Goal: Contribute content: Contribute content

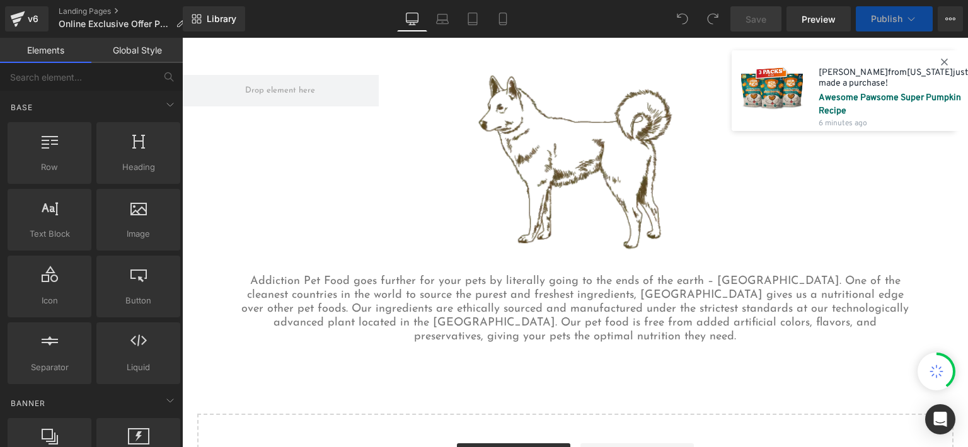
scroll to position [892, 0]
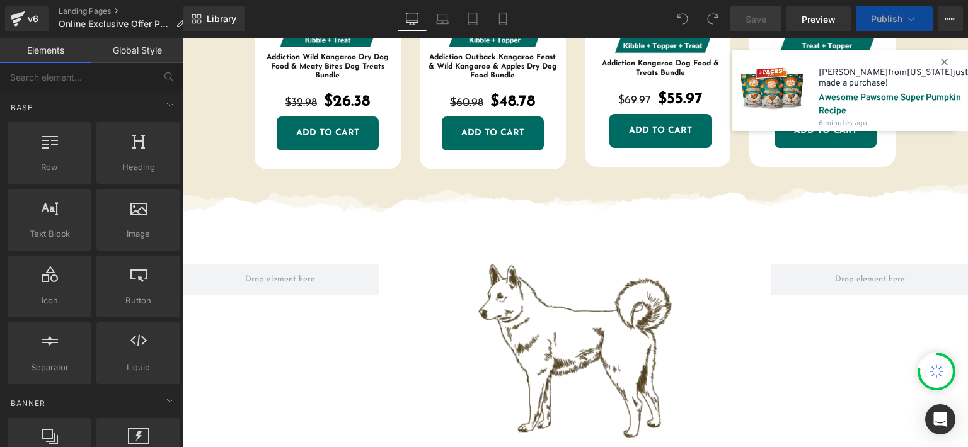
click at [586, 269] on img at bounding box center [575, 351] width 197 height 175
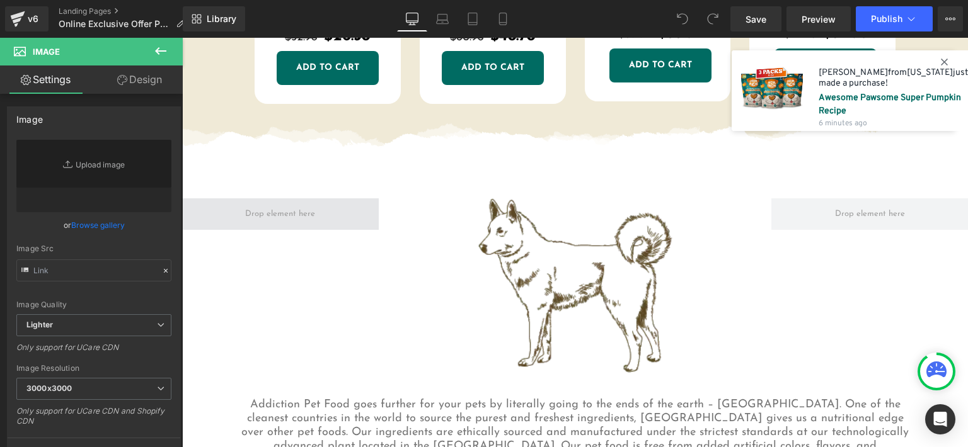
scroll to position [955, 0]
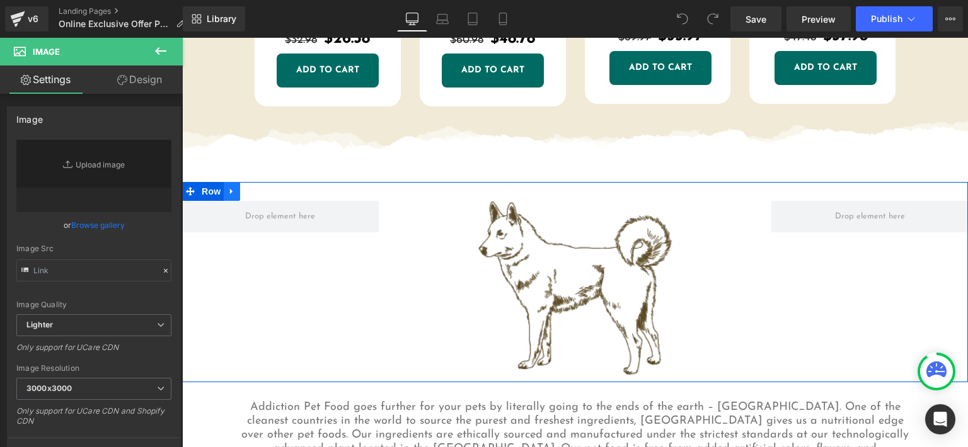
click at [229, 192] on icon at bounding box center [232, 191] width 9 height 9
click at [263, 189] on icon at bounding box center [264, 191] width 9 height 9
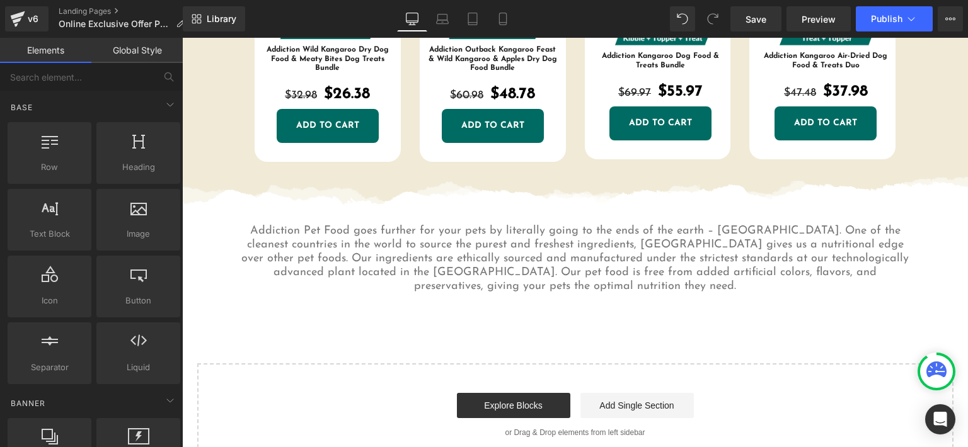
scroll to position [892, 0]
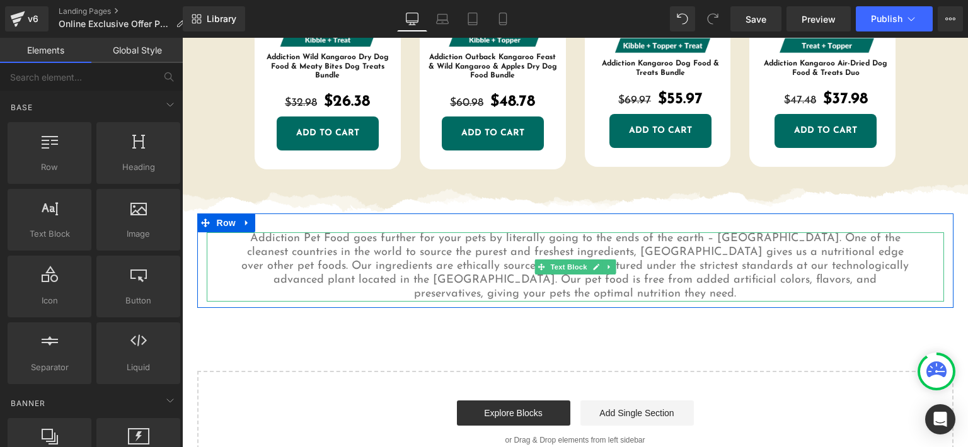
click at [252, 250] on p "Addiction Pet Food goes further for your pets by literally going to the ends of…" at bounding box center [575, 267] width 674 height 69
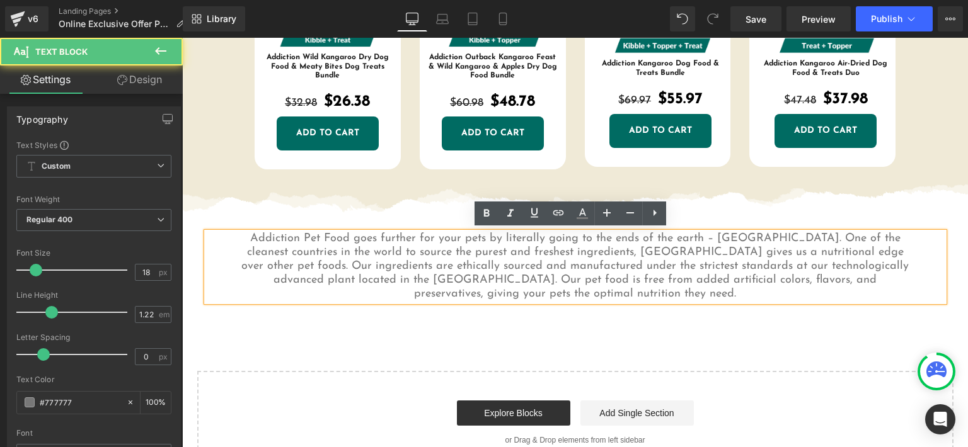
click at [251, 238] on p "Addiction Pet Food goes further for your pets by literally going to the ends of…" at bounding box center [575, 267] width 674 height 69
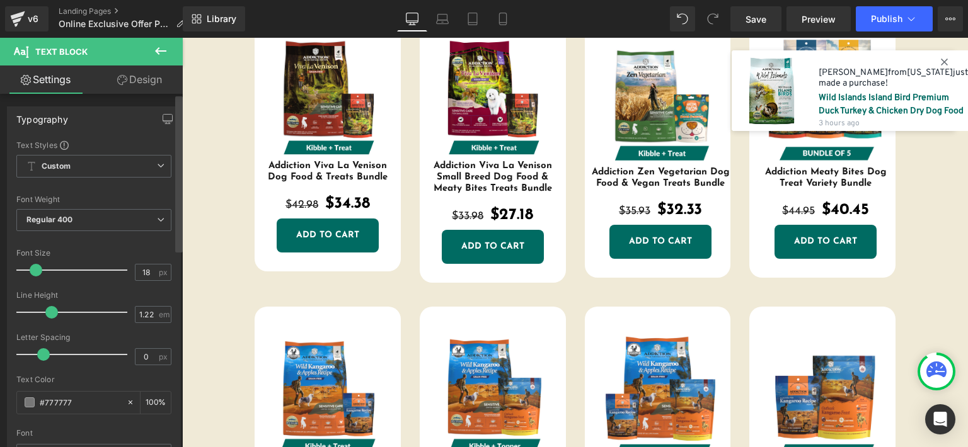
scroll to position [451, 0]
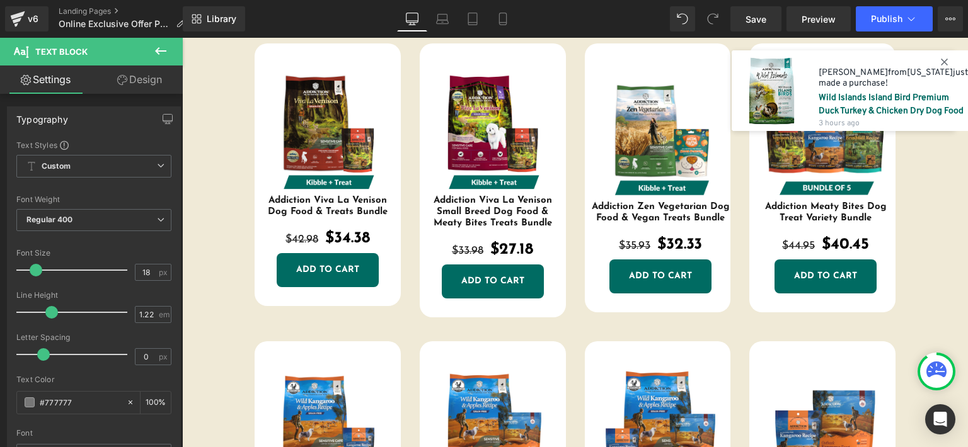
drag, startPoint x: 157, startPoint y: 50, endPoint x: 163, endPoint y: 60, distance: 11.9
click at [158, 49] on icon at bounding box center [160, 51] width 11 height 8
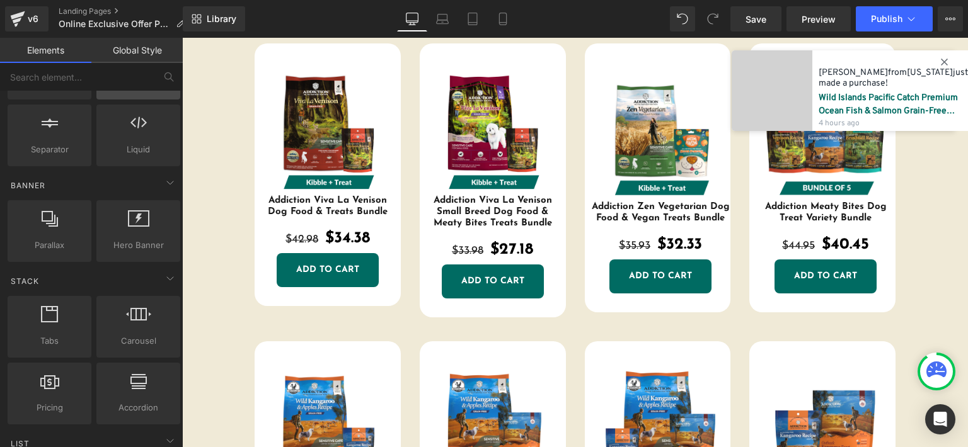
scroll to position [315, 0]
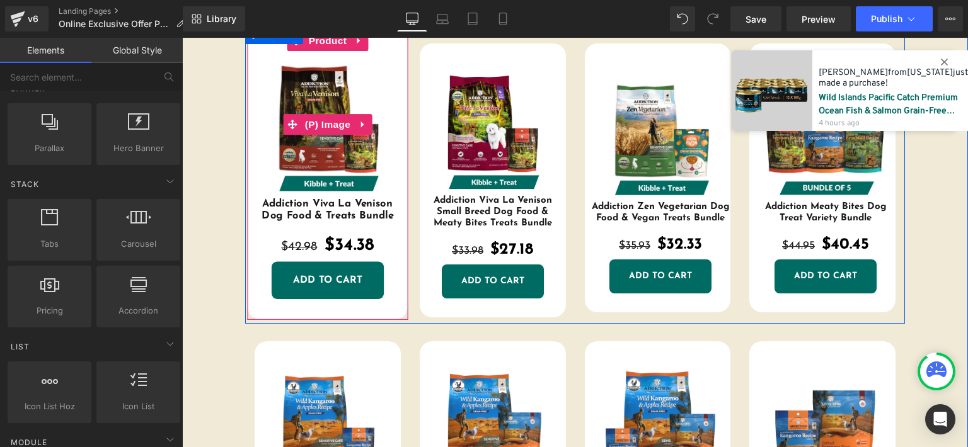
click at [265, 66] on img at bounding box center [327, 124] width 147 height 147
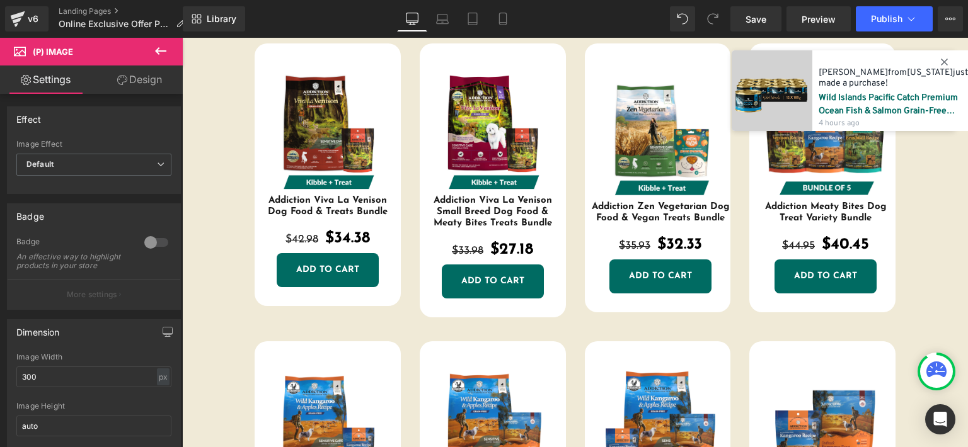
click at [164, 49] on icon at bounding box center [160, 50] width 15 height 15
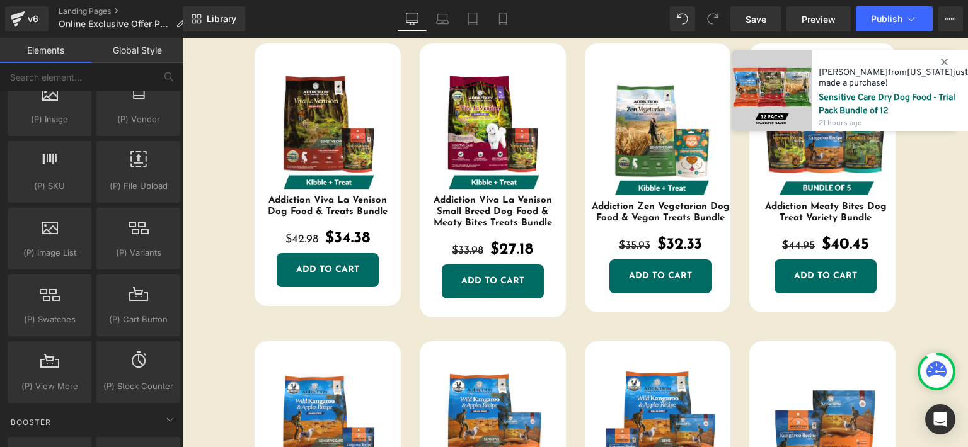
scroll to position [1513, 0]
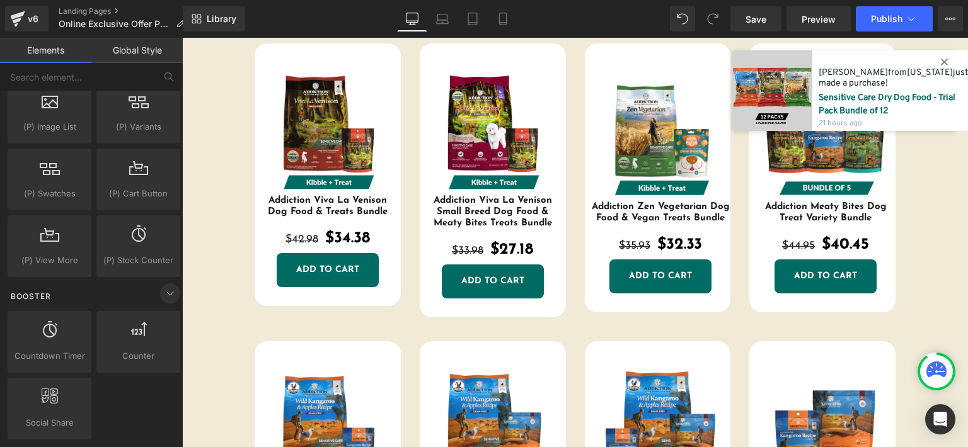
click at [163, 286] on icon at bounding box center [170, 293] width 15 height 15
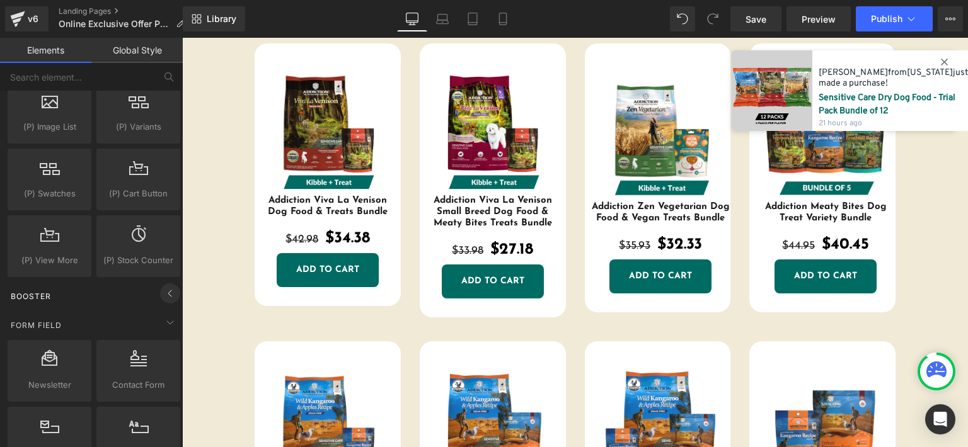
click at [163, 286] on icon at bounding box center [170, 293] width 15 height 15
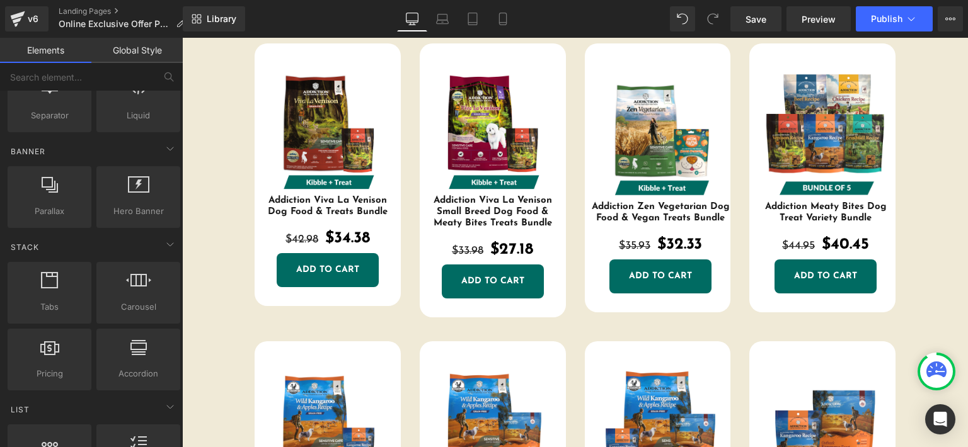
scroll to position [378, 0]
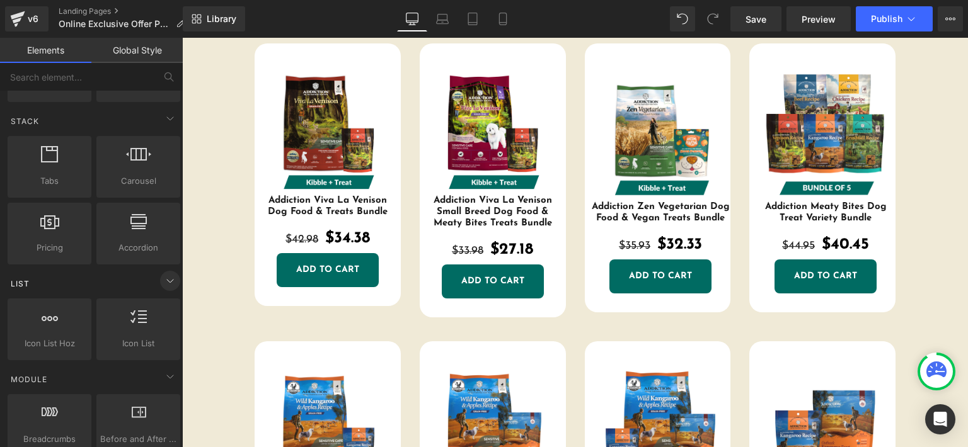
click at [163, 280] on icon at bounding box center [170, 281] width 15 height 15
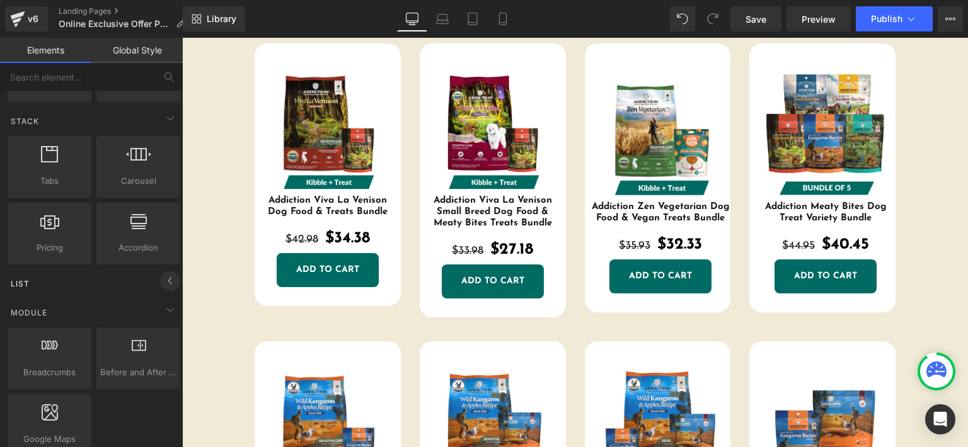
click at [163, 280] on icon at bounding box center [170, 281] width 15 height 15
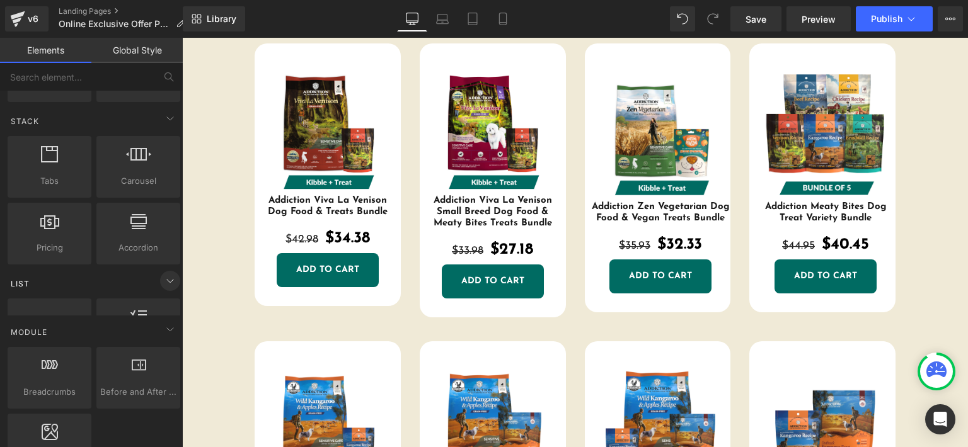
click at [163, 280] on icon at bounding box center [170, 281] width 15 height 15
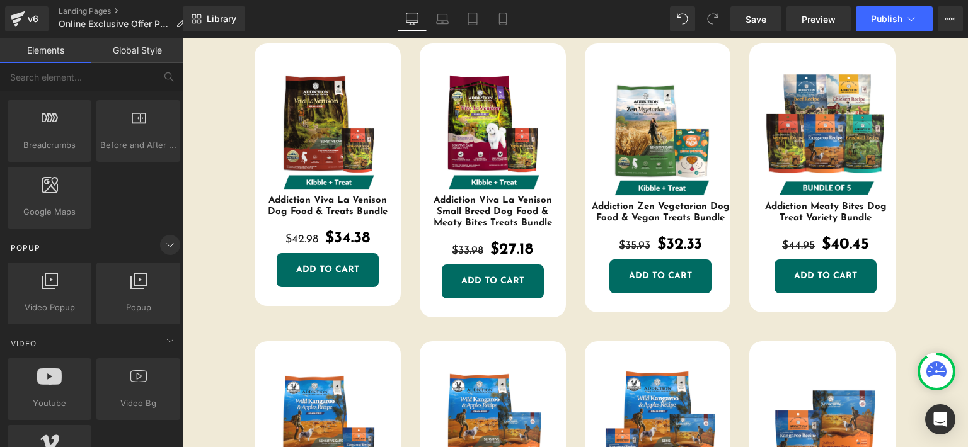
scroll to position [630, 0]
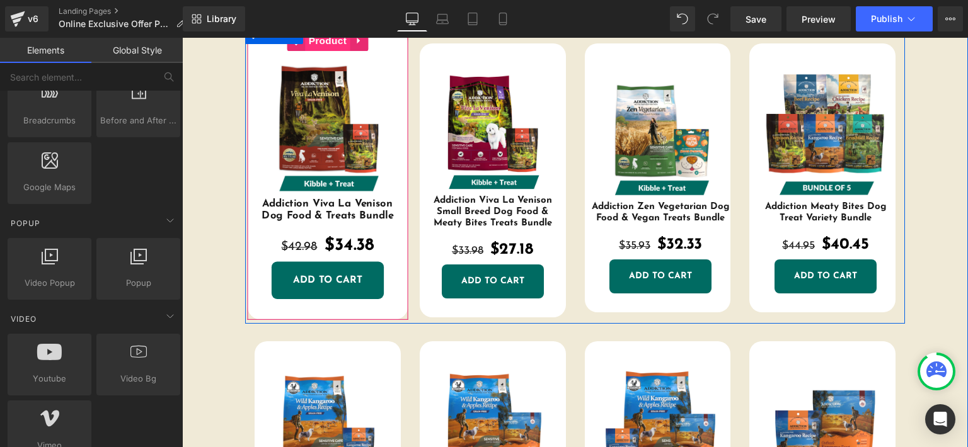
click at [320, 43] on span "Product" at bounding box center [327, 40] width 45 height 21
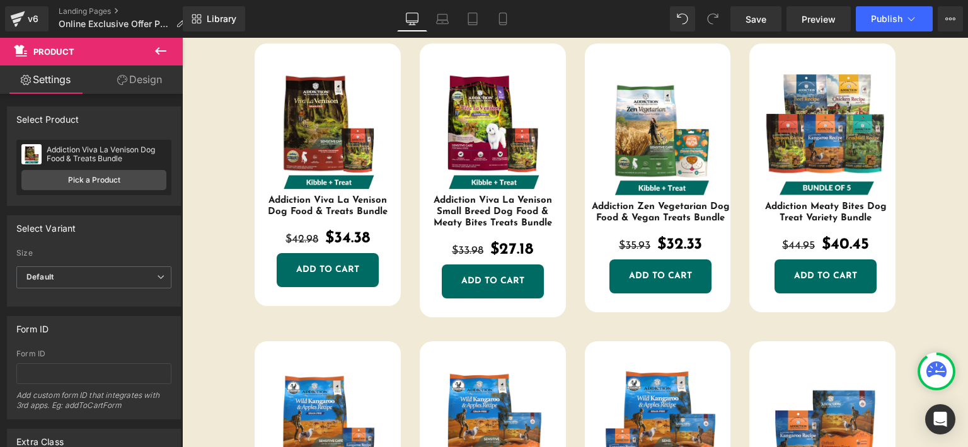
click at [160, 48] on icon at bounding box center [160, 50] width 15 height 15
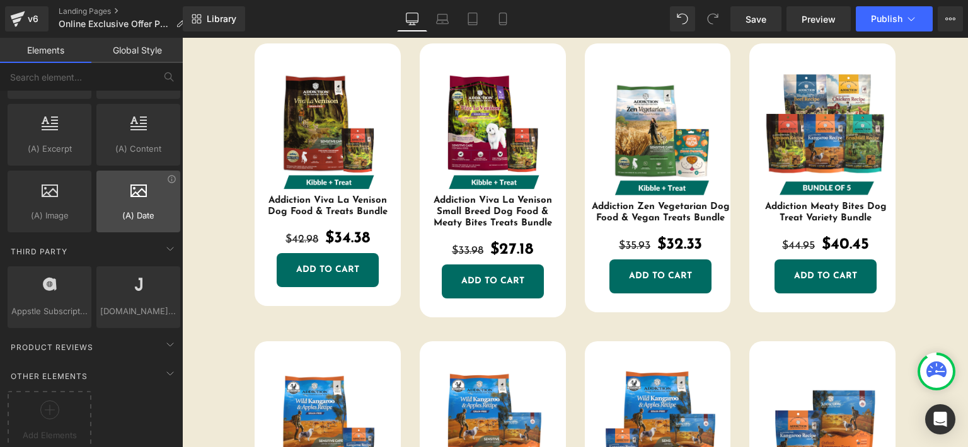
scroll to position [2412, 0]
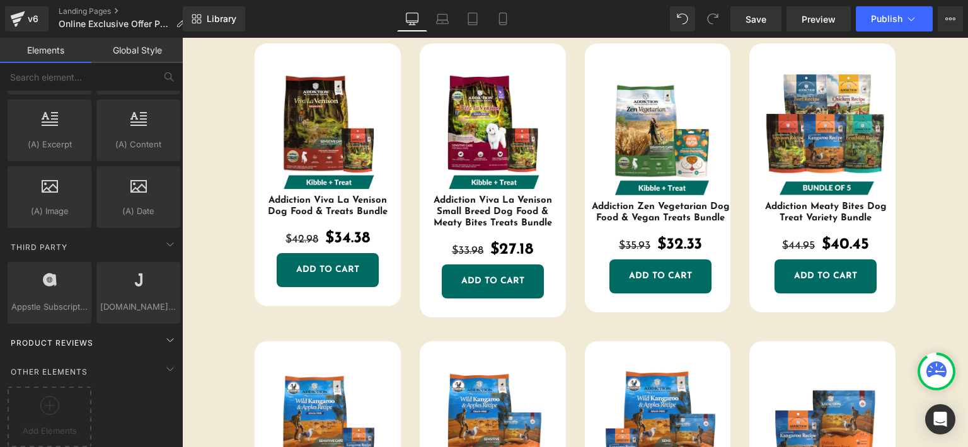
click at [138, 330] on div "Product Reviews" at bounding box center [94, 342] width 178 height 25
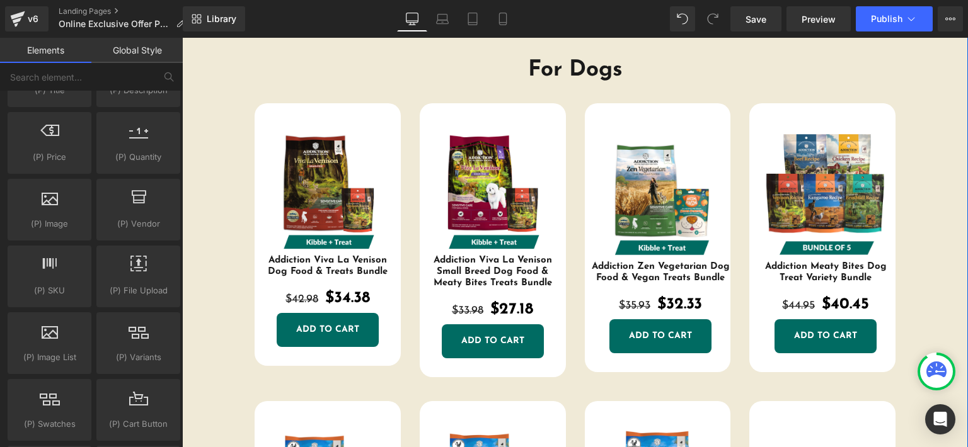
scroll to position [388, 0]
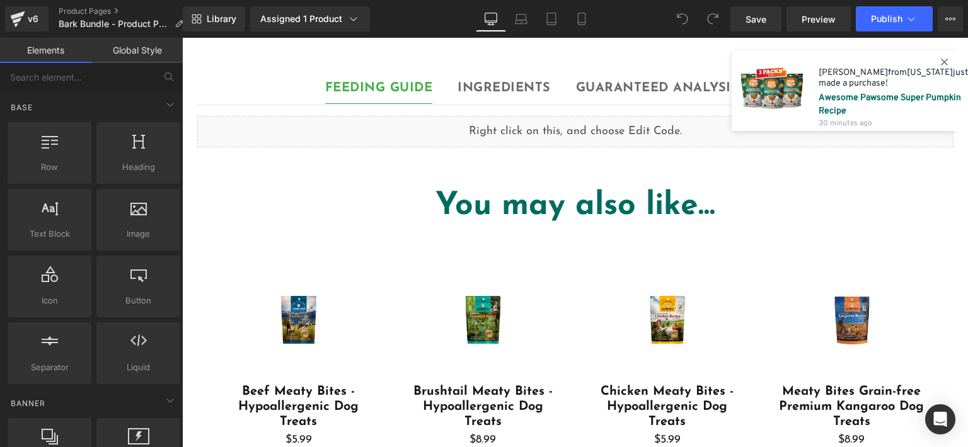
scroll to position [945, 0]
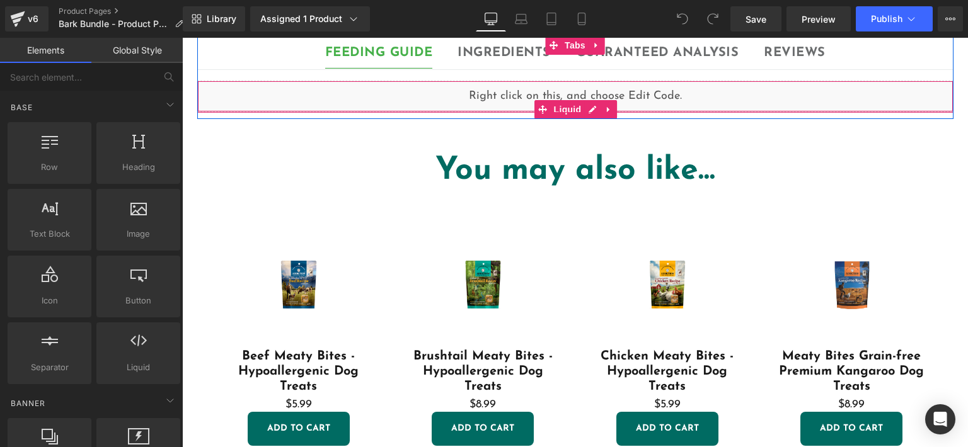
click at [414, 101] on div "Liquid" at bounding box center [575, 97] width 756 height 32
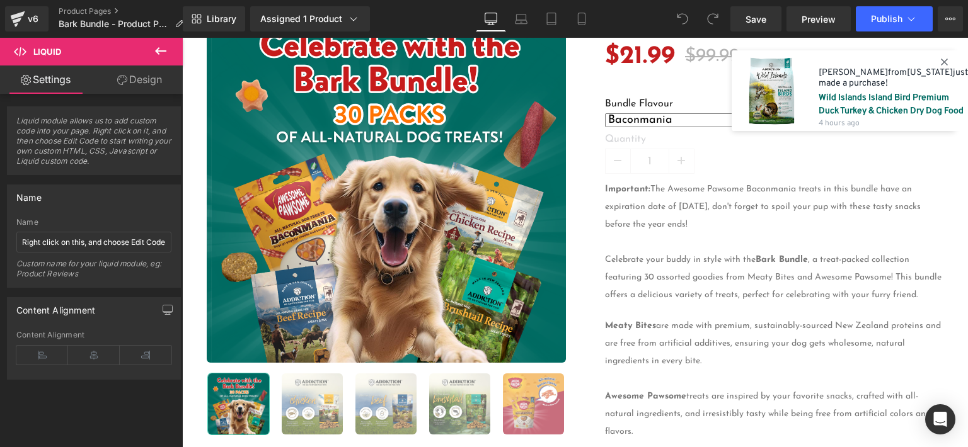
scroll to position [63, 0]
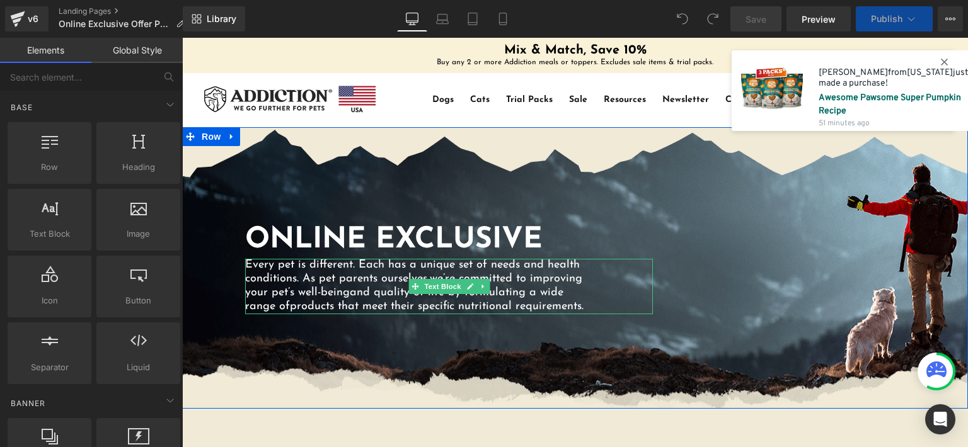
click at [590, 292] on div "Every pet is different. Each has a unique set of needs and health conditions. A…" at bounding box center [449, 286] width 408 height 55
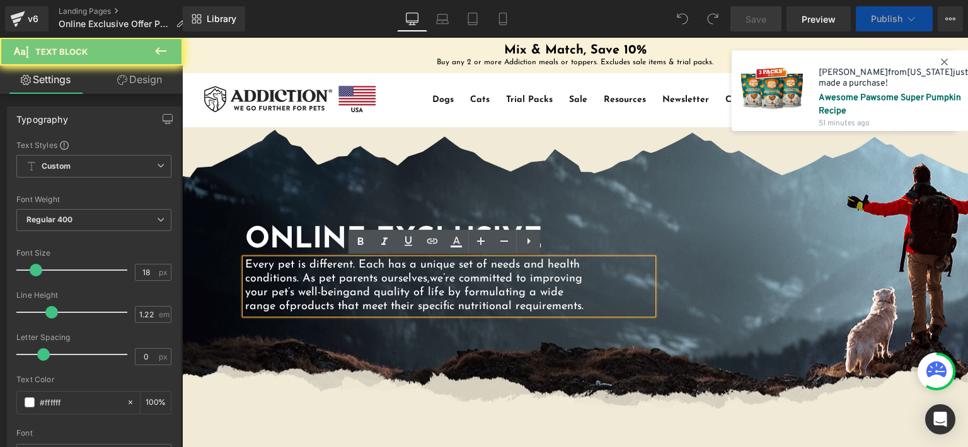
click at [585, 298] on p "Every pet is different. Each has a unique set of needs and health conditions. A…" at bounding box center [417, 286] width 345 height 55
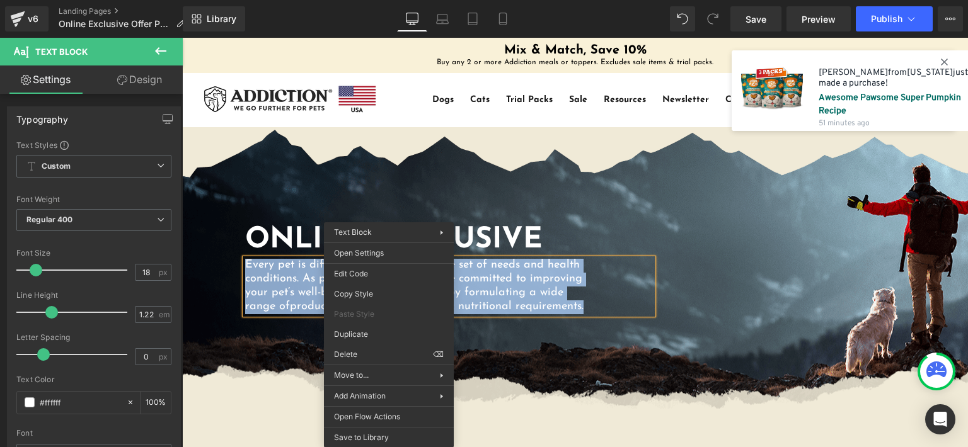
click at [618, 282] on div "Every pet is different. Each has a unique set of needs and health conditions. A…" at bounding box center [449, 286] width 408 height 55
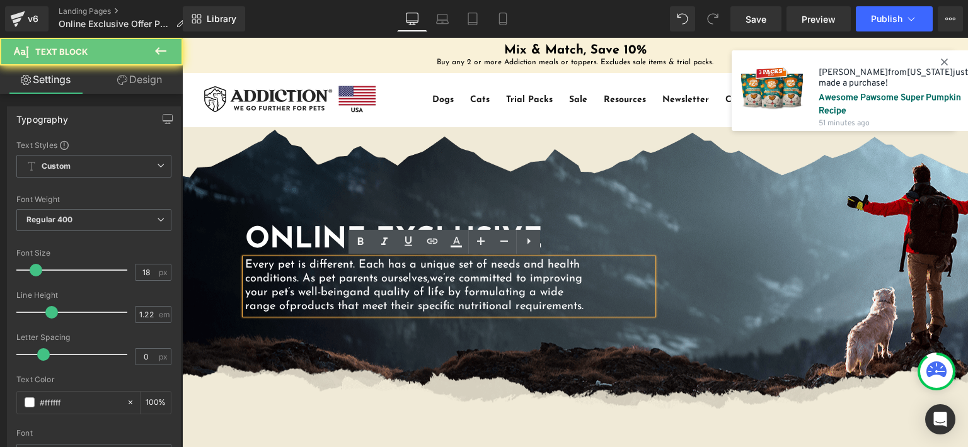
click at [618, 282] on div "Every pet is different. Each has a unique set of needs and health conditions. A…" at bounding box center [449, 286] width 408 height 55
click at [615, 285] on div "Every pet is different. Each has a unique set of needs and health conditions. A…" at bounding box center [449, 286] width 408 height 55
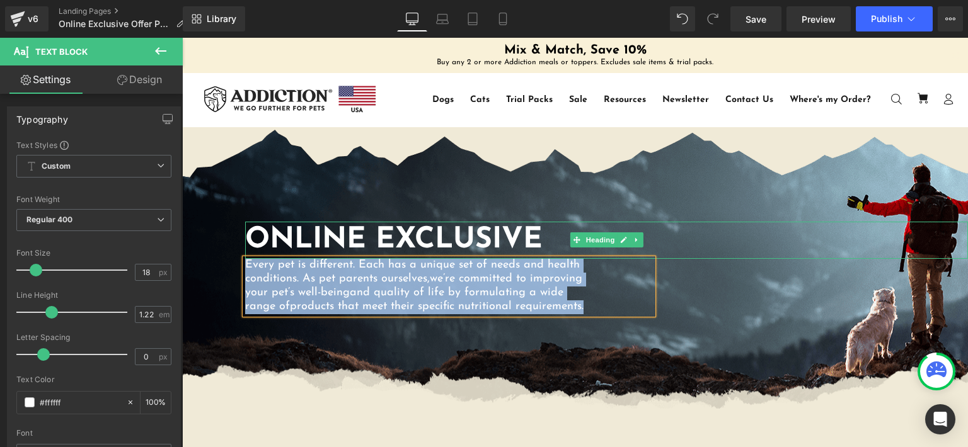
click at [545, 233] on h1 "ONLINE EXCLUSIVE" at bounding box center [606, 241] width 723 height 38
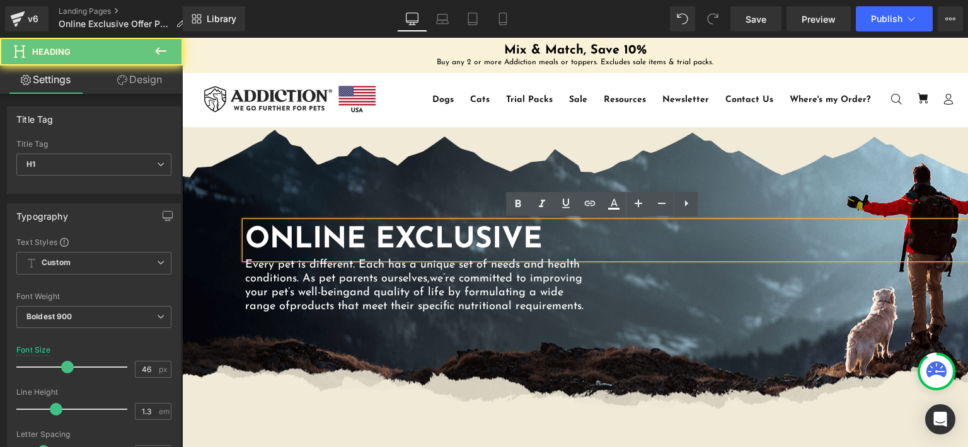
click at [550, 159] on div "ONLINE EXCLUSIVE Heading Every pet is different. Each has a unique set of needs…" at bounding box center [575, 268] width 786 height 282
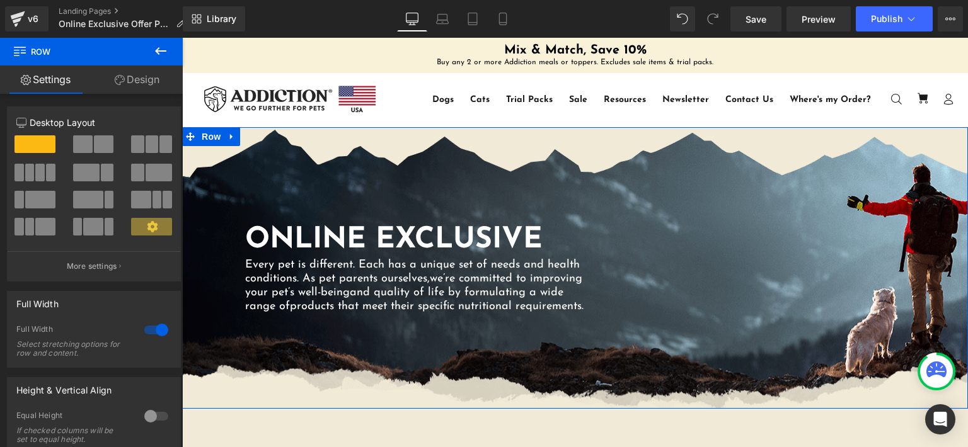
click at [550, 159] on div "ONLINE EXCLUSIVE Heading Every pet is different. Each has a unique set of needs…" at bounding box center [575, 268] width 786 height 282
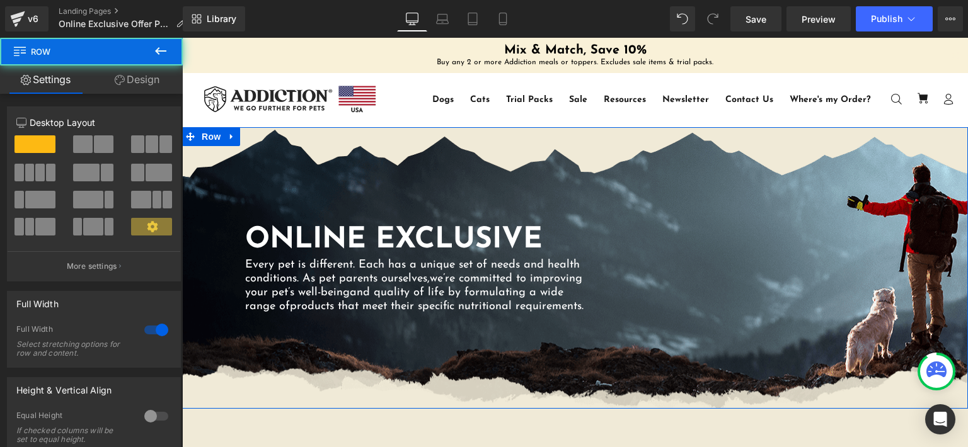
click at [477, 175] on div "ONLINE EXCLUSIVE Heading Every pet is different. Each has a unique set of needs…" at bounding box center [575, 268] width 786 height 282
click at [207, 132] on span "Row" at bounding box center [211, 136] width 25 height 19
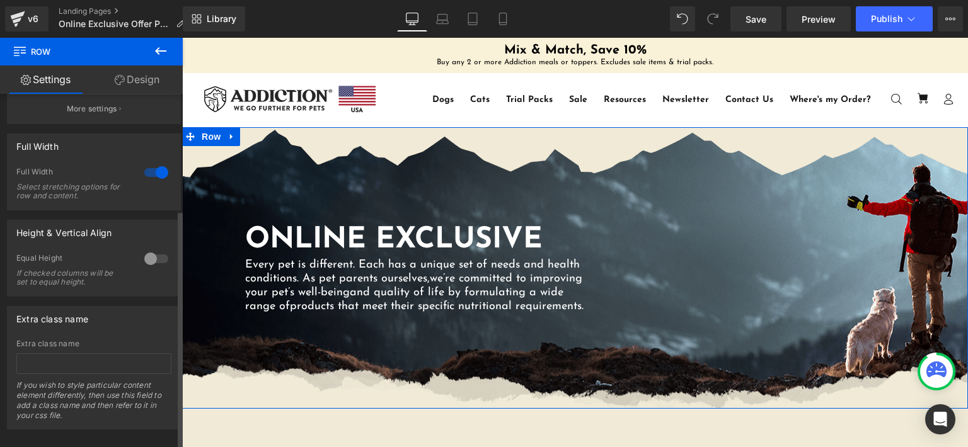
scroll to position [175, 0]
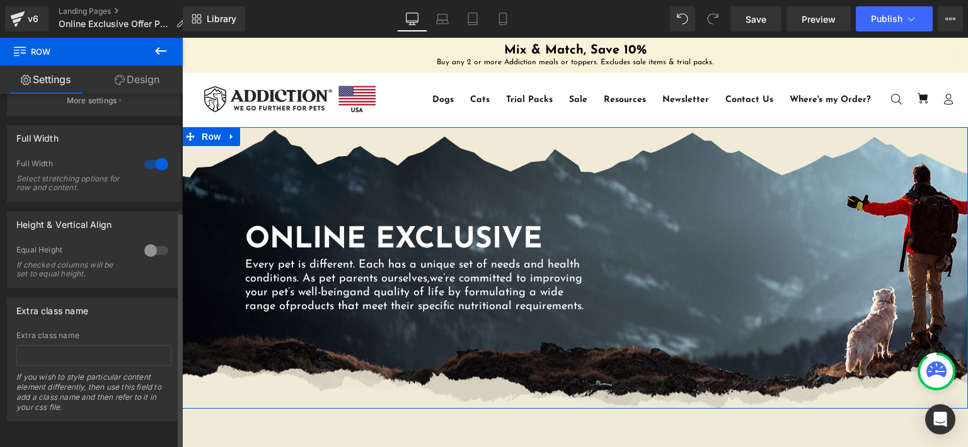
click at [158, 154] on div at bounding box center [156, 164] width 30 height 20
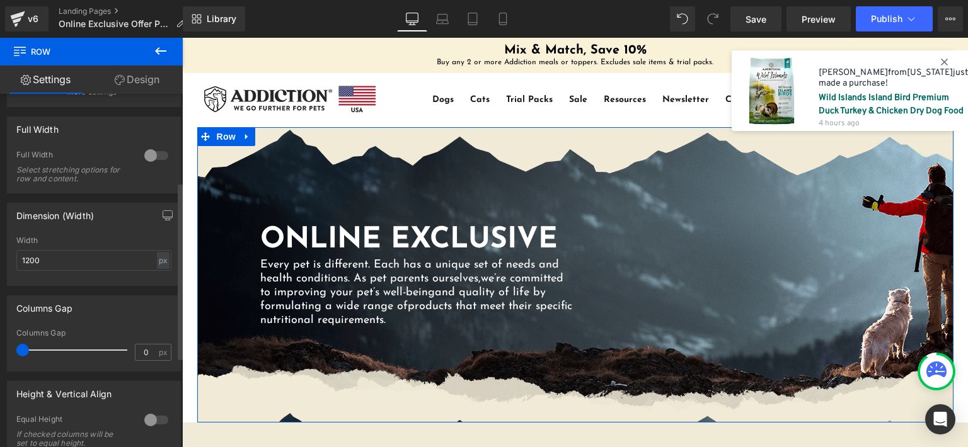
click at [151, 155] on div at bounding box center [156, 156] width 30 height 20
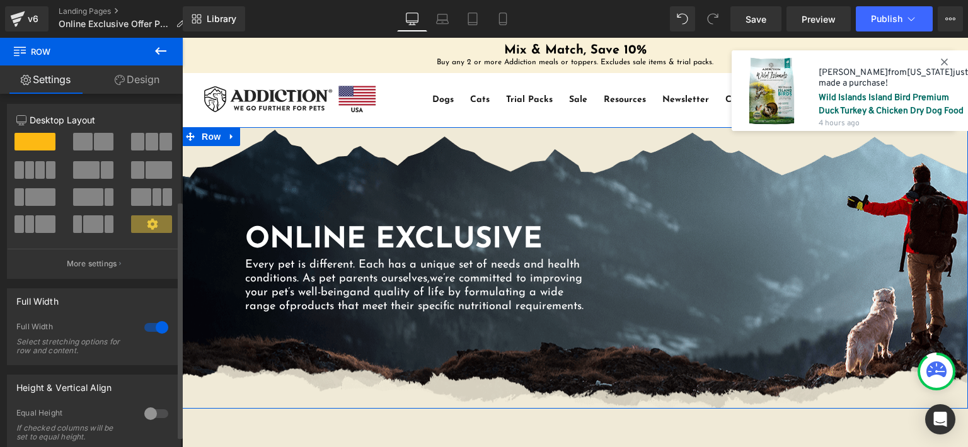
scroll to position [0, 0]
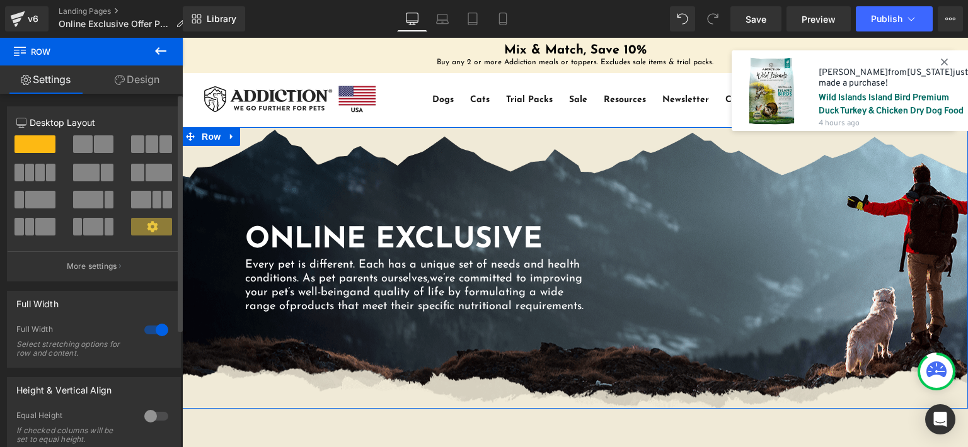
click at [147, 232] on icon at bounding box center [152, 226] width 11 height 11
click at [109, 268] on p "More settings" at bounding box center [92, 266] width 50 height 11
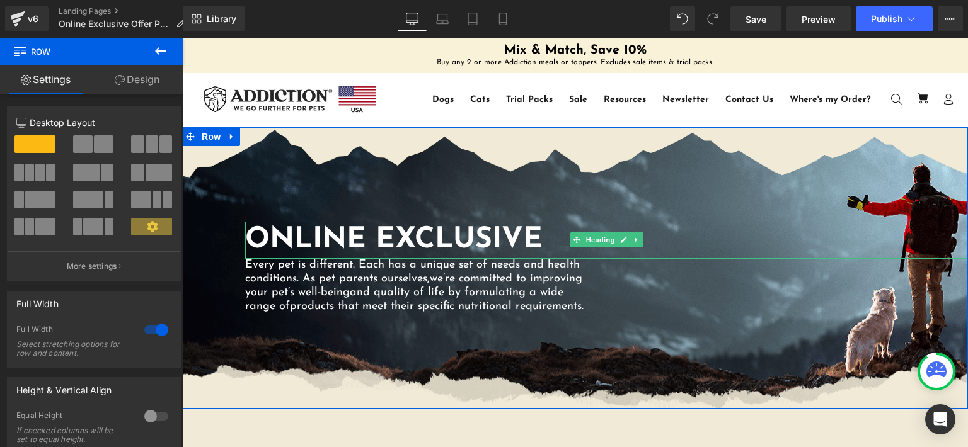
click at [357, 239] on h1 "ONLINE EXCLUSIVE" at bounding box center [606, 241] width 723 height 38
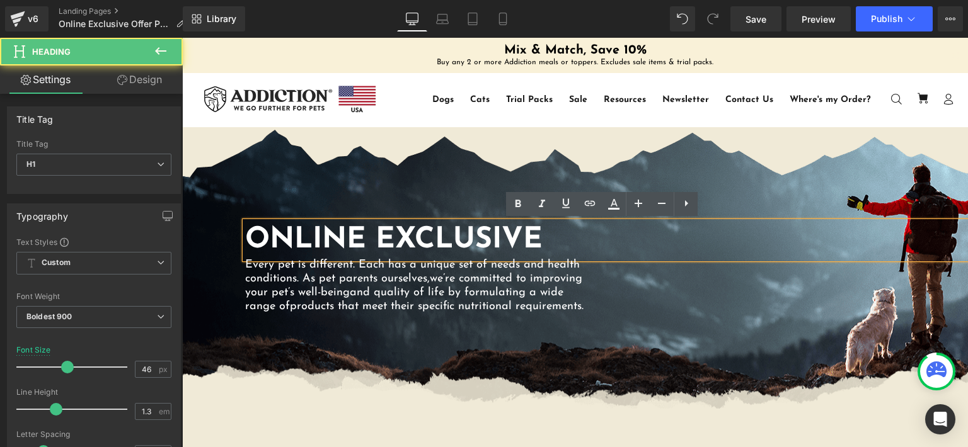
click at [357, 239] on h1 "ONLINE EXCLUSIVE" at bounding box center [606, 241] width 723 height 38
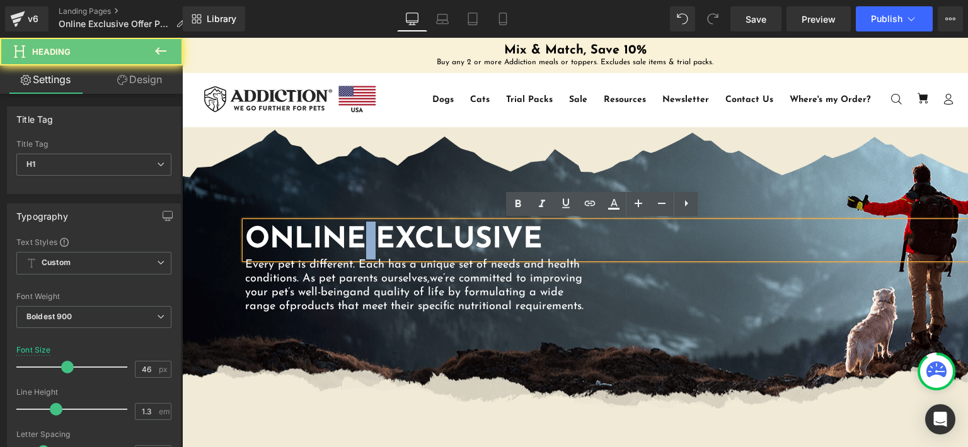
click at [357, 239] on h1 "ONLINE EXCLUSIVE" at bounding box center [606, 241] width 723 height 38
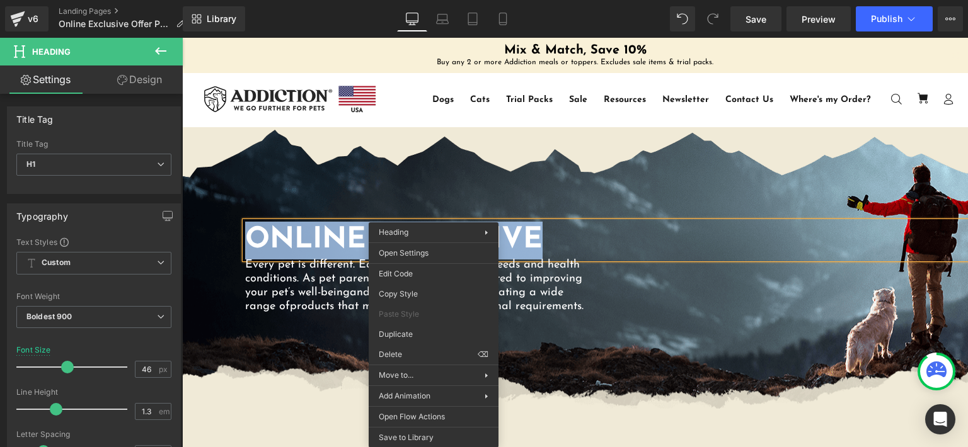
click at [427, 188] on div "ONLINE EXCLUSIVE Heading Every pet is different. Each has a unique set of needs…" at bounding box center [575, 268] width 786 height 282
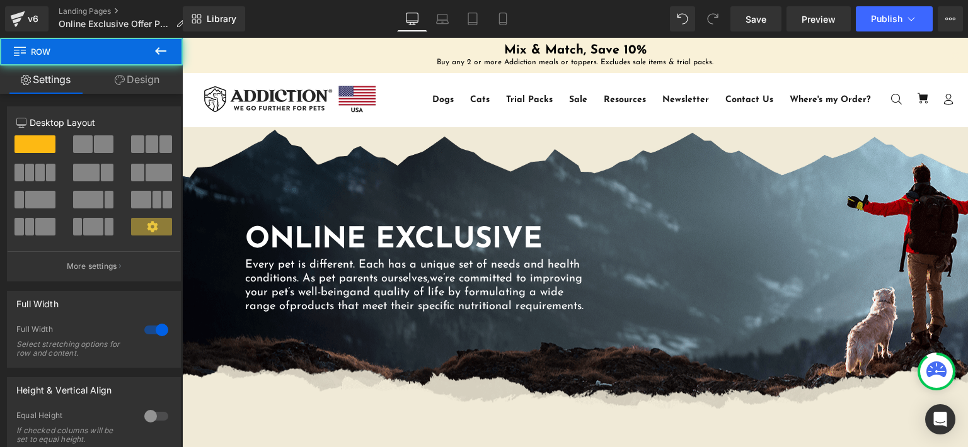
click at [378, 233] on h1 "ONLINE EXCLUSIVE" at bounding box center [606, 241] width 723 height 38
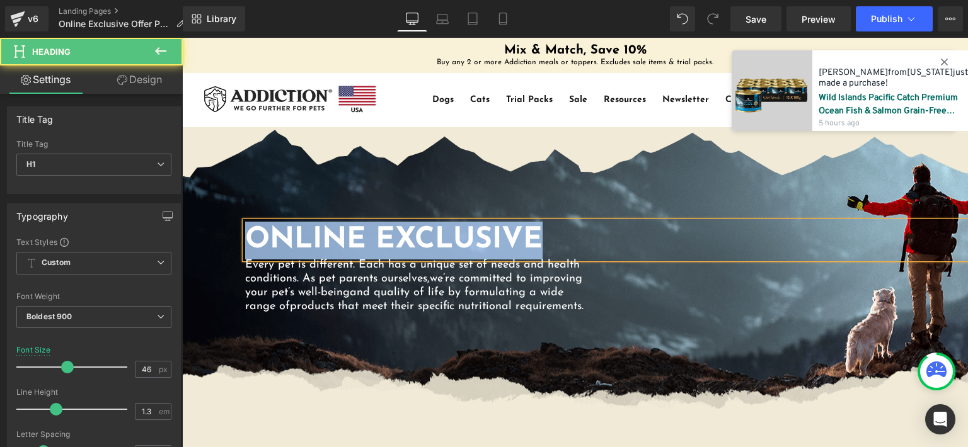
click at [396, 246] on h1 "ONLINE EXCLUSIVE" at bounding box center [606, 241] width 723 height 38
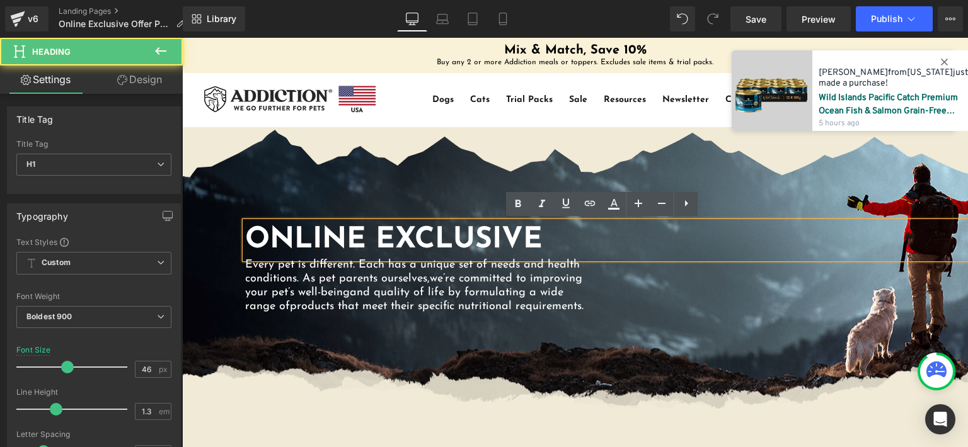
click at [396, 246] on h1 "ONLINE EXCLUSIVE" at bounding box center [606, 241] width 723 height 38
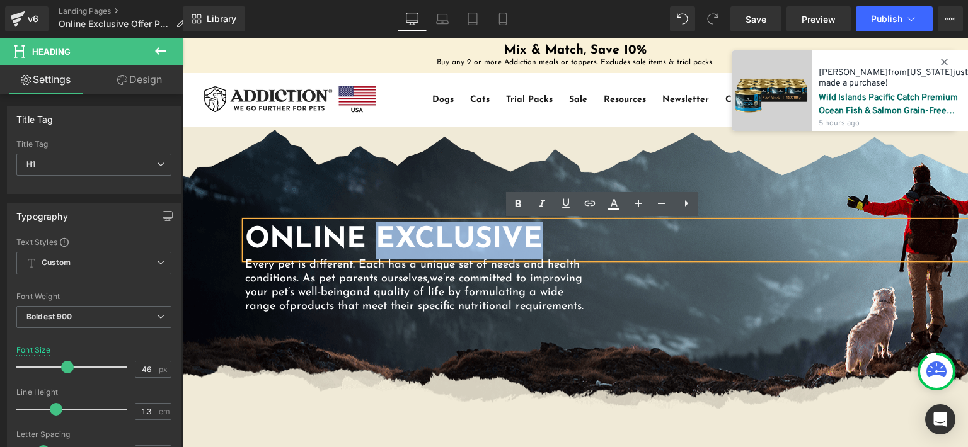
click at [396, 246] on h1 "ONLINE EXCLUSIVE" at bounding box center [606, 241] width 723 height 38
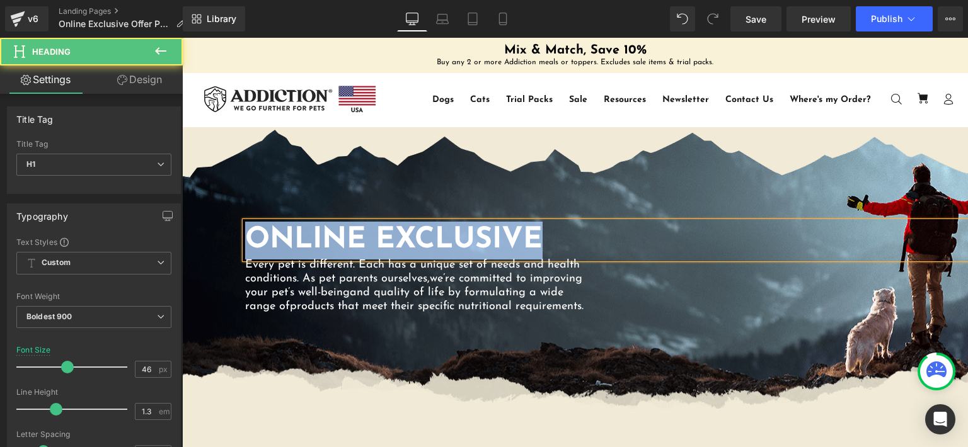
click at [372, 239] on h1 "ONLINE EXCLUSIVE" at bounding box center [606, 241] width 723 height 38
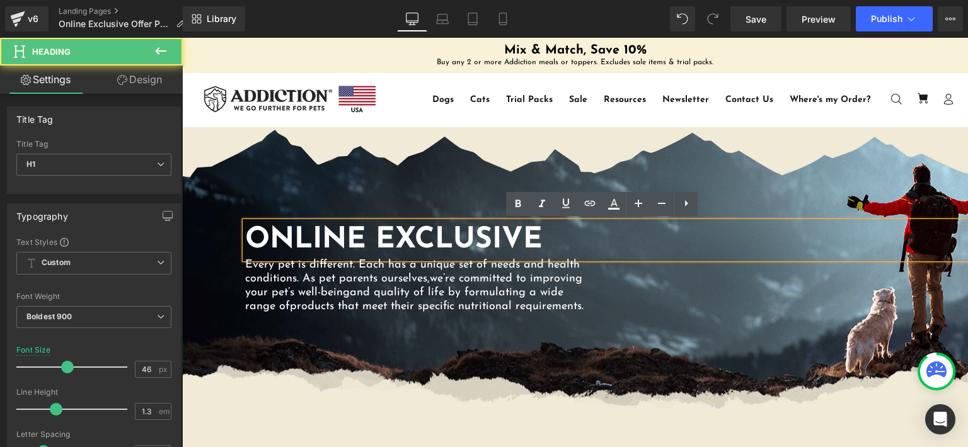
click at [372, 239] on h1 "ONLINE EXCLUSIVE" at bounding box center [606, 241] width 723 height 38
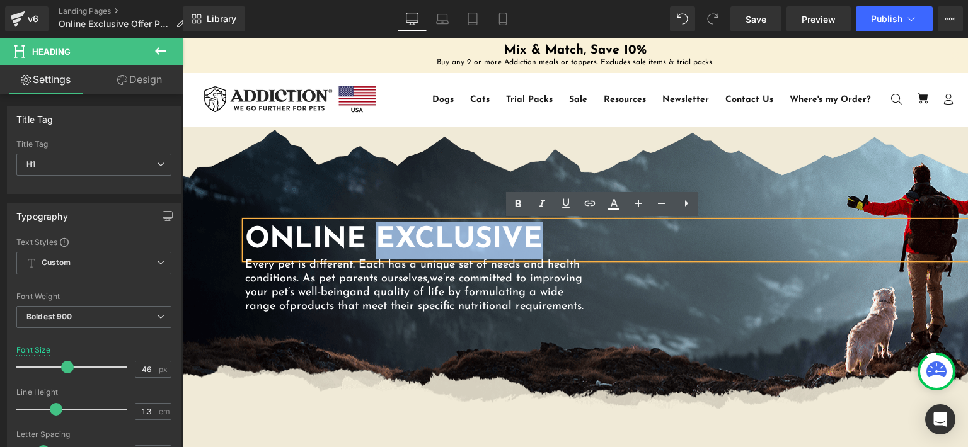
click at [372, 239] on h1 "ONLINE EXCLUSIVE" at bounding box center [606, 241] width 723 height 38
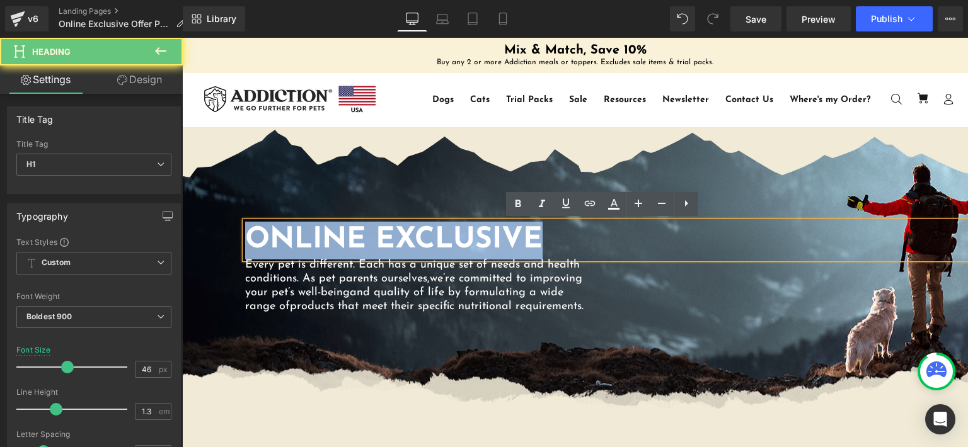
click at [372, 239] on h1 "ONLINE EXCLUSIVE" at bounding box center [606, 241] width 723 height 38
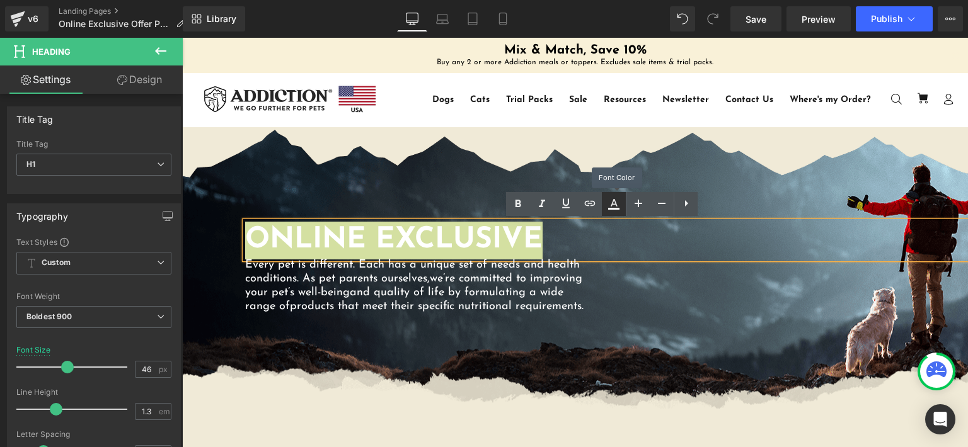
click at [612, 209] on icon at bounding box center [613, 209] width 11 height 2
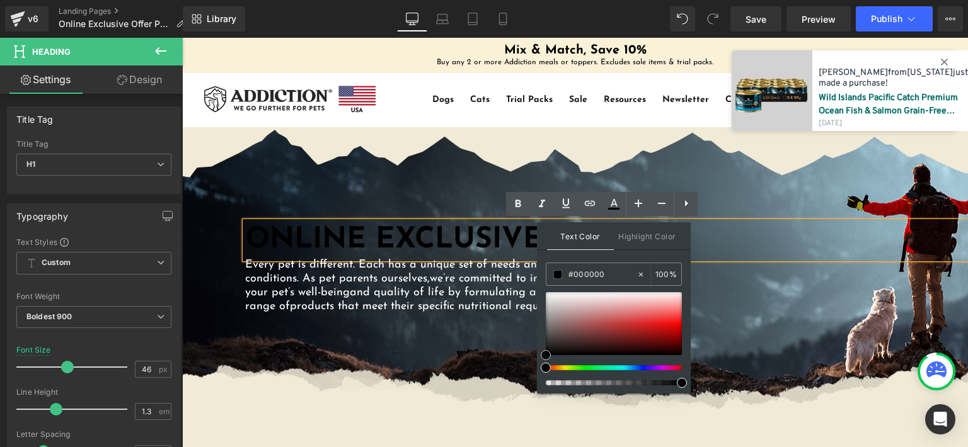
drag, startPoint x: 726, startPoint y: 346, endPoint x: 516, endPoint y: 374, distance: 211.7
click at [398, 298] on span "and quality of life by formulating a wide range of" at bounding box center [404, 299] width 318 height 25
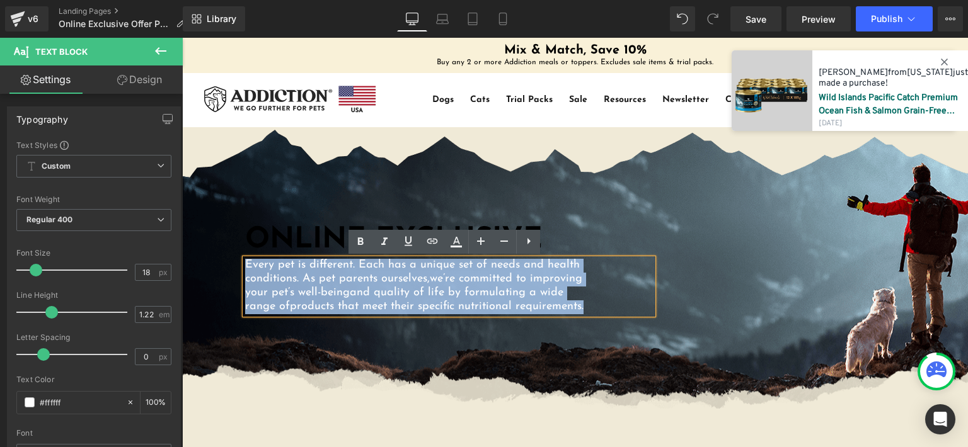
drag, startPoint x: 534, startPoint y: 308, endPoint x: 235, endPoint y: 265, distance: 302.4
click at [235, 265] on div "ONLINE EXCLUSIVE Heading Every pet is different. Each has a unique set of needs…" at bounding box center [575, 268] width 786 height 93
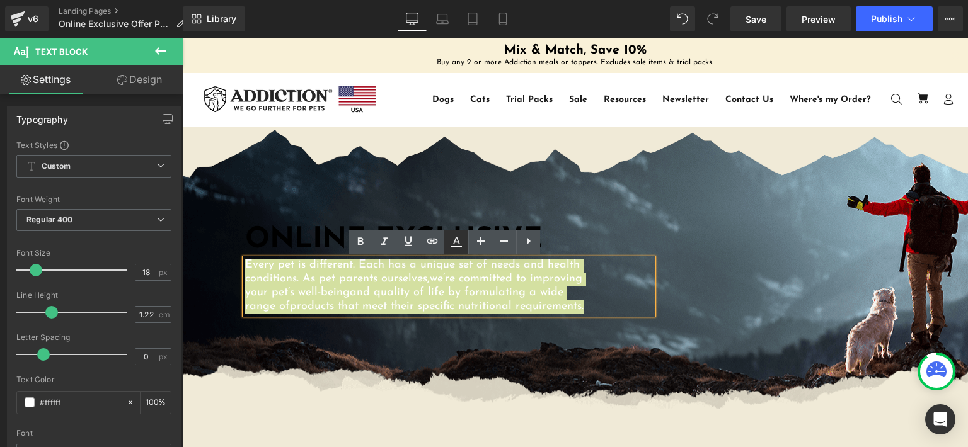
click at [456, 245] on icon at bounding box center [456, 241] width 15 height 15
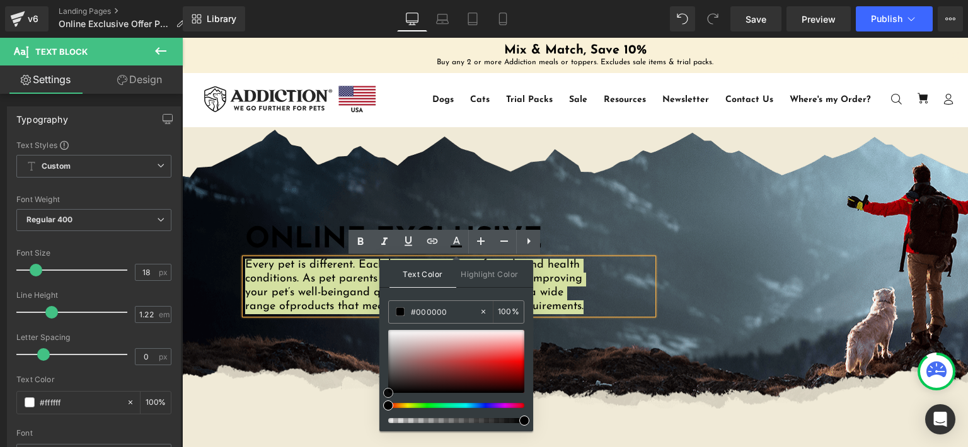
drag, startPoint x: 388, startPoint y: 331, endPoint x: 380, endPoint y: 415, distance: 84.2
click at [380, 415] on div "Text Color Highlight Color #333333 #ffffff 100 % transparent 0 %" at bounding box center [456, 345] width 154 height 171
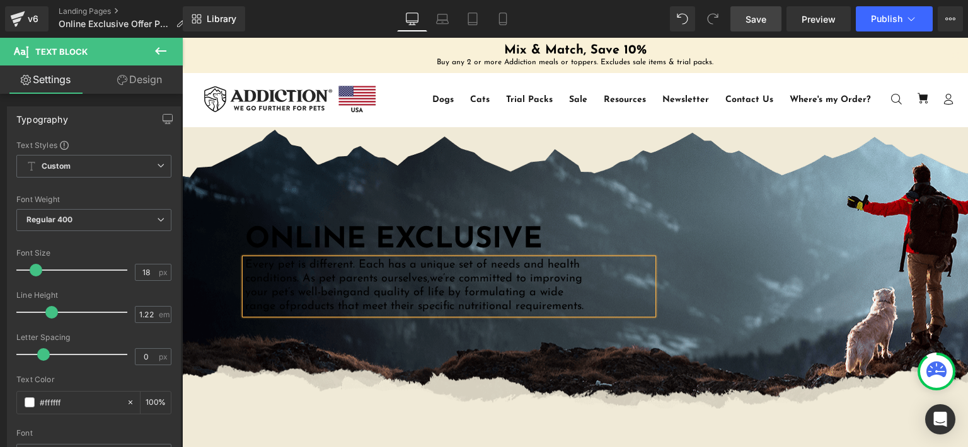
drag, startPoint x: 759, startPoint y: 21, endPoint x: 556, endPoint y: 248, distance: 304.0
click at [759, 21] on span "Save" at bounding box center [756, 19] width 21 height 13
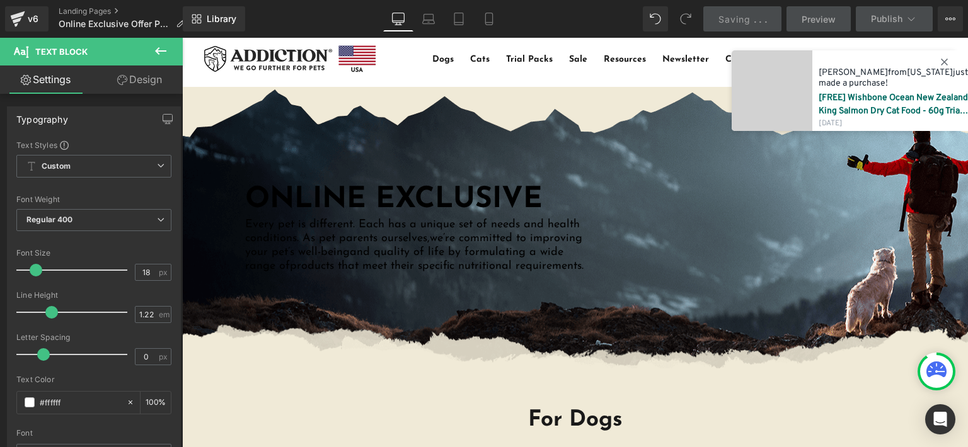
scroll to position [63, 0]
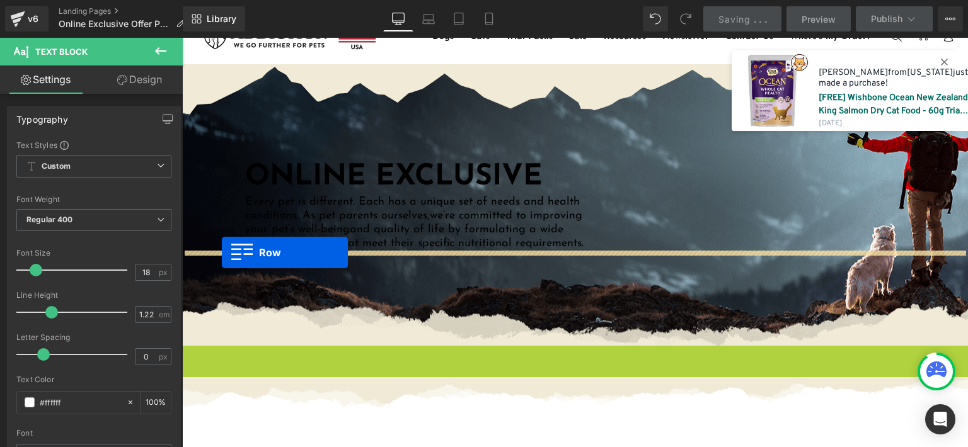
drag, startPoint x: 185, startPoint y: 354, endPoint x: 222, endPoint y: 253, distance: 107.3
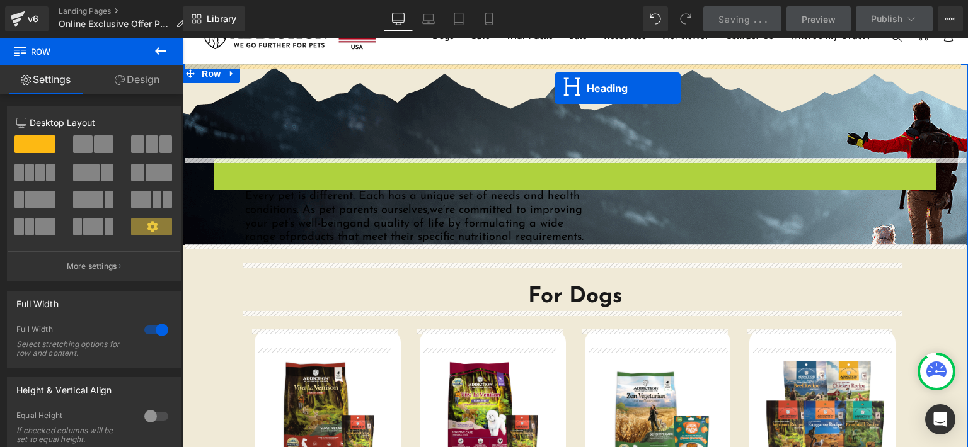
scroll to position [0, 0]
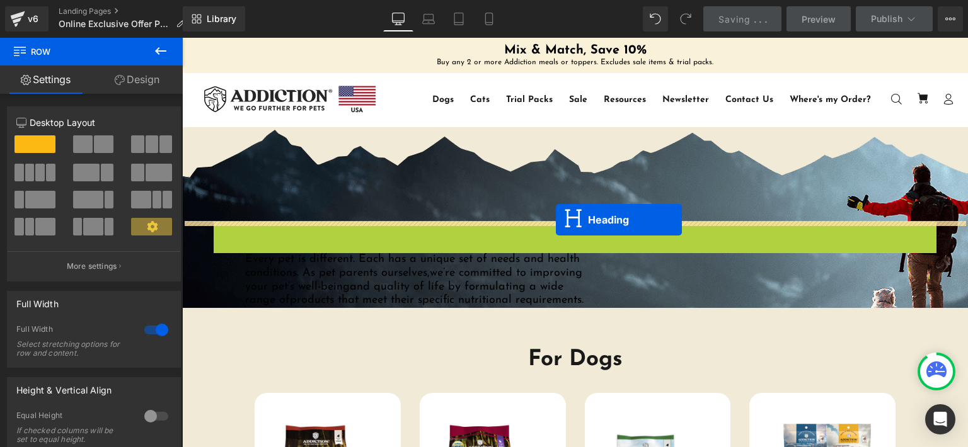
drag, startPoint x: 565, startPoint y: 167, endPoint x: 556, endPoint y: 220, distance: 53.7
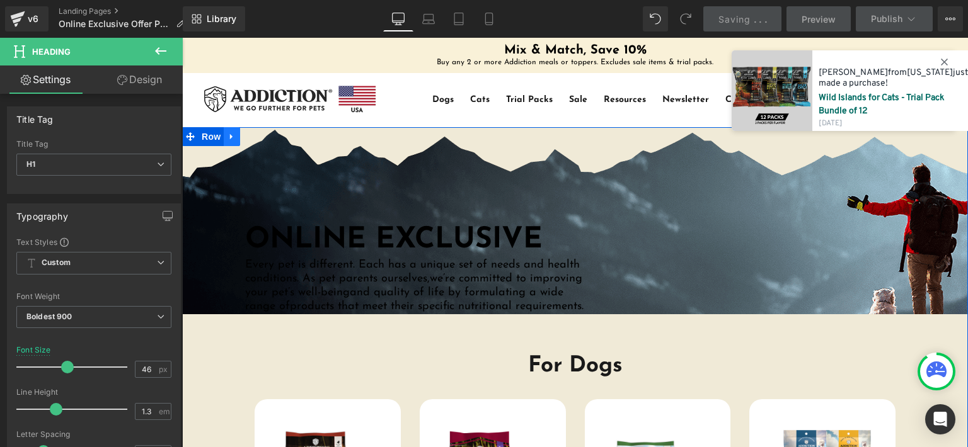
click at [228, 139] on icon at bounding box center [232, 136] width 9 height 9
click at [261, 135] on icon at bounding box center [264, 136] width 9 height 9
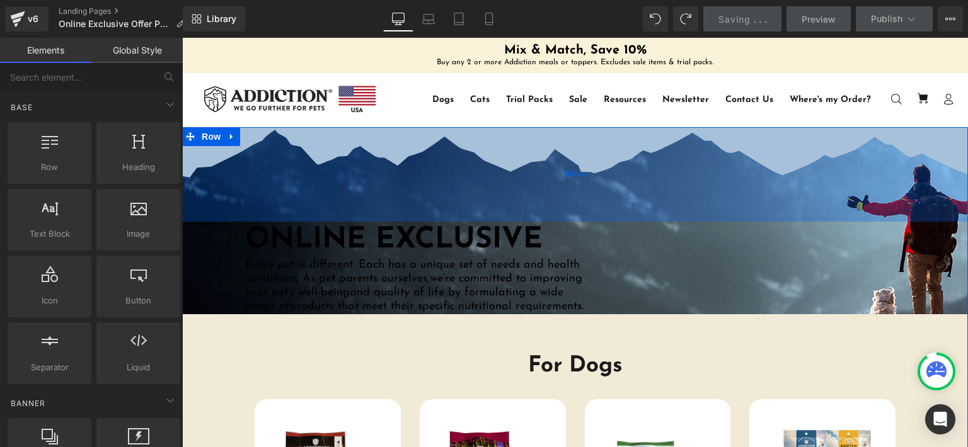
click at [369, 166] on div "150px" at bounding box center [575, 174] width 786 height 95
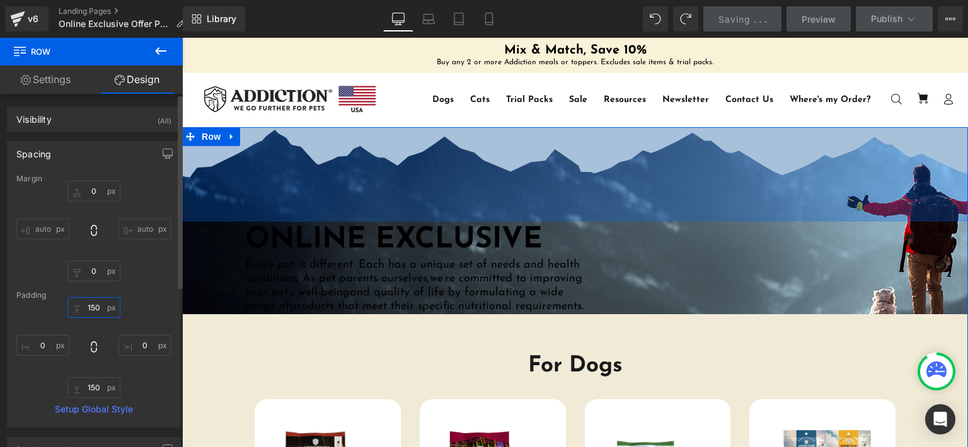
click at [88, 308] on input "150" at bounding box center [93, 307] width 53 height 21
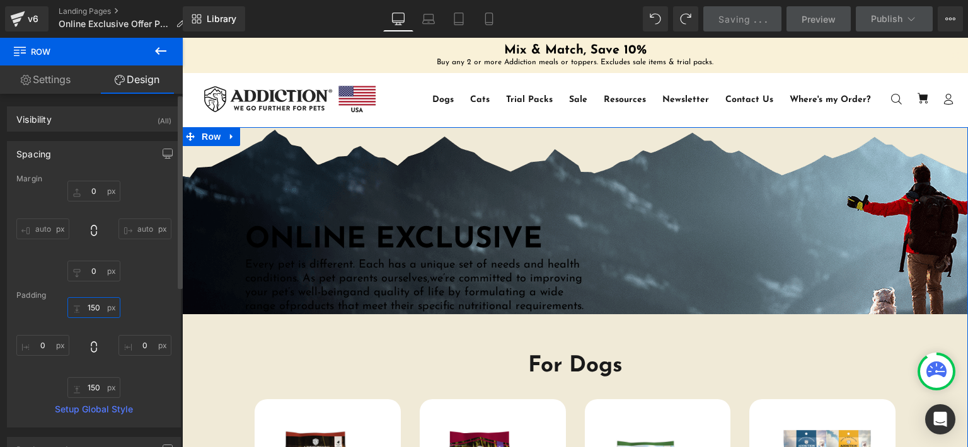
click at [88, 308] on input "150" at bounding box center [93, 307] width 53 height 21
type input "50"
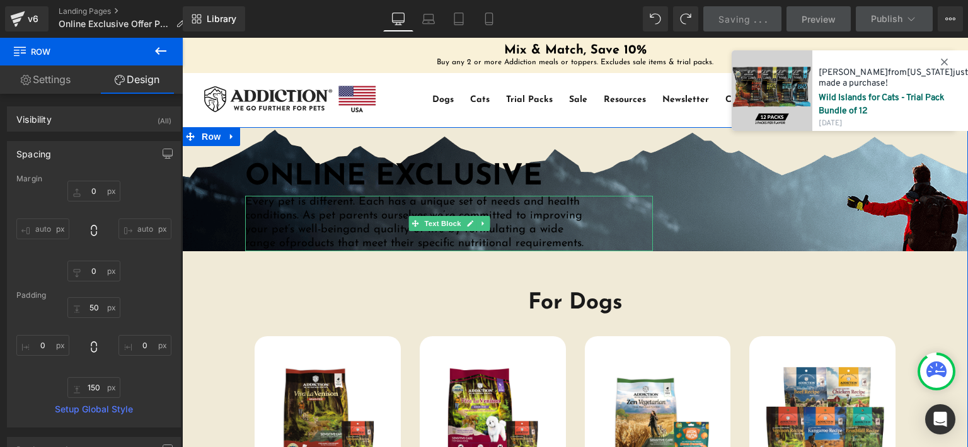
click at [608, 231] on div "Every pet is different. Each has a unique set of needs and health conditions. A…" at bounding box center [449, 223] width 408 height 55
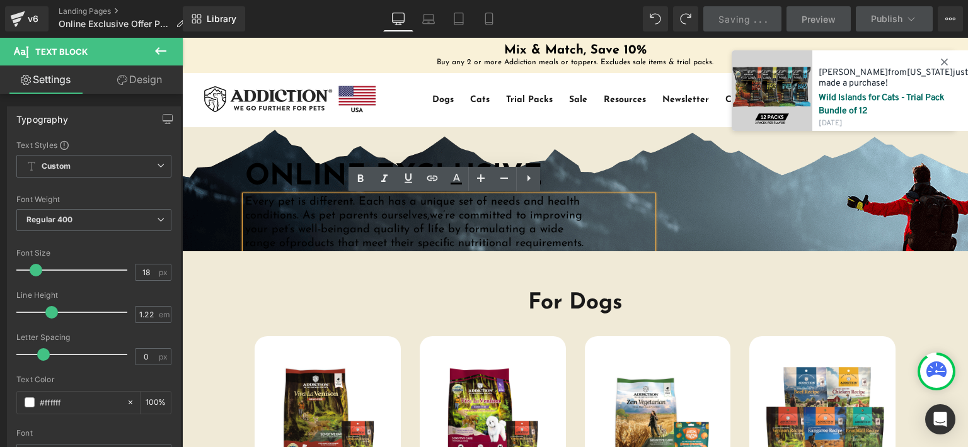
click at [585, 219] on p "Every pet is different. Each has a unique set of needs and health conditions. A…" at bounding box center [417, 223] width 345 height 55
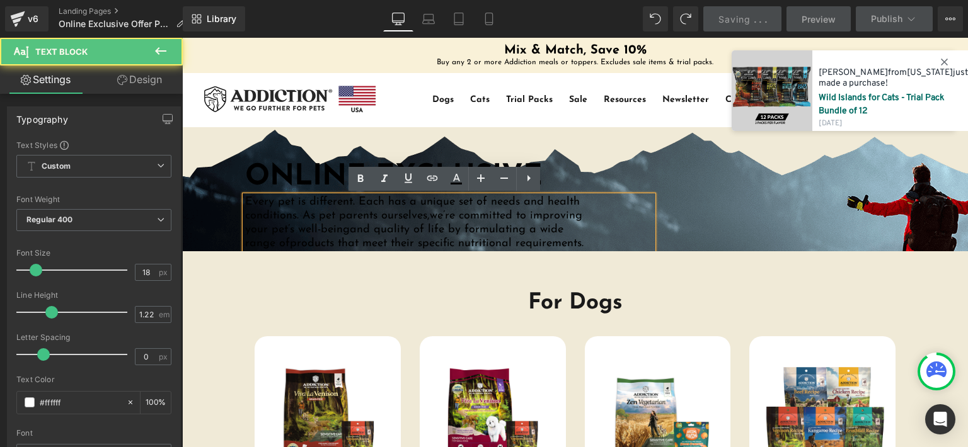
click at [641, 229] on div "Every pet is different. Each has a unique set of needs and health conditions. A…" at bounding box center [449, 223] width 408 height 55
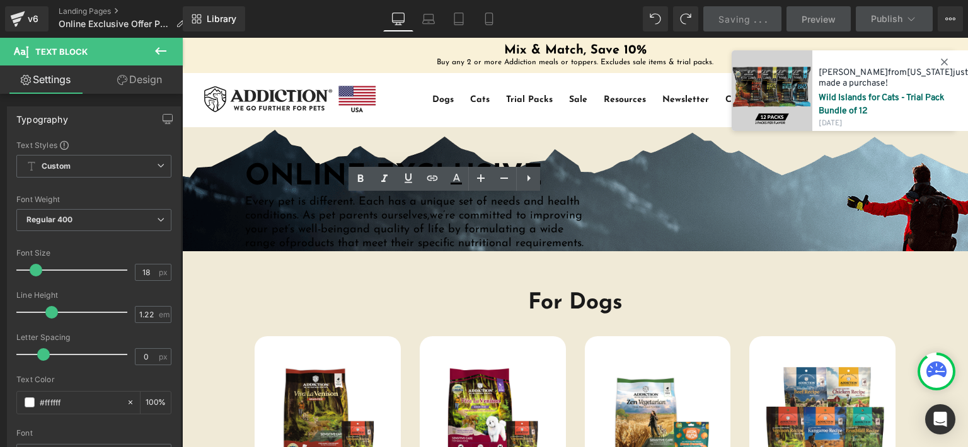
drag, startPoint x: 461, startPoint y: 20, endPoint x: 472, endPoint y: 36, distance: 19.4
click at [461, 20] on icon at bounding box center [458, 19] width 13 height 13
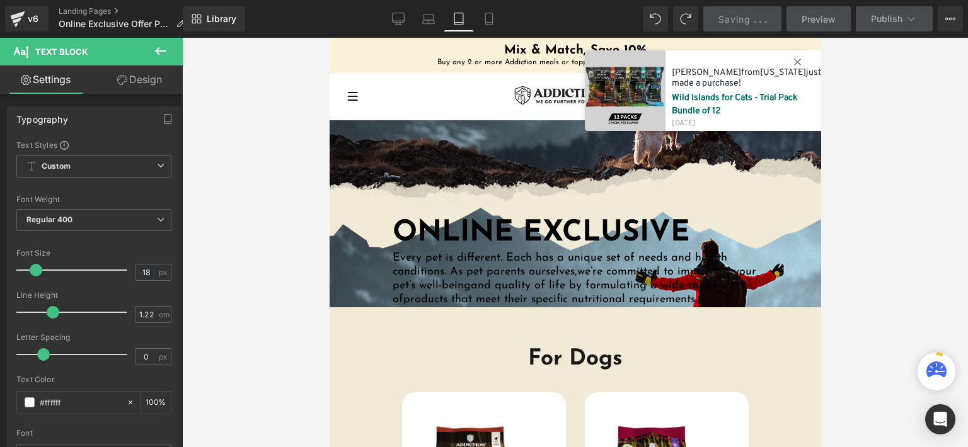
scroll to position [76, 0]
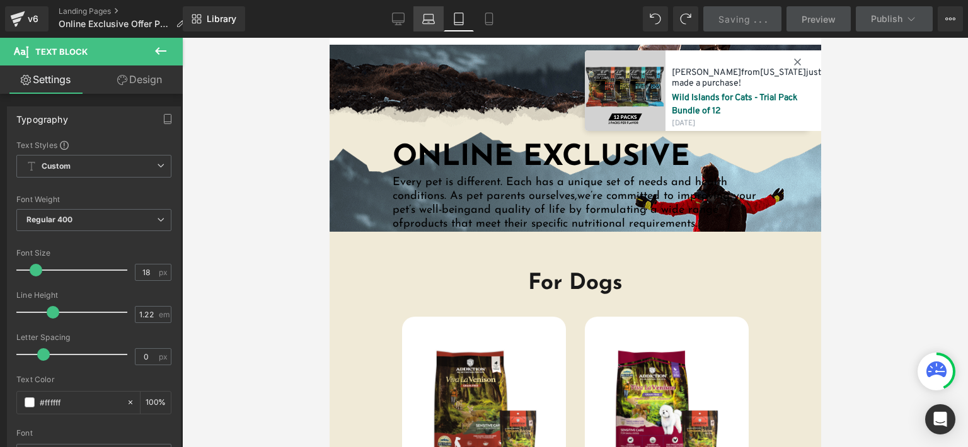
click at [429, 18] on icon at bounding box center [428, 19] width 13 height 13
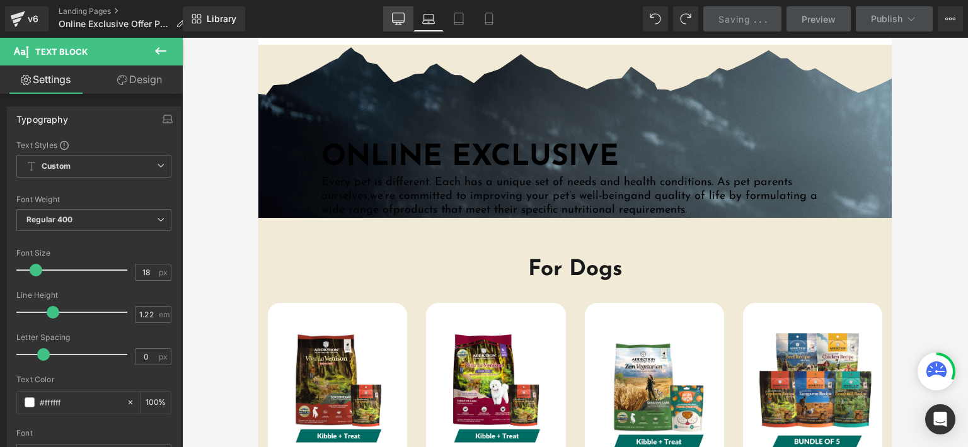
click at [402, 22] on icon at bounding box center [399, 17] width 12 height 9
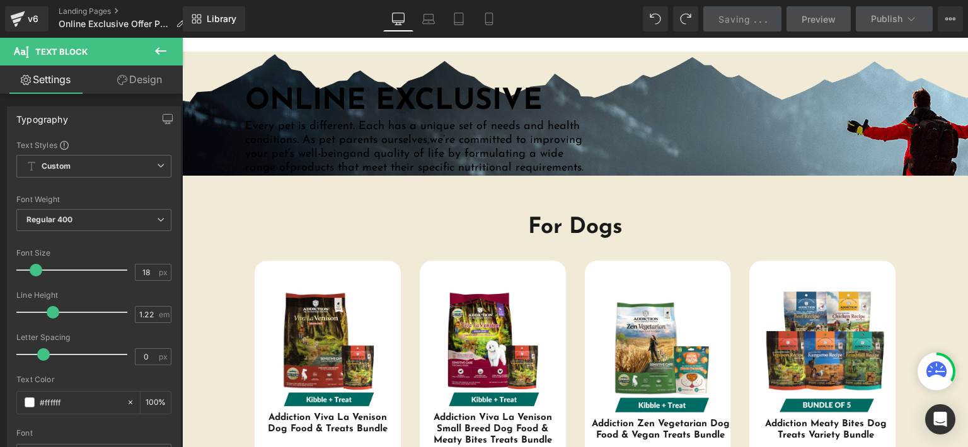
scroll to position [20, 0]
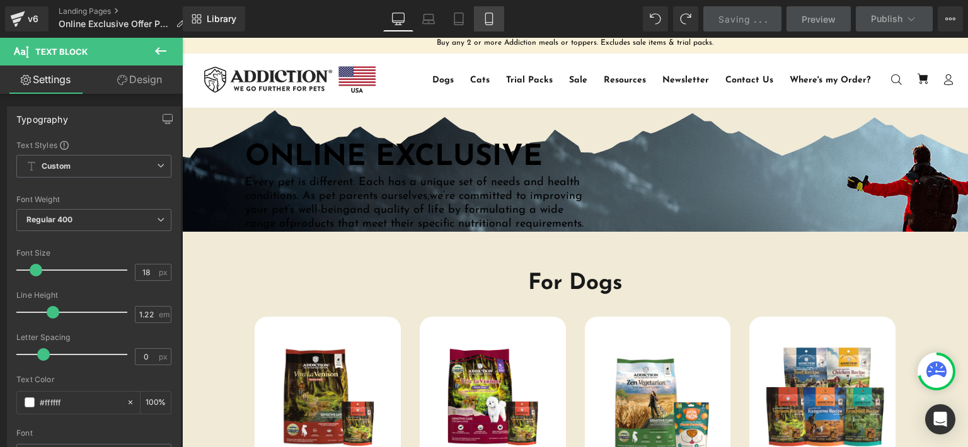
click at [487, 18] on icon at bounding box center [489, 19] width 13 height 13
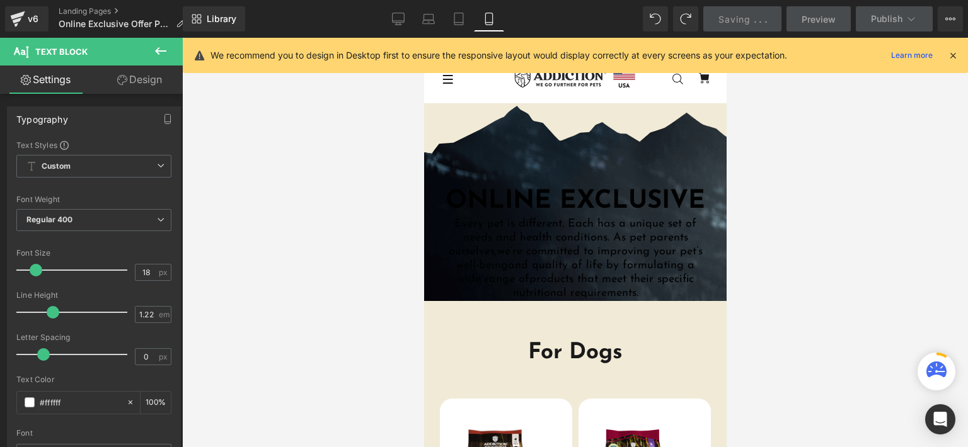
scroll to position [61, 0]
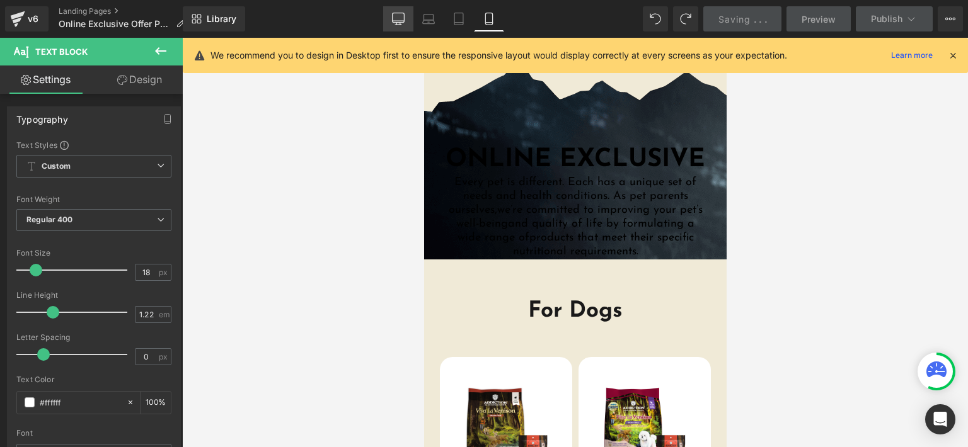
click at [404, 16] on icon at bounding box center [398, 19] width 13 height 13
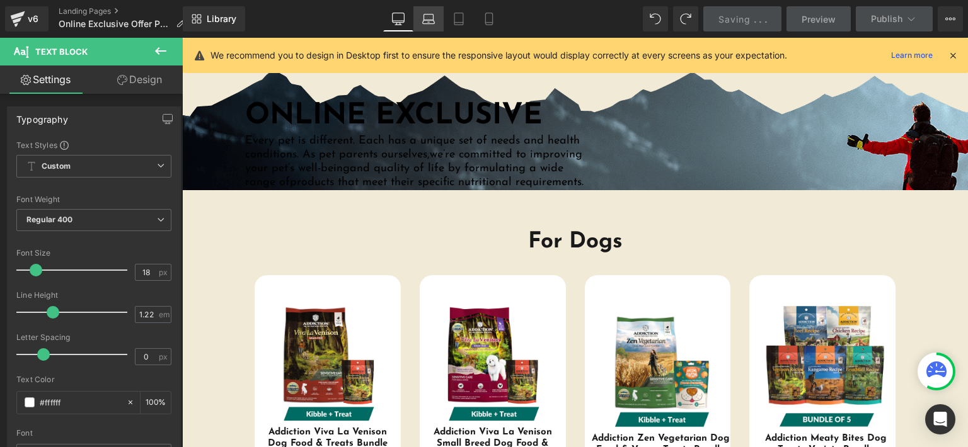
scroll to position [20, 0]
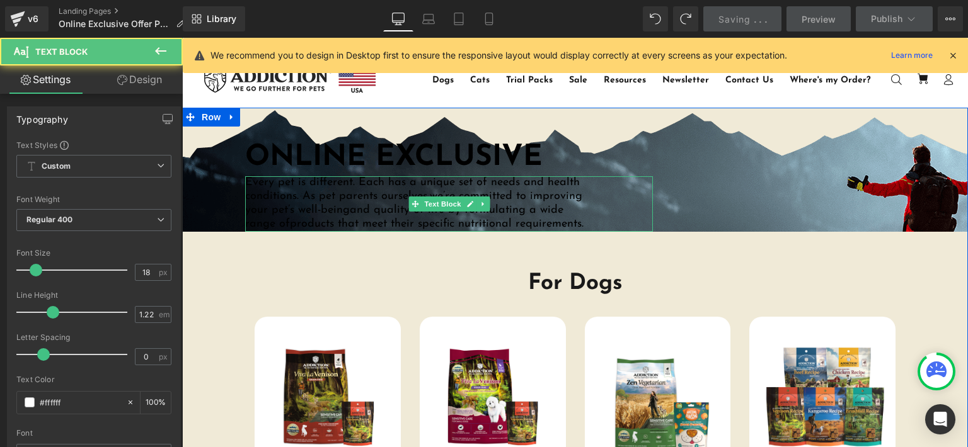
click at [522, 219] on span "products that meet their specific nutritional requirements." at bounding box center [437, 224] width 294 height 11
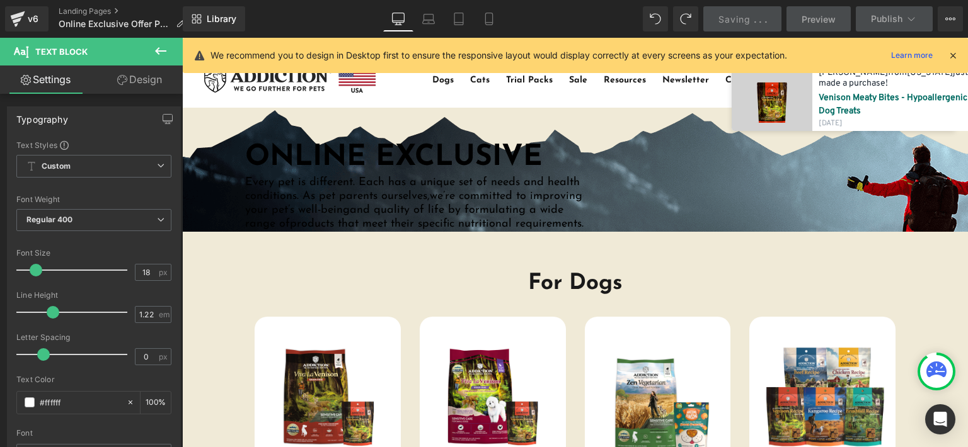
click at [160, 56] on icon at bounding box center [160, 50] width 15 height 15
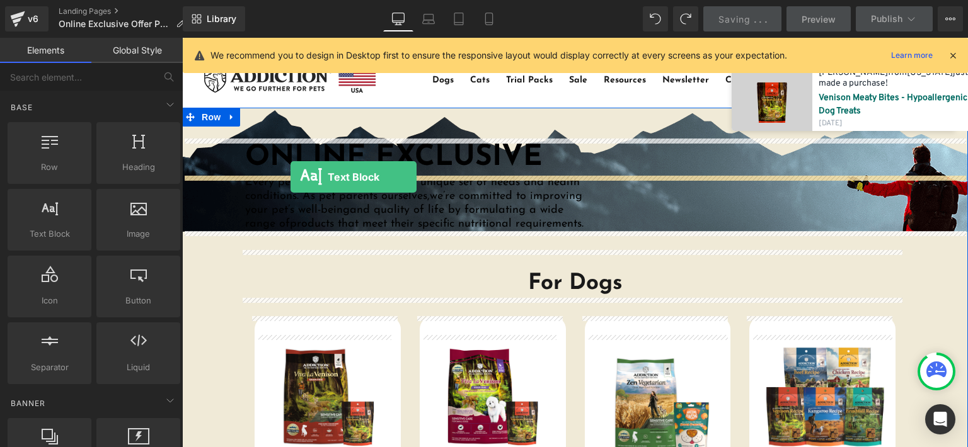
drag, startPoint x: 262, startPoint y: 268, endPoint x: 291, endPoint y: 177, distance: 95.3
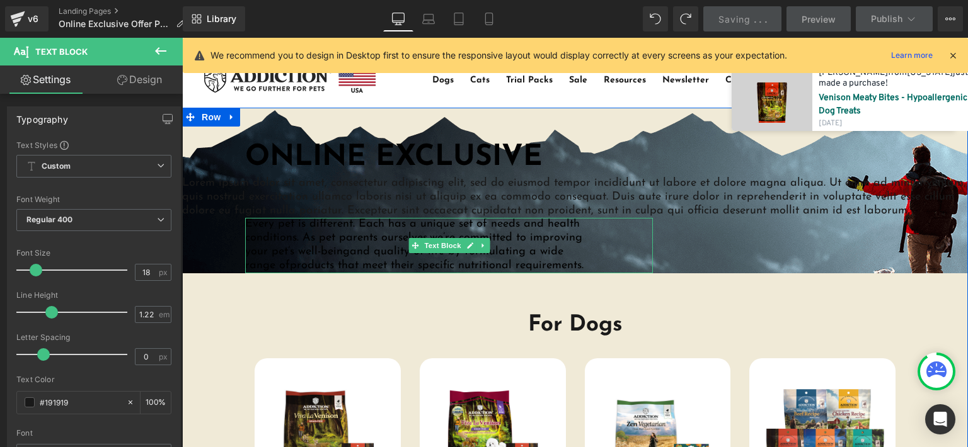
click at [570, 247] on p "Every pet is different. Each has a unique set of needs and health conditions. A…" at bounding box center [417, 245] width 345 height 55
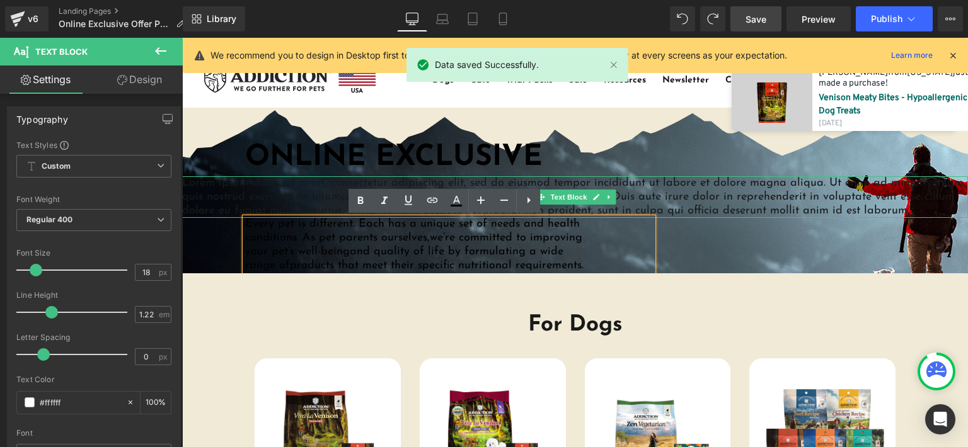
click at [335, 182] on p "Lorem ipsum dolor sit amet, consectetur adipiscing elit, sed do eiusmod tempor …" at bounding box center [575, 197] width 786 height 42
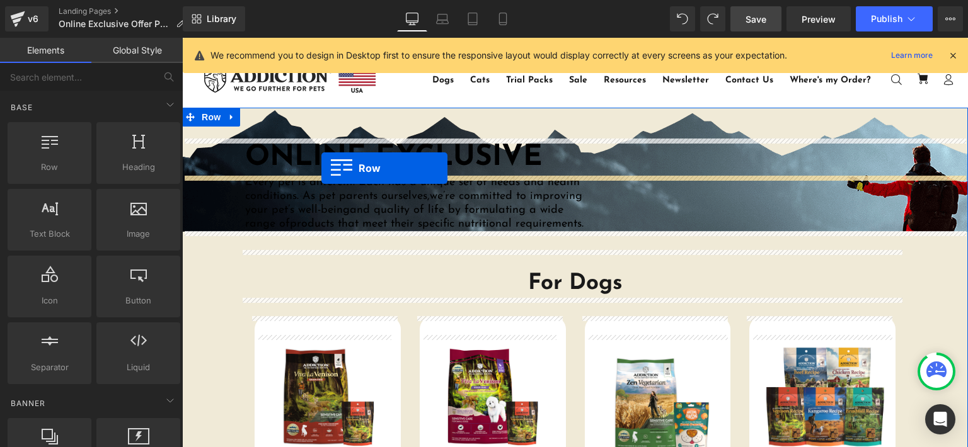
drag, startPoint x: 276, startPoint y: 195, endPoint x: 323, endPoint y: 169, distance: 53.3
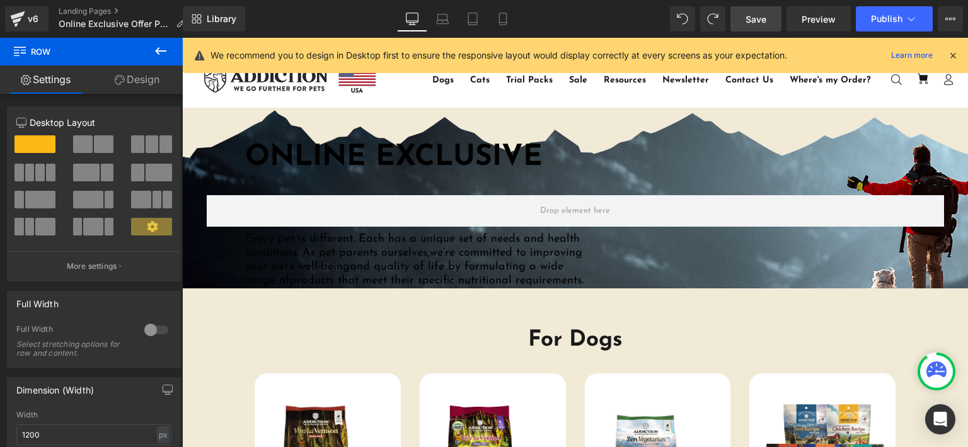
click at [156, 51] on icon at bounding box center [160, 51] width 11 height 8
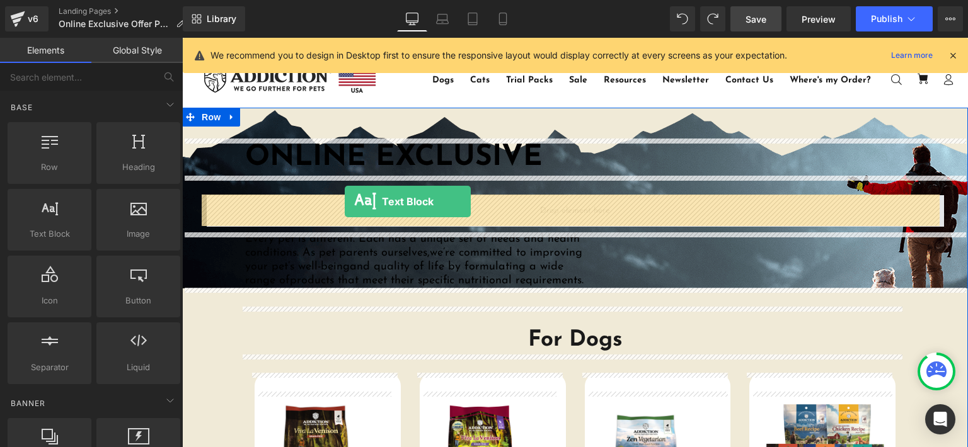
drag, startPoint x: 241, startPoint y: 274, endPoint x: 345, endPoint y: 202, distance: 126.7
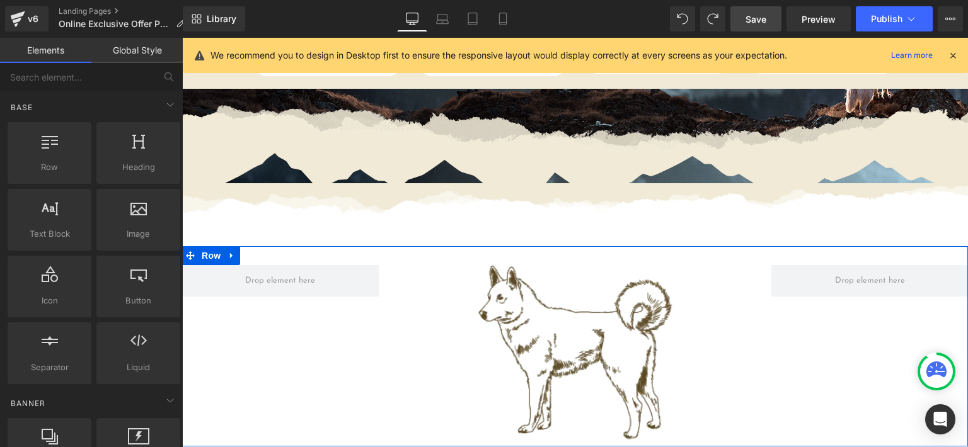
scroll to position [902, 0]
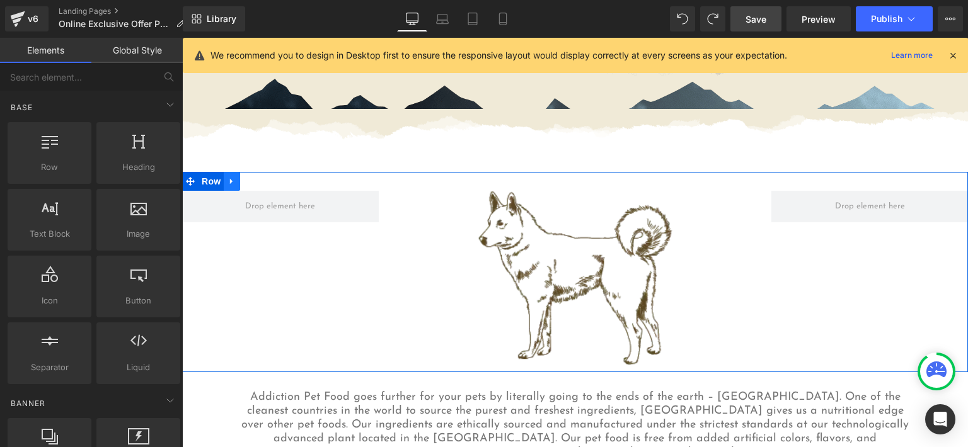
click at [224, 180] on link at bounding box center [232, 181] width 16 height 19
click at [260, 180] on icon at bounding box center [264, 181] width 9 height 9
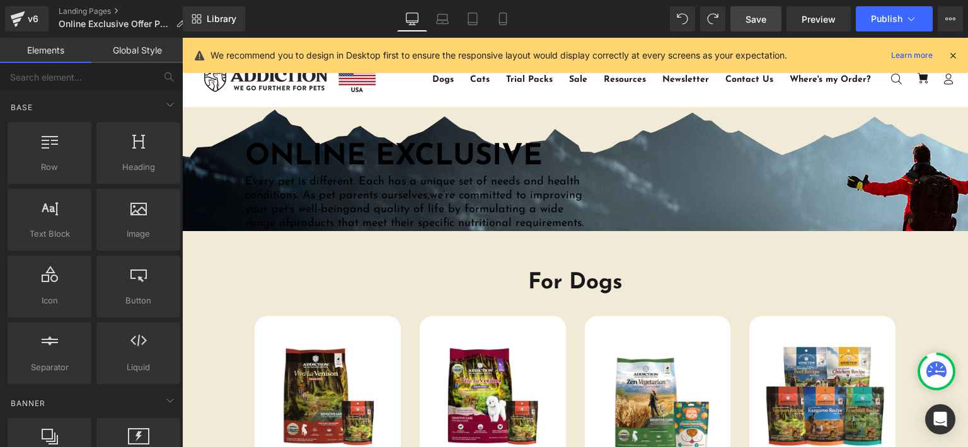
scroll to position [0, 0]
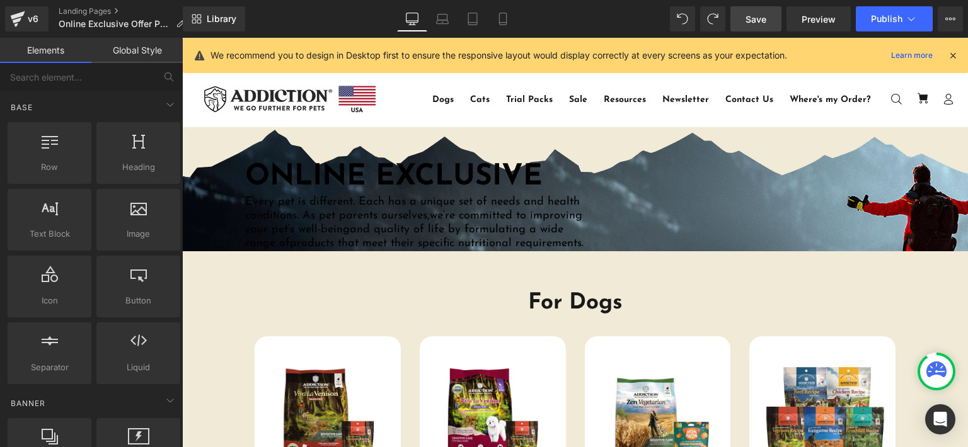
click at [753, 23] on span "Save" at bounding box center [756, 19] width 21 height 13
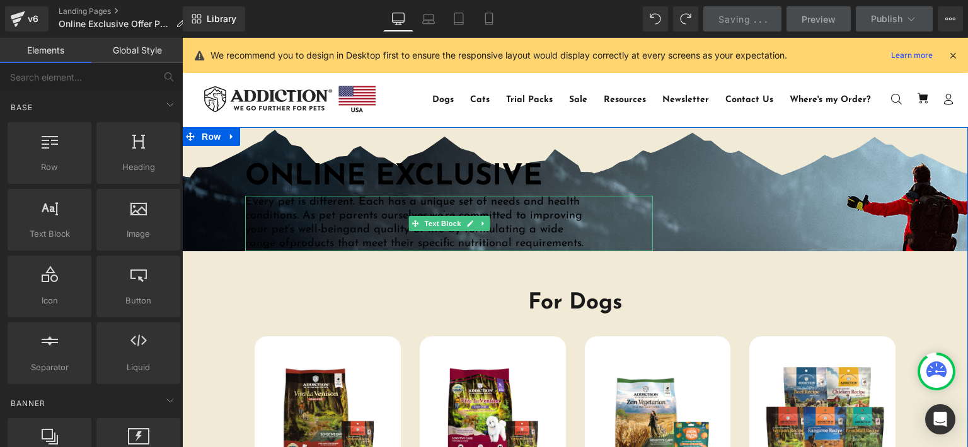
click at [579, 245] on span "products that meet their specific nutritional requirements." at bounding box center [437, 243] width 294 height 11
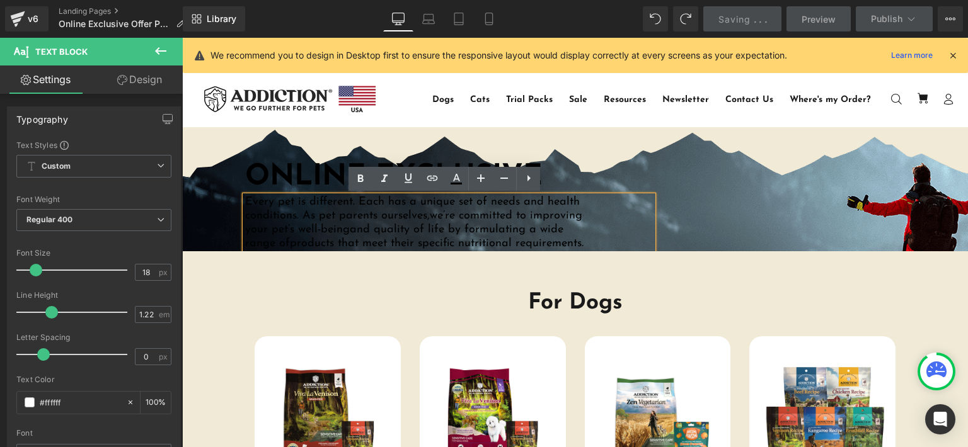
click at [619, 237] on div "Every pet is different. Each has a unique set of needs and health conditions. A…" at bounding box center [449, 223] width 408 height 55
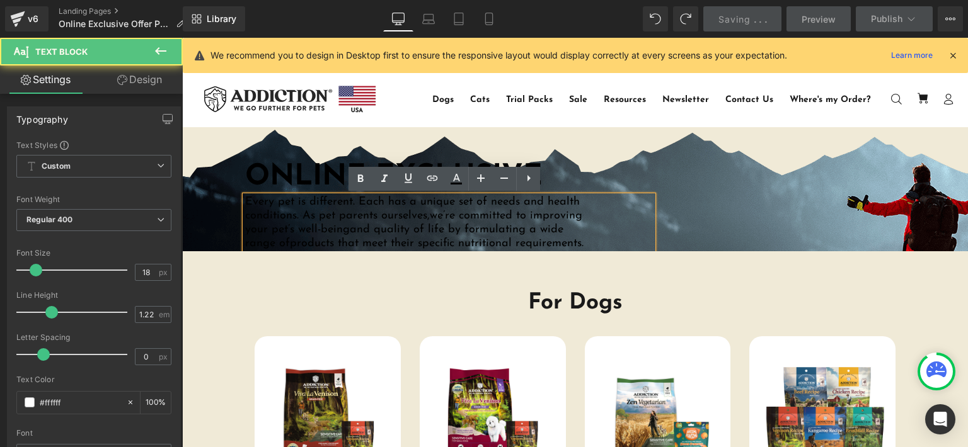
click at [619, 237] on div "Every pet is different. Each has a unique set of needs and health conditions. A…" at bounding box center [449, 223] width 408 height 55
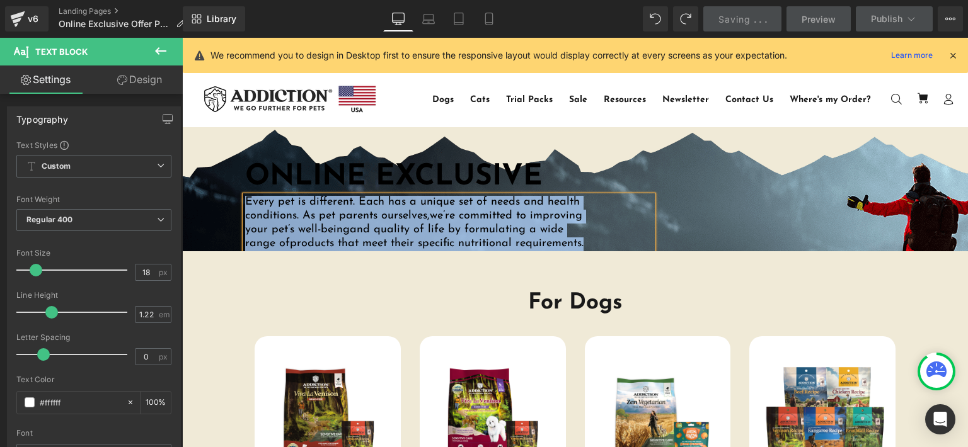
copy span "Every pet is different. Each has a unique set of needs and health conditions. A…"
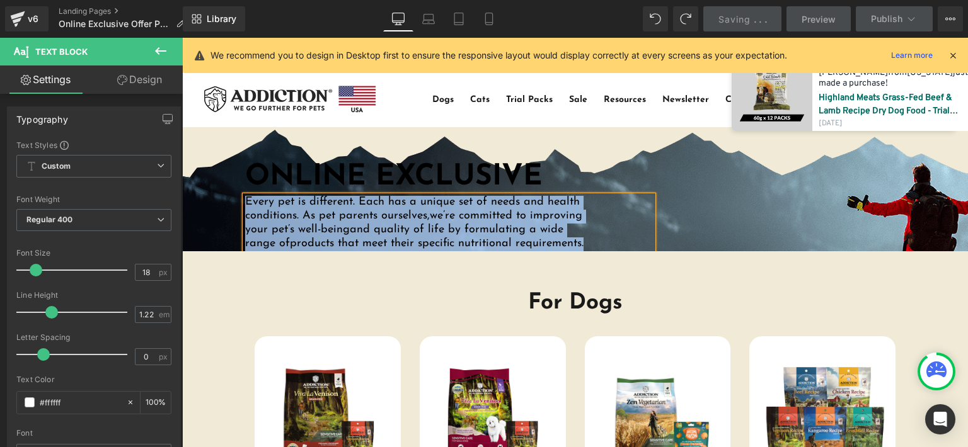
click at [440, 170] on span "ONLINE EXCLUSIVE" at bounding box center [393, 178] width 297 height 30
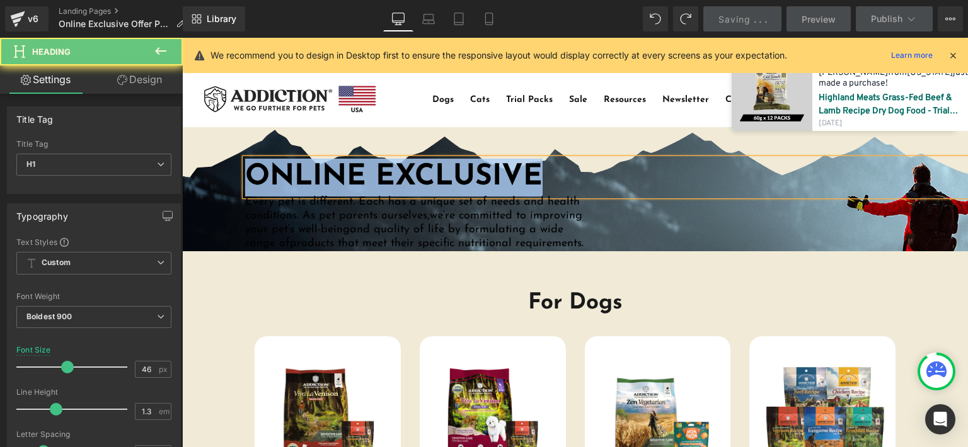
copy span "ONLINE EXCLUSIVE"
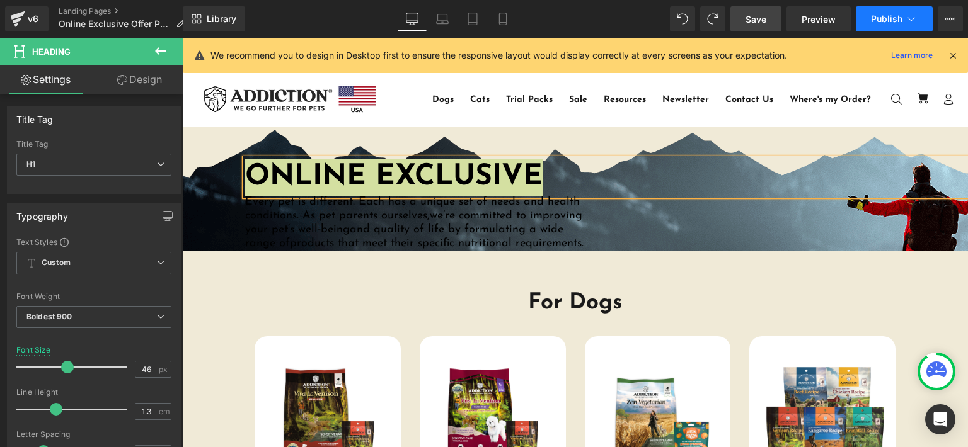
click at [918, 14] on button "Publish" at bounding box center [894, 18] width 77 height 25
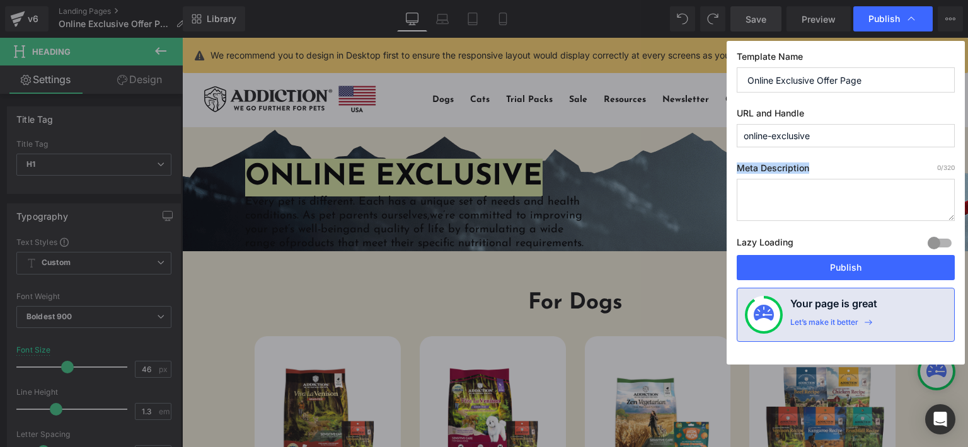
copy label "Meta Description"
drag, startPoint x: 842, startPoint y: 164, endPoint x: 739, endPoint y: 163, distance: 103.4
click at [739, 163] on label "Meta Description 0 /320" at bounding box center [846, 171] width 218 height 16
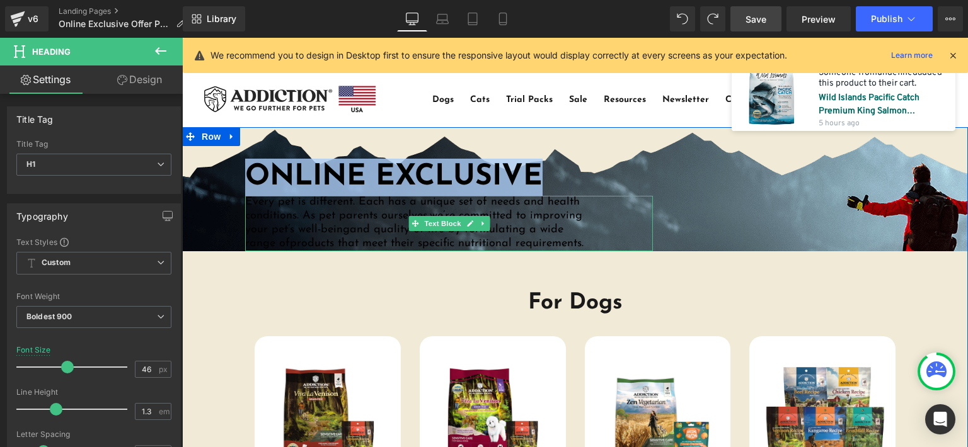
click at [557, 238] on span "products that meet their specific nutritional requirements." at bounding box center [437, 243] width 294 height 11
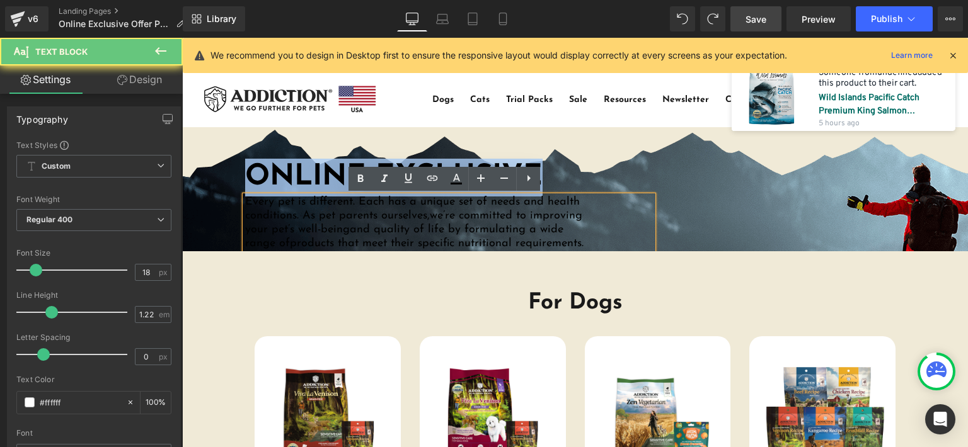
click at [558, 238] on span "products that meet their specific nutritional requirements." at bounding box center [437, 243] width 294 height 11
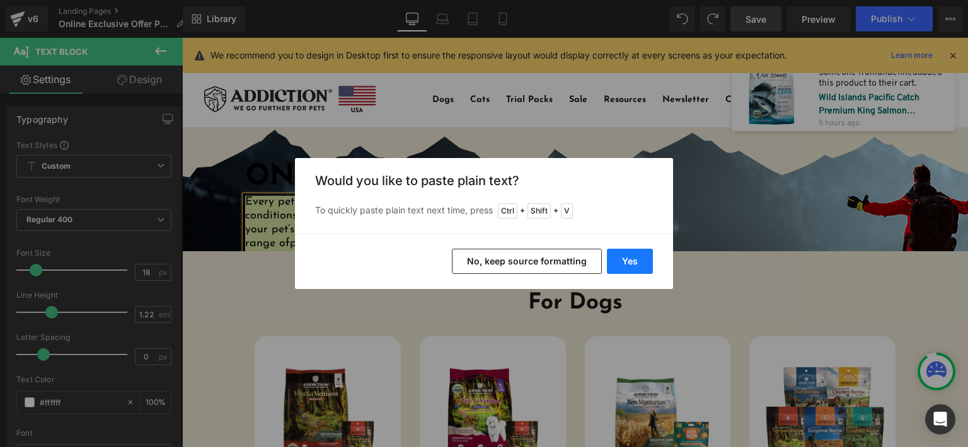
drag, startPoint x: 623, startPoint y: 263, endPoint x: 443, endPoint y: 225, distance: 184.2
click at [623, 263] on button "Yes" at bounding box center [630, 261] width 46 height 25
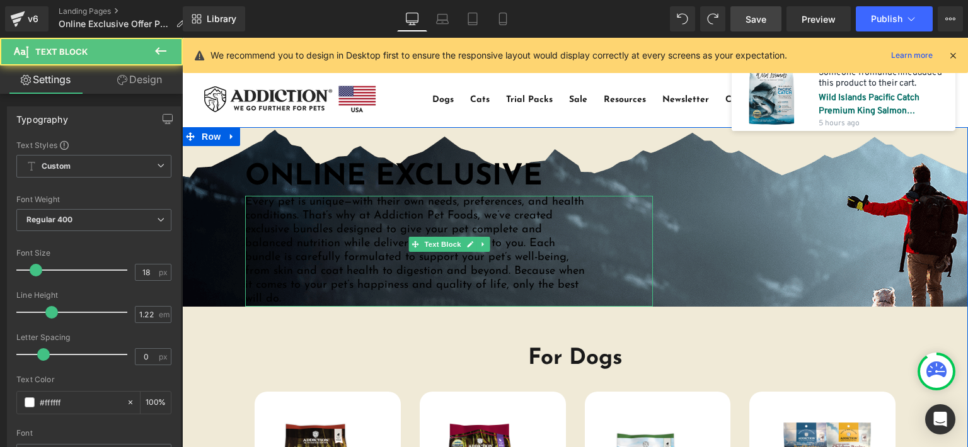
click at [585, 239] on div "Every pet is unique—with their own needs, preferences, and health conditions. T…" at bounding box center [449, 251] width 408 height 111
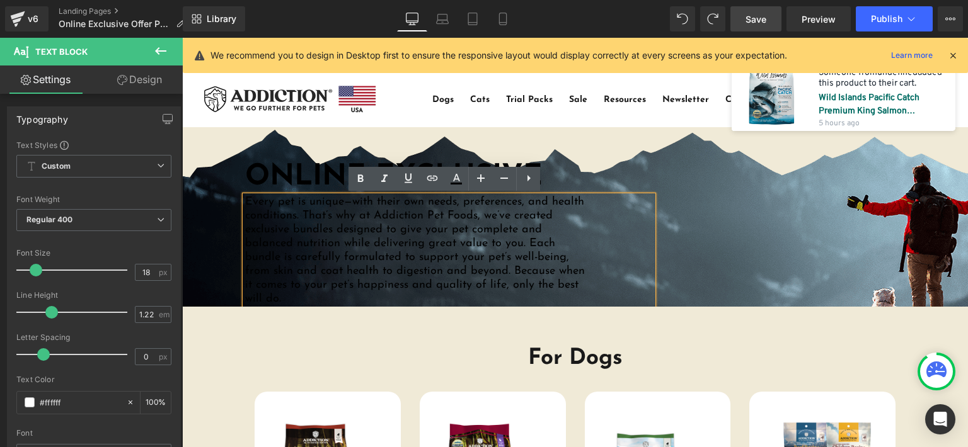
scroll to position [63, 0]
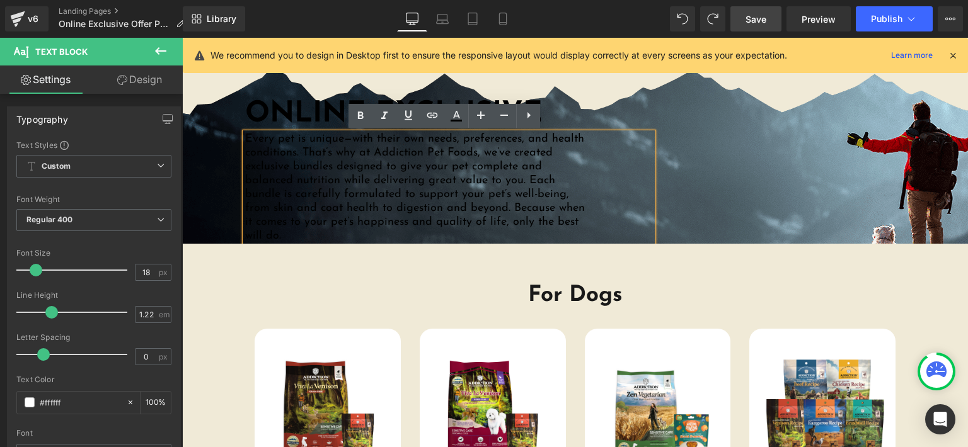
click at [182, 38] on div at bounding box center [182, 38] width 0 height 0
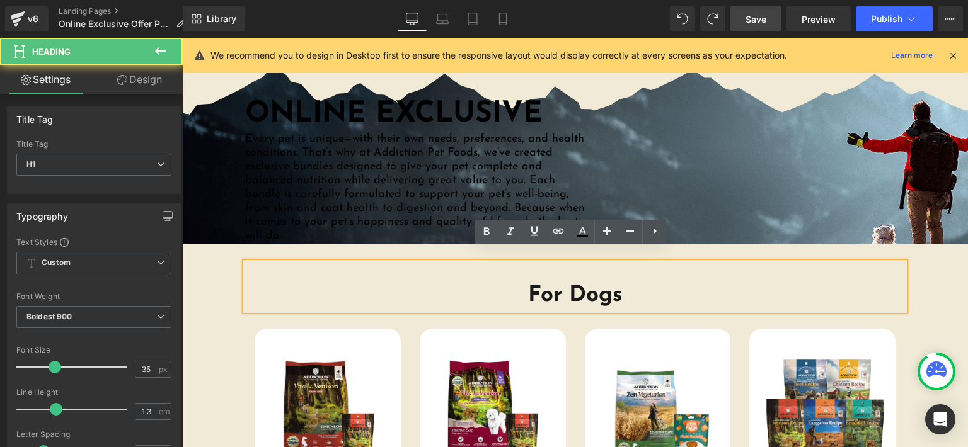
click at [616, 209] on div "Every pet is unique—with their own needs, preferences, and health conditions. T…" at bounding box center [449, 188] width 408 height 111
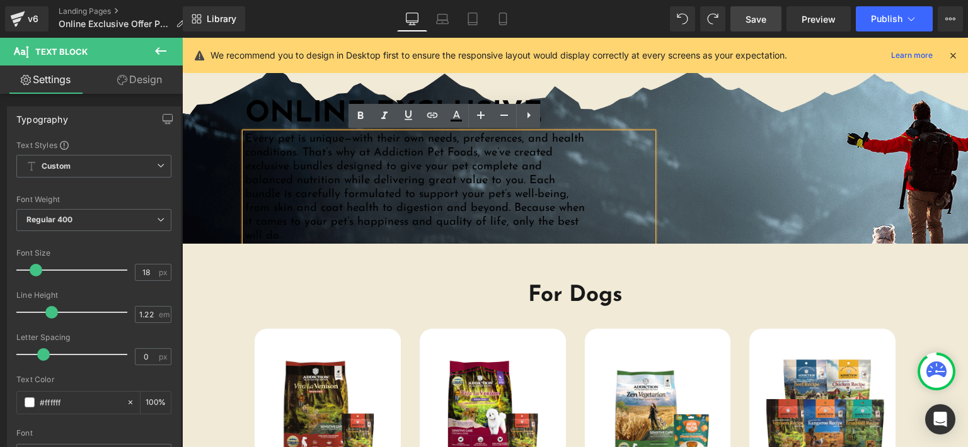
click at [621, 199] on div "Every pet is unique—with their own needs, preferences, and health conditions. T…" at bounding box center [449, 188] width 408 height 111
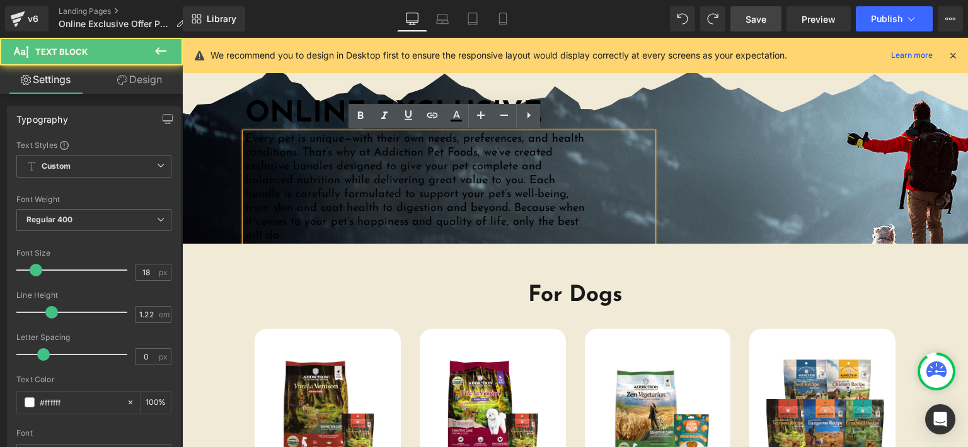
click at [650, 170] on div "Every pet is unique—with their own needs, preferences, and health conditions. T…" at bounding box center [449, 188] width 408 height 111
click at [618, 171] on div "Every pet is unique—with their own needs, preferences, and health conditions. T…" at bounding box center [449, 188] width 408 height 111
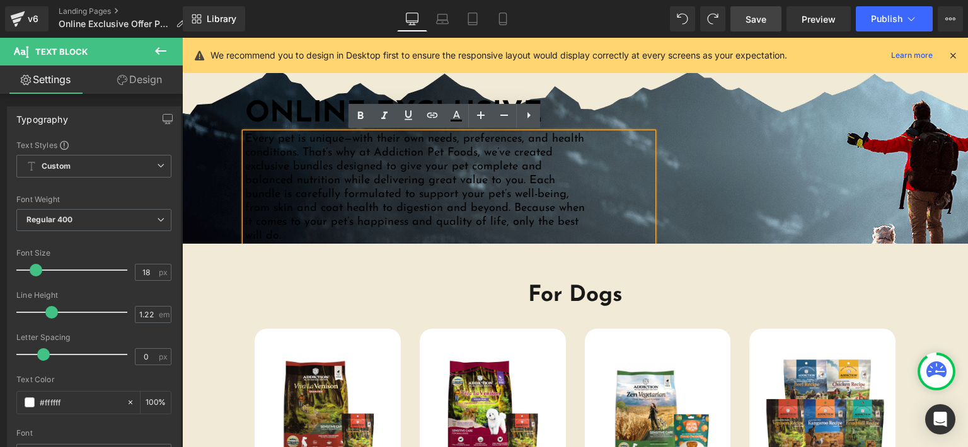
click at [642, 172] on div "Every pet is unique—with their own needs, preferences, and health conditions. T…" at bounding box center [449, 188] width 408 height 111
click at [570, 180] on p "Every pet is unique—with their own needs, preferences, and health conditions. T…" at bounding box center [417, 188] width 345 height 111
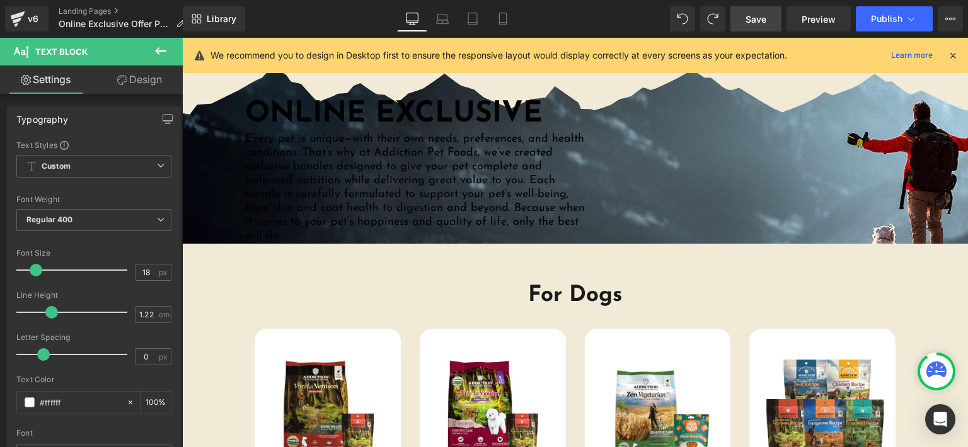
click at [158, 52] on icon at bounding box center [160, 51] width 11 height 8
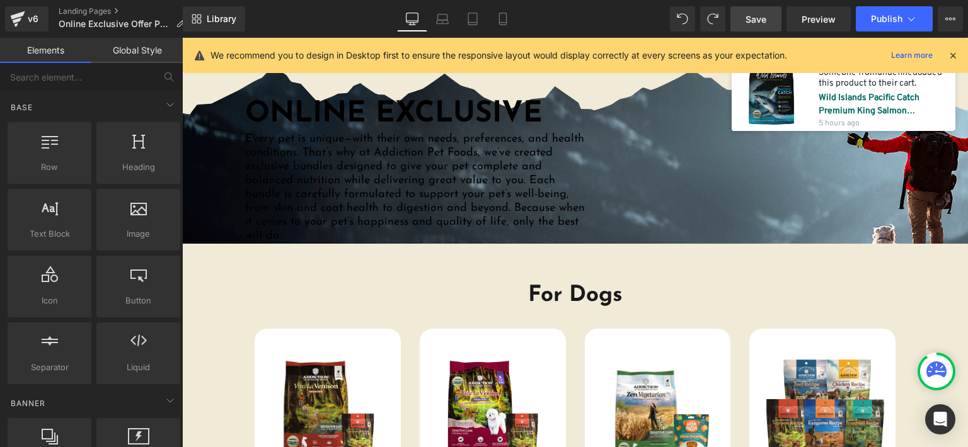
click at [396, 170] on span "Every pet is unique—with their own needs, preferences, and health conditions. T…" at bounding box center [415, 188] width 340 height 108
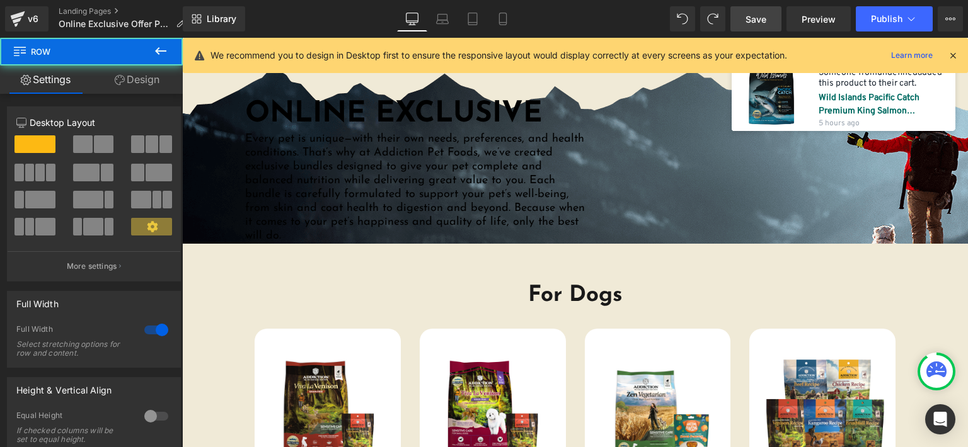
click at [499, 185] on span "Every pet is unique—with their own needs, preferences, and health conditions. T…" at bounding box center [415, 188] width 340 height 108
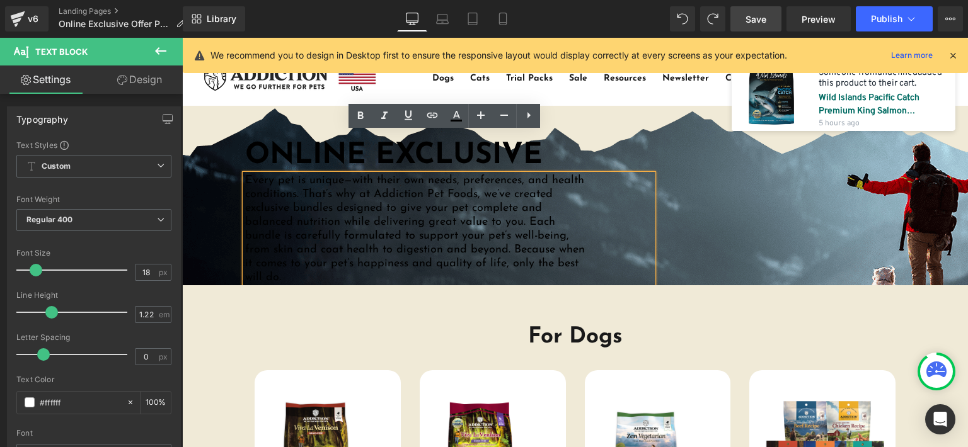
scroll to position [0, 0]
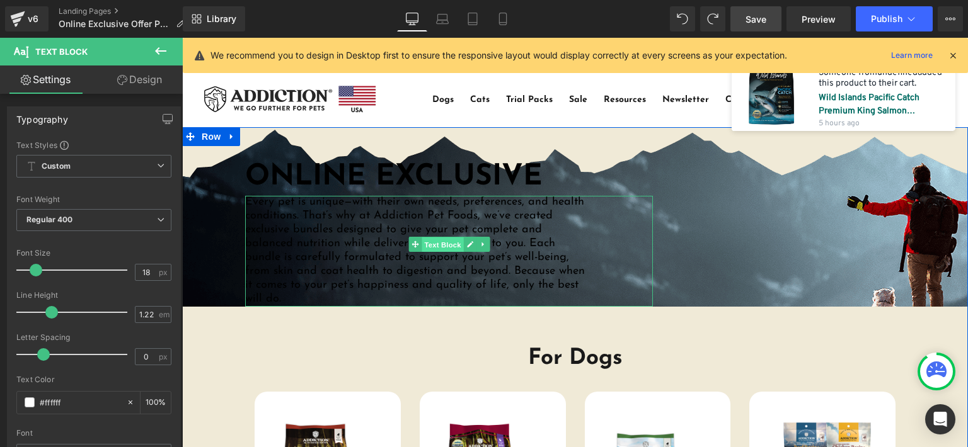
click at [446, 246] on span "Text Block" at bounding box center [443, 245] width 42 height 15
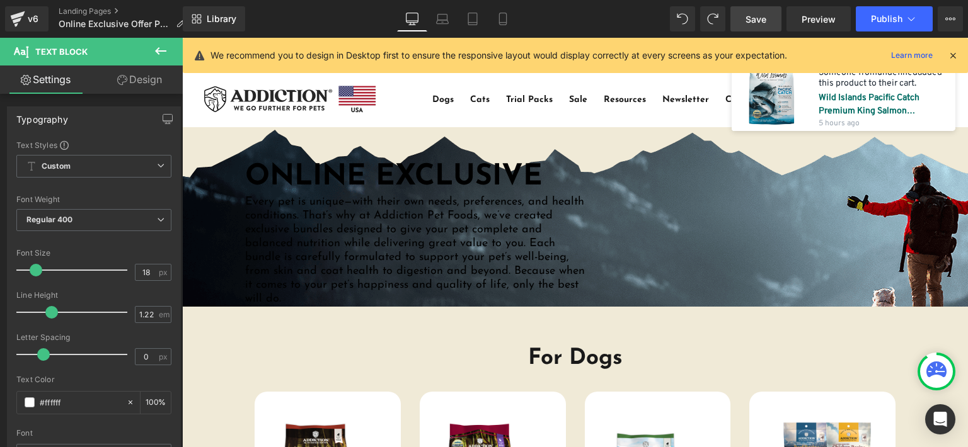
click at [161, 48] on icon at bounding box center [160, 50] width 15 height 15
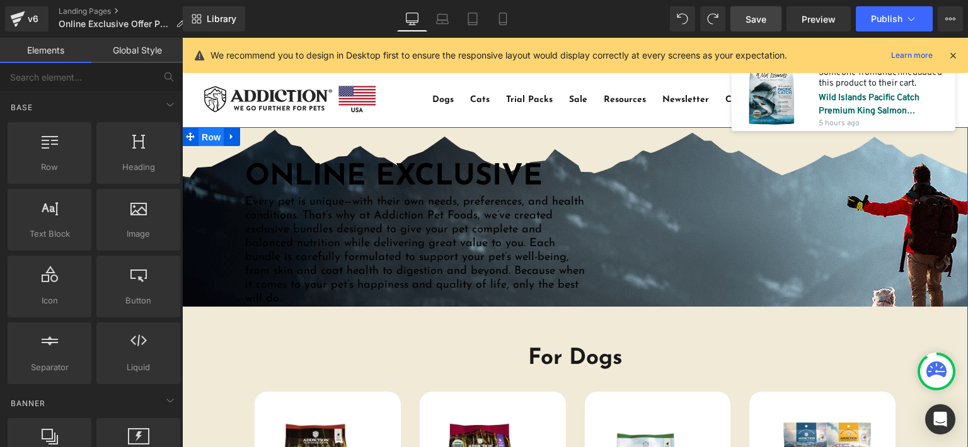
click at [211, 137] on span "Row" at bounding box center [211, 137] width 25 height 19
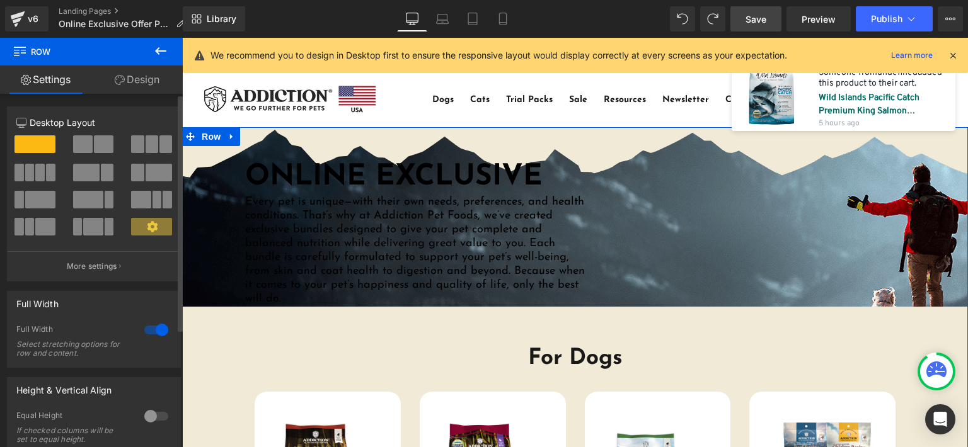
click at [33, 137] on span at bounding box center [34, 144] width 41 height 18
click at [155, 225] on span at bounding box center [151, 227] width 41 height 18
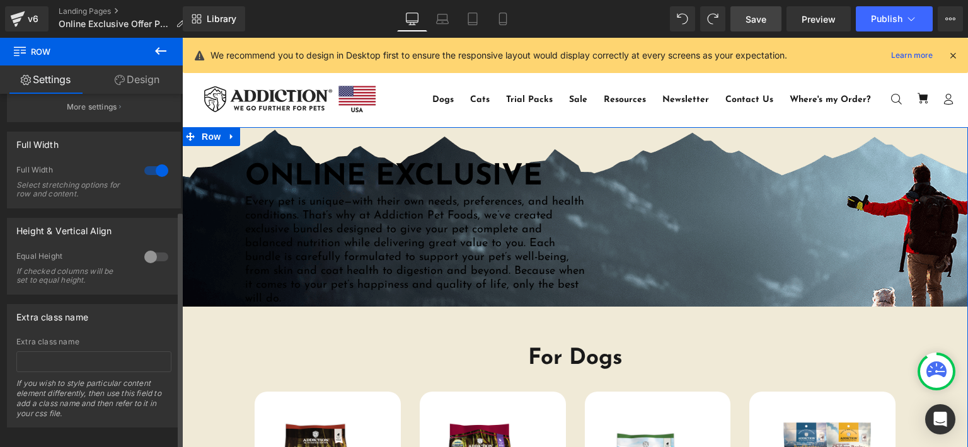
scroll to position [175, 0]
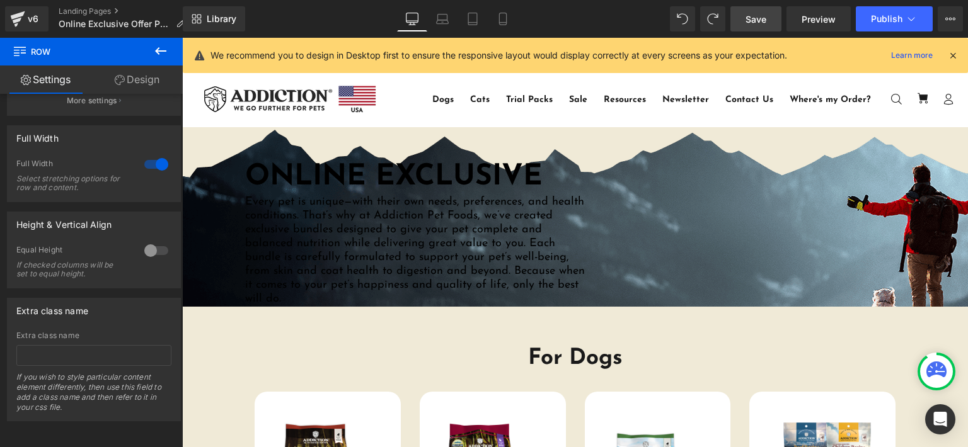
click at [332, 220] on span "Every pet is unique—with their own needs, preferences, and health conditions. T…" at bounding box center [415, 251] width 340 height 108
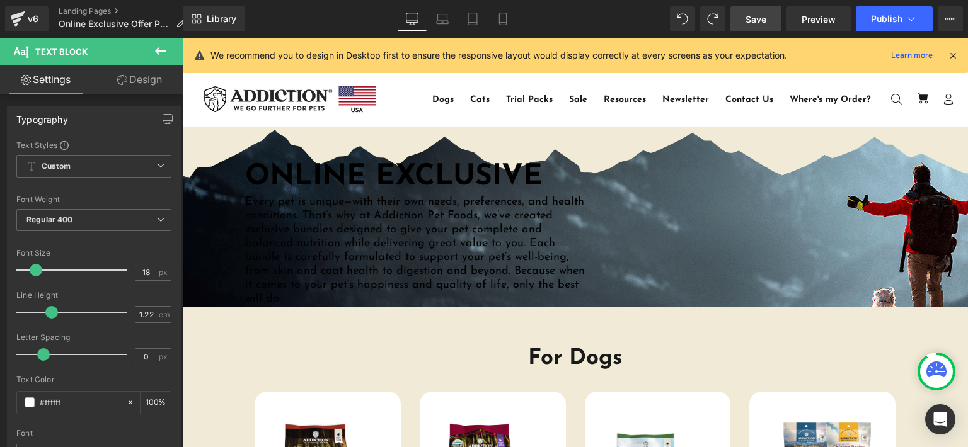
click at [158, 51] on icon at bounding box center [160, 51] width 11 height 8
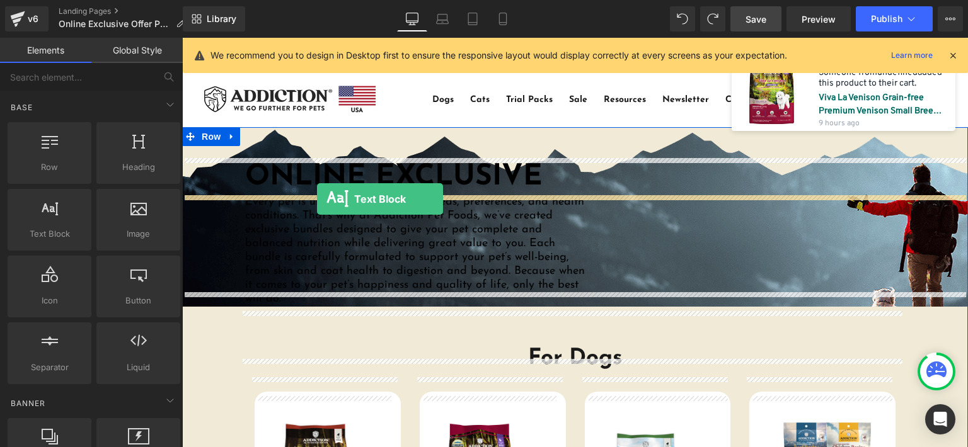
drag, startPoint x: 240, startPoint y: 274, endPoint x: 317, endPoint y: 199, distance: 107.4
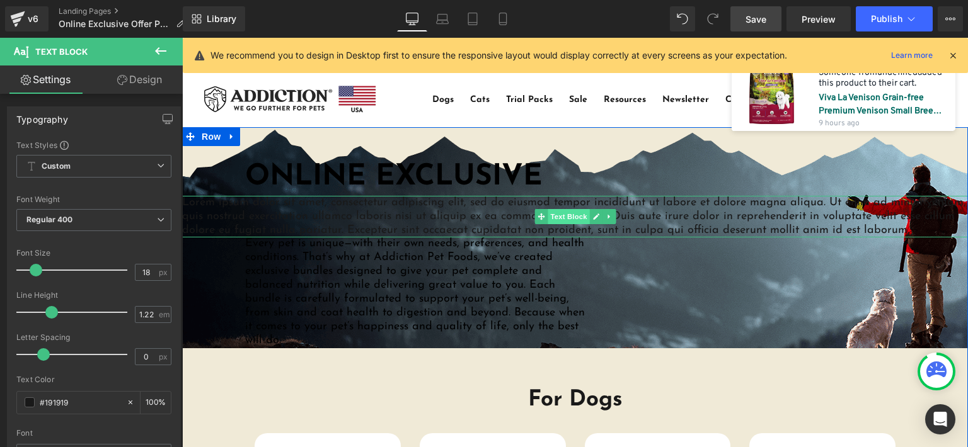
click at [557, 219] on span "Text Block" at bounding box center [569, 216] width 42 height 15
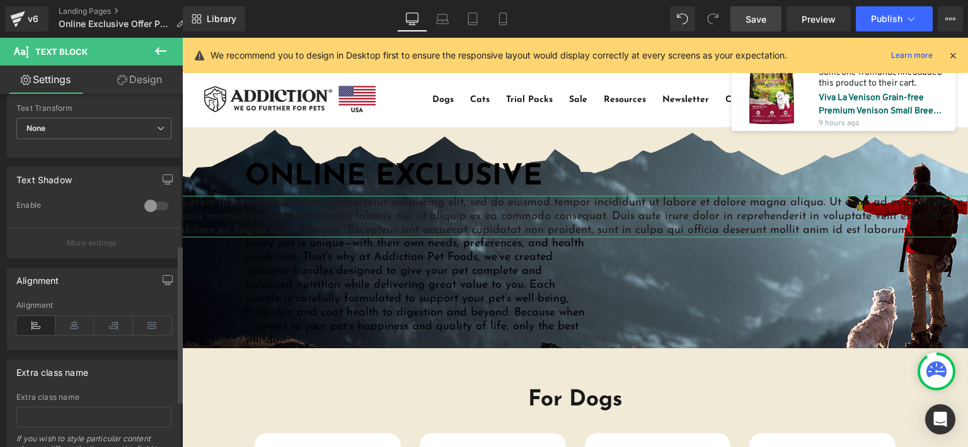
scroll to position [378, 0]
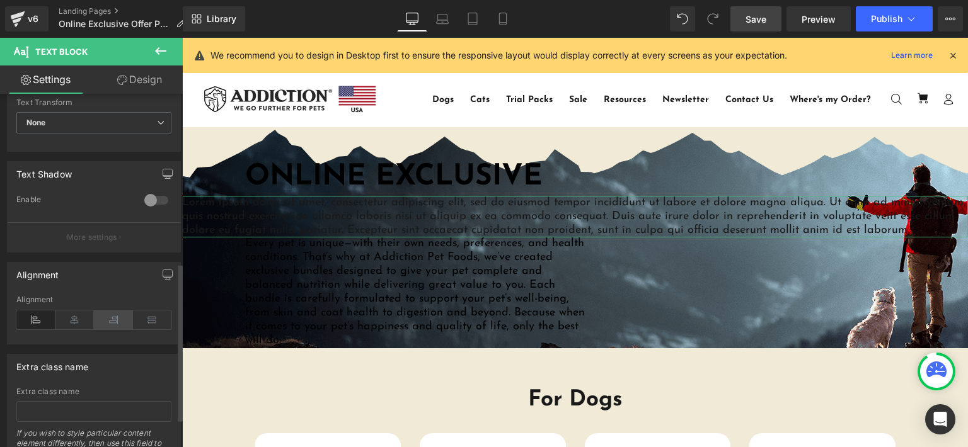
click at [113, 318] on icon at bounding box center [113, 320] width 39 height 19
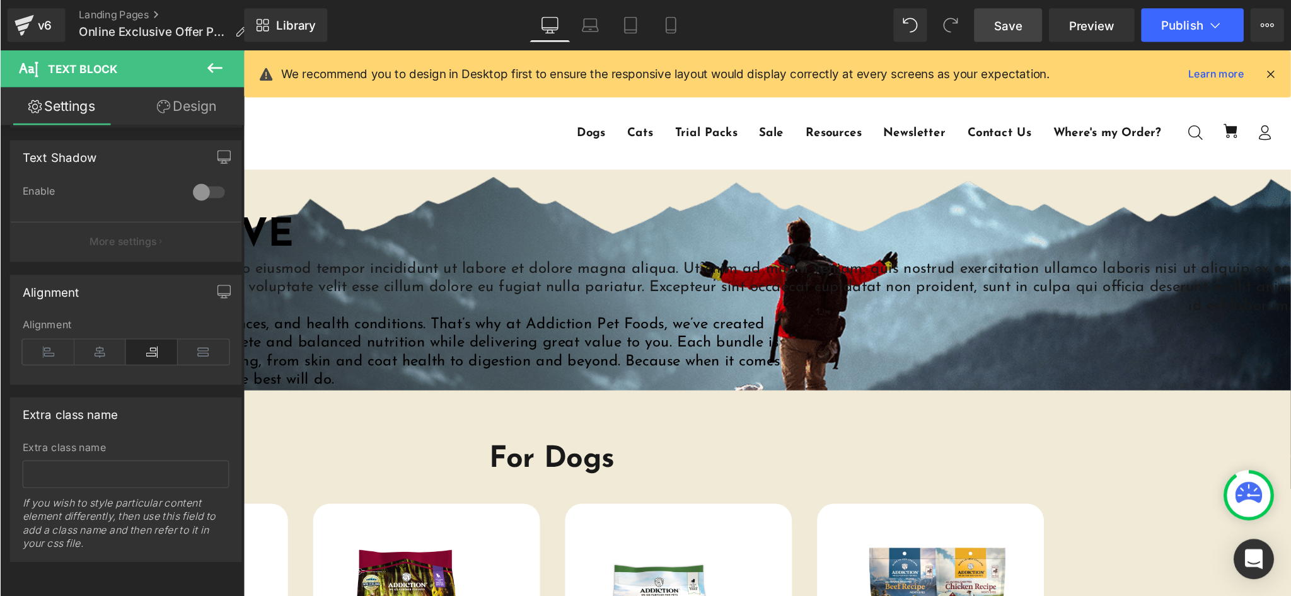
scroll to position [0, 0]
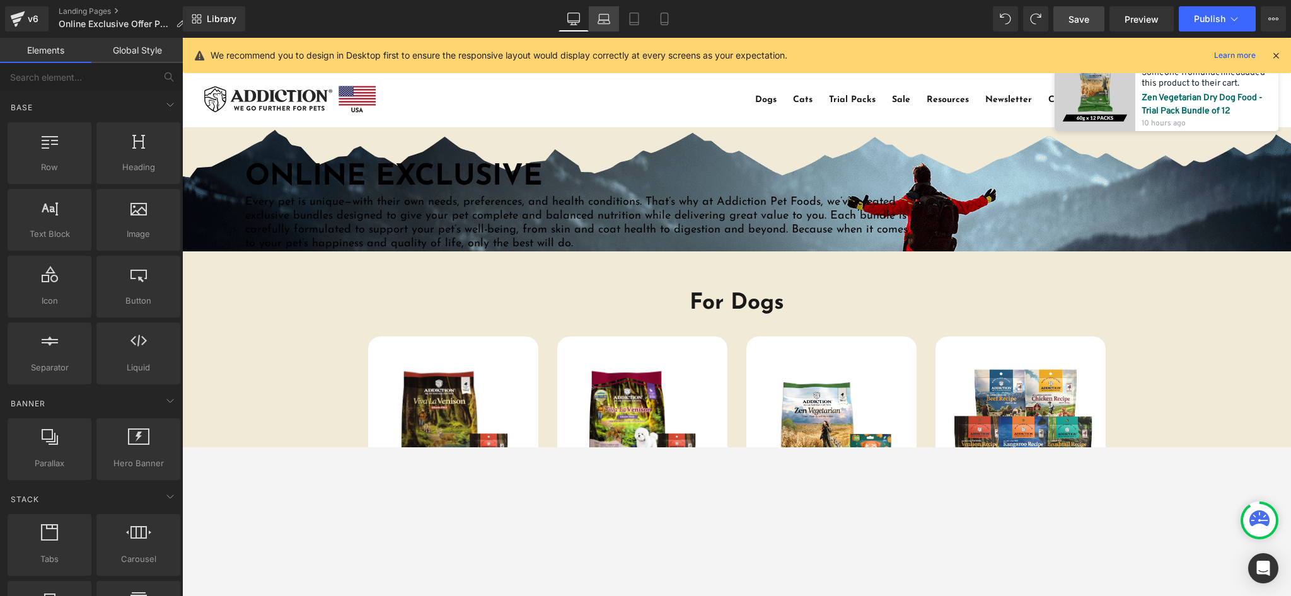
click at [607, 20] on icon at bounding box center [603, 19] width 13 height 13
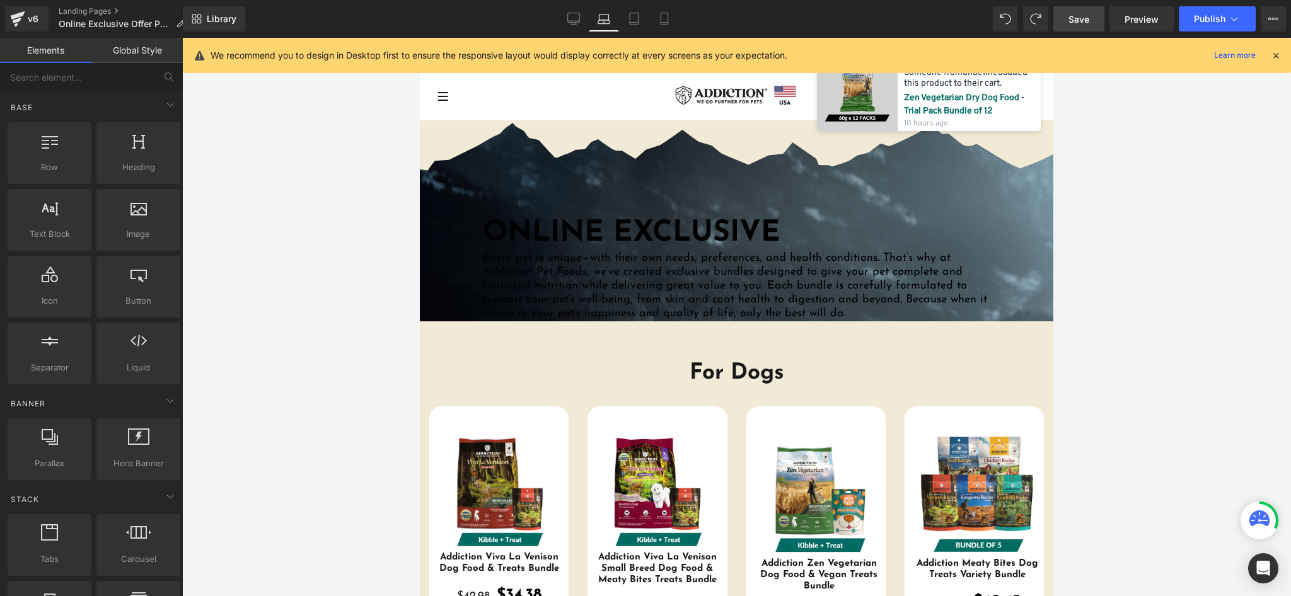
scroll to position [82, 0]
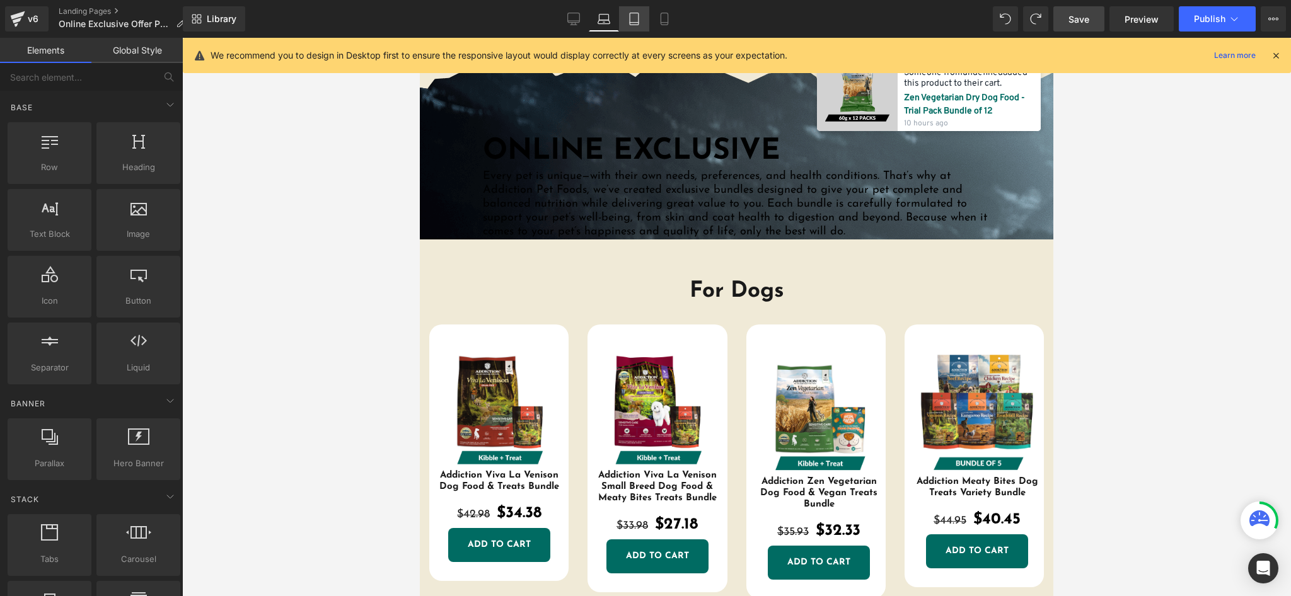
click at [638, 23] on icon at bounding box center [634, 19] width 13 height 13
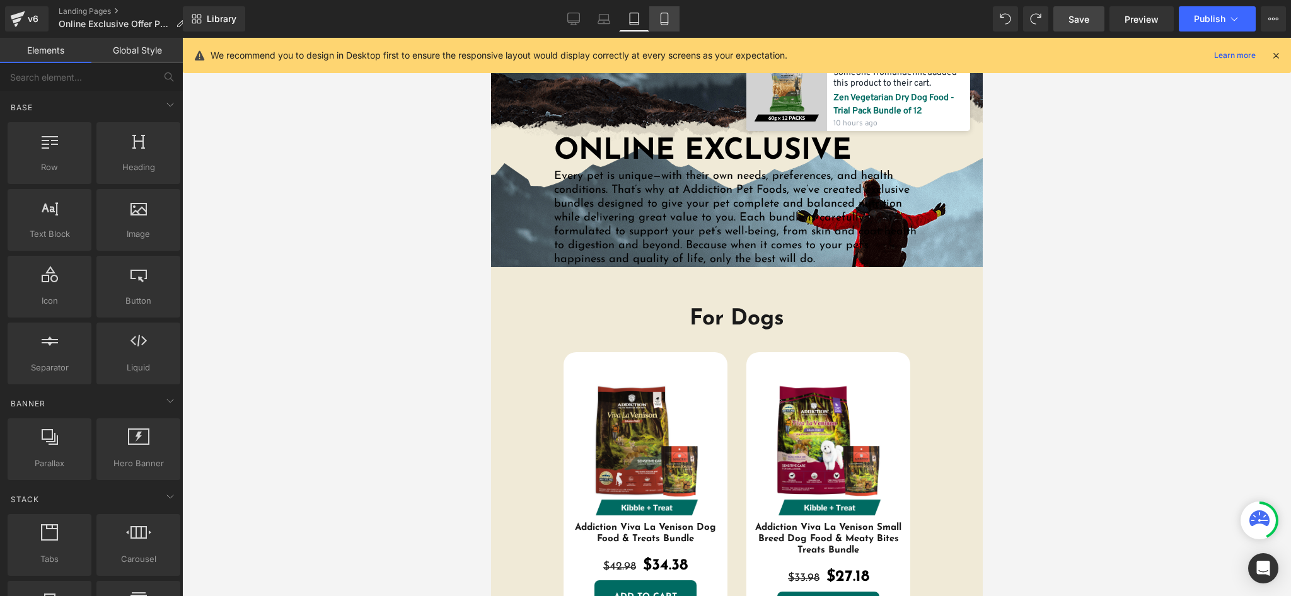
click at [662, 25] on icon at bounding box center [663, 19] width 7 height 12
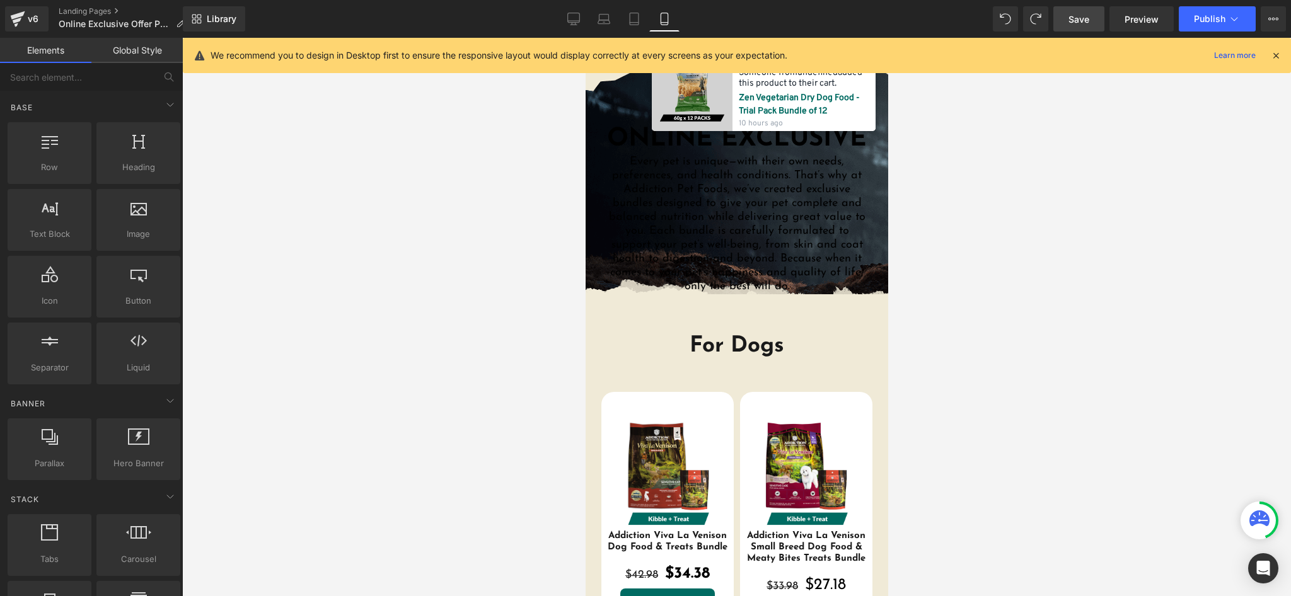
scroll to position [85, 0]
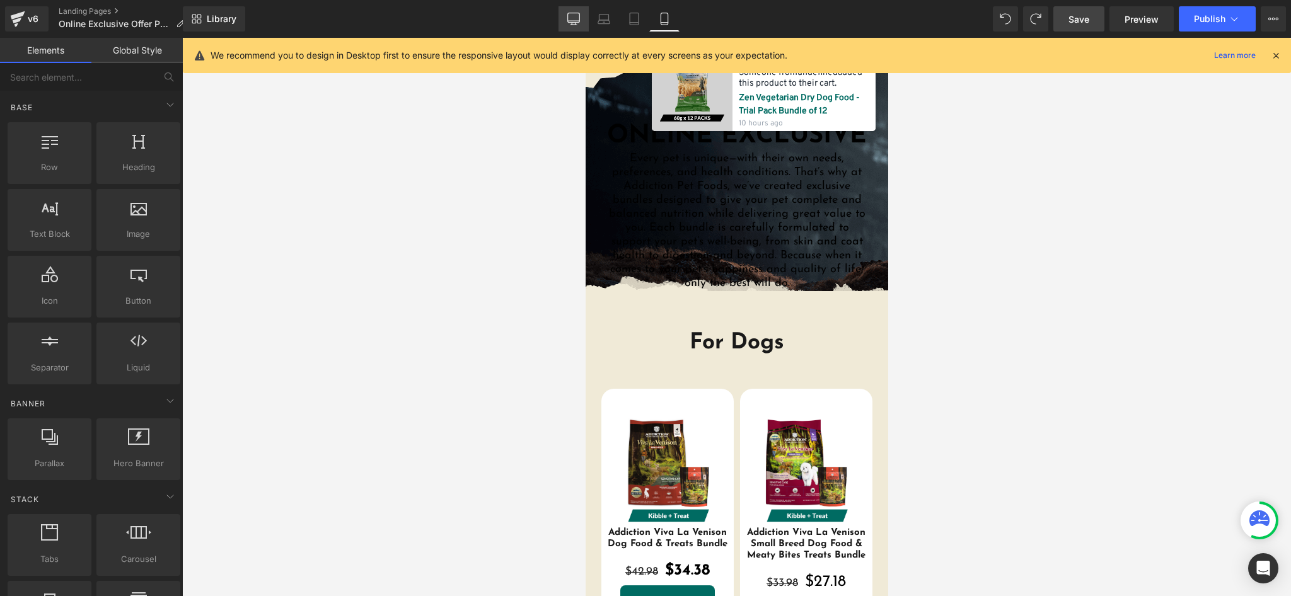
drag, startPoint x: 579, startPoint y: 21, endPoint x: 557, endPoint y: 44, distance: 31.7
click at [579, 21] on icon at bounding box center [574, 21] width 12 height 0
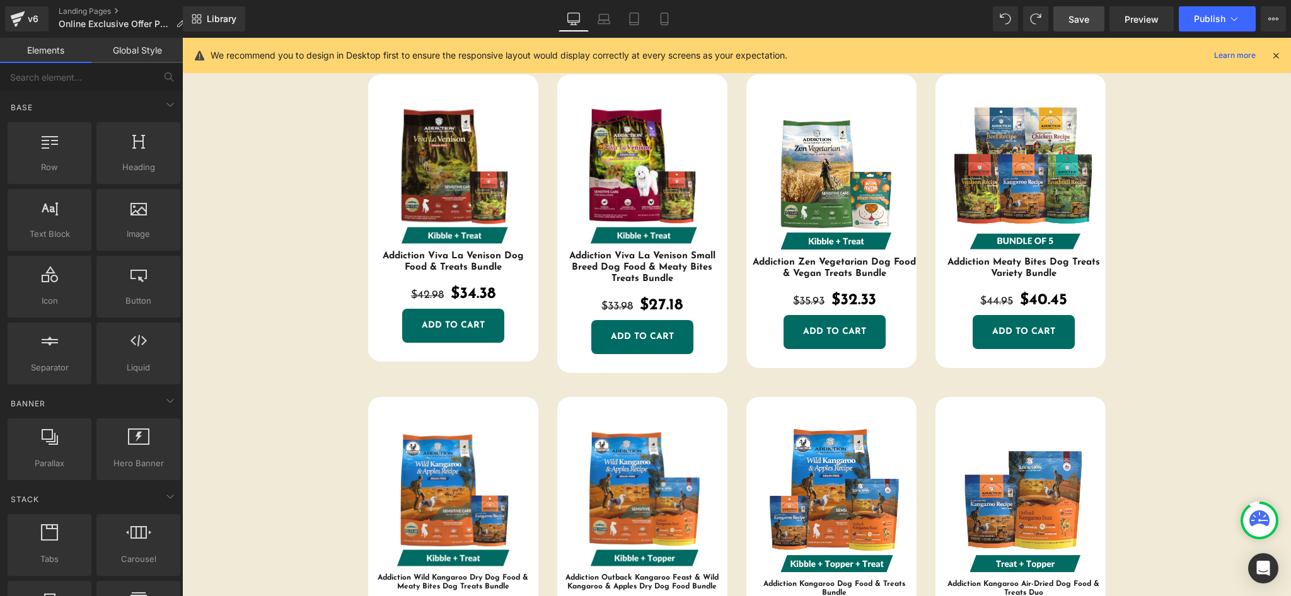
scroll to position [0, 0]
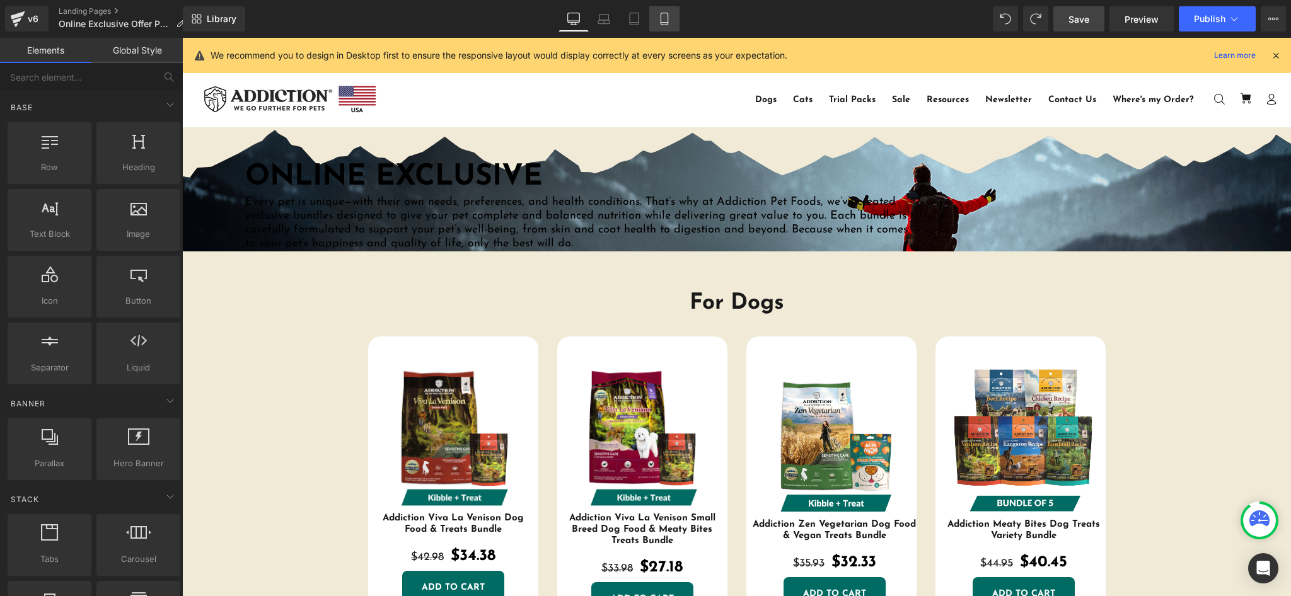
click at [666, 21] on icon at bounding box center [664, 19] width 13 height 13
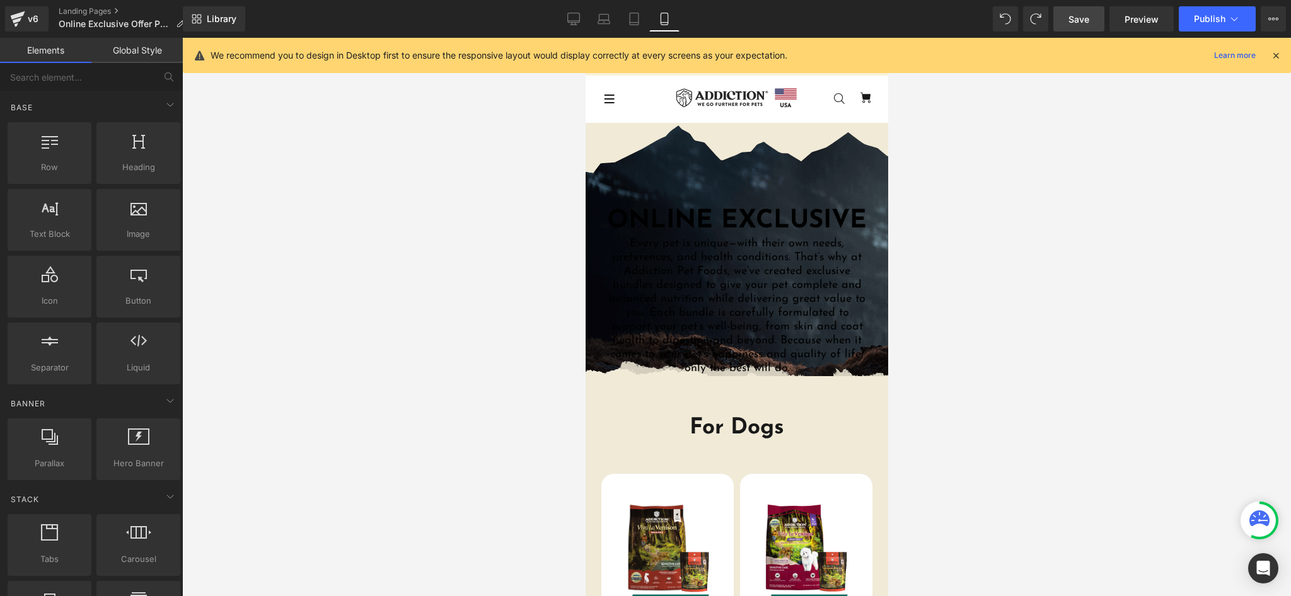
scroll to position [85, 0]
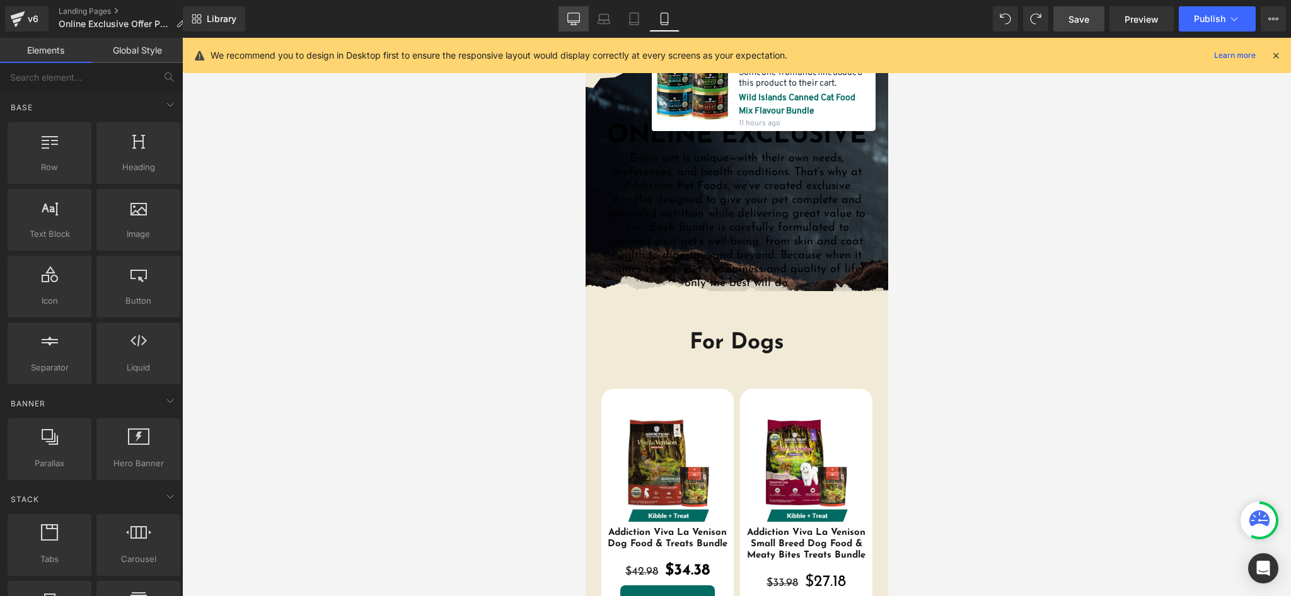
click at [572, 21] on icon at bounding box center [574, 21] width 12 height 0
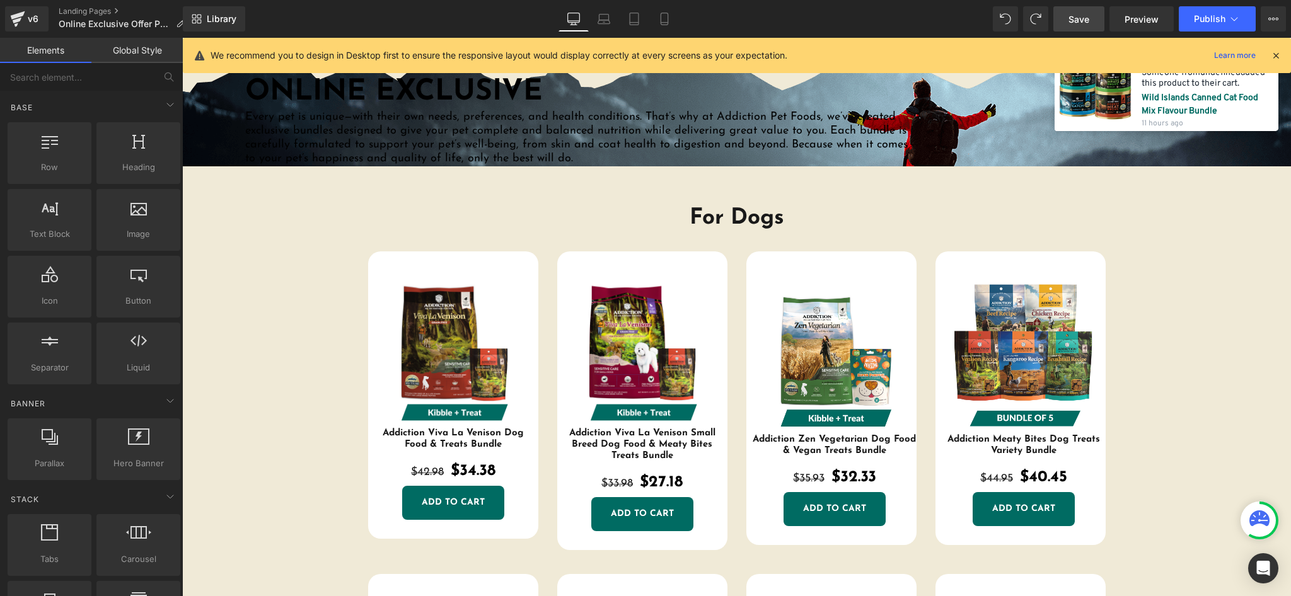
scroll to position [1018, 0]
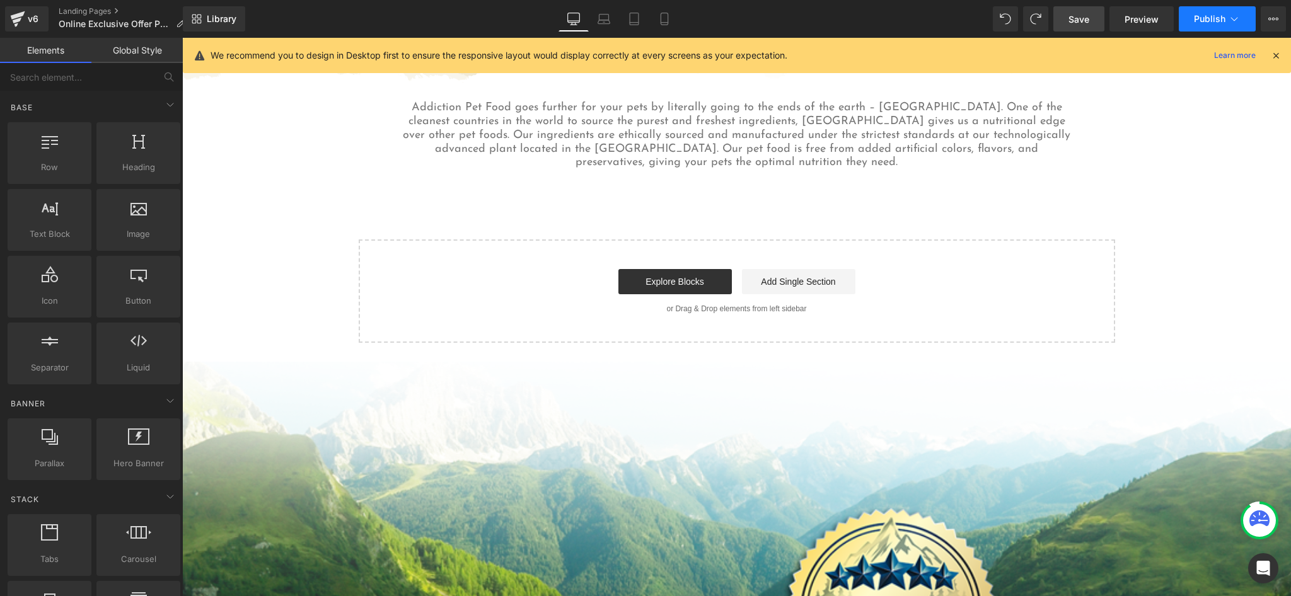
click at [967, 14] on button "Publish" at bounding box center [1216, 18] width 77 height 25
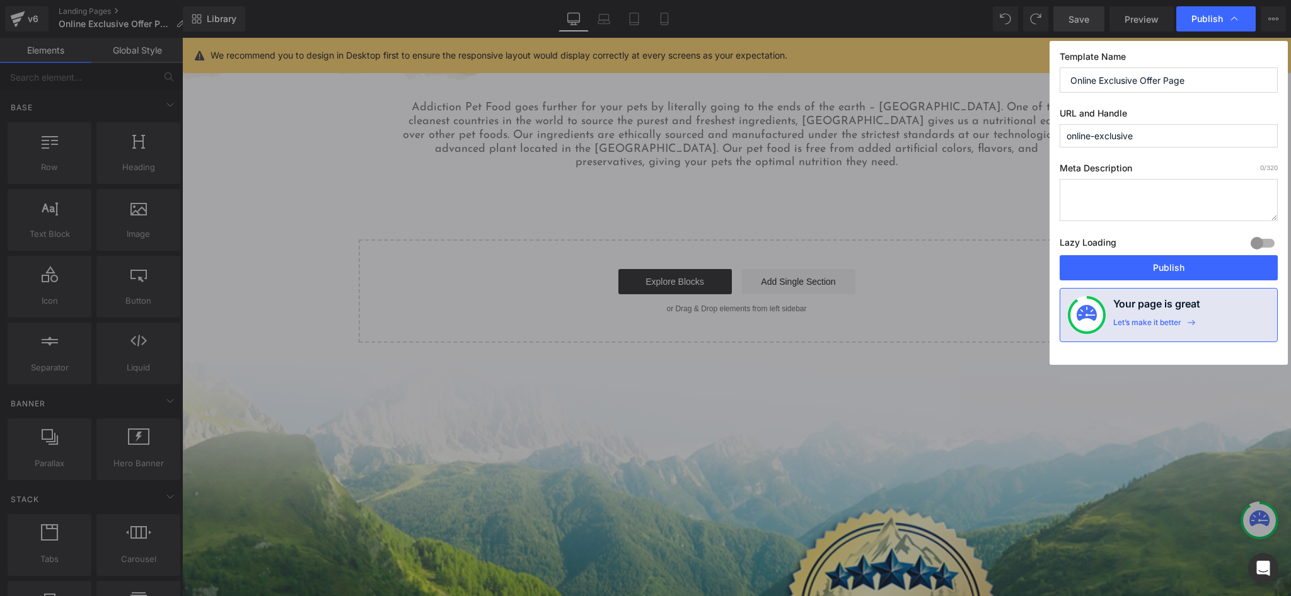
click at [967, 196] on textarea at bounding box center [1168, 200] width 218 height 42
paste textarea "Shop Addiction Pet Food USA Online Exclusive Bundles – premium nutrition tailor…"
type textarea "Shop Addiction Pet Food USA Online Exclusive Bundles – premium nutrition tailor…"
click at [967, 202] on textarea "Shop Addiction Pet Food USA Online Exclusive Bundles – premium nutrition tailor…" at bounding box center [1168, 200] width 218 height 42
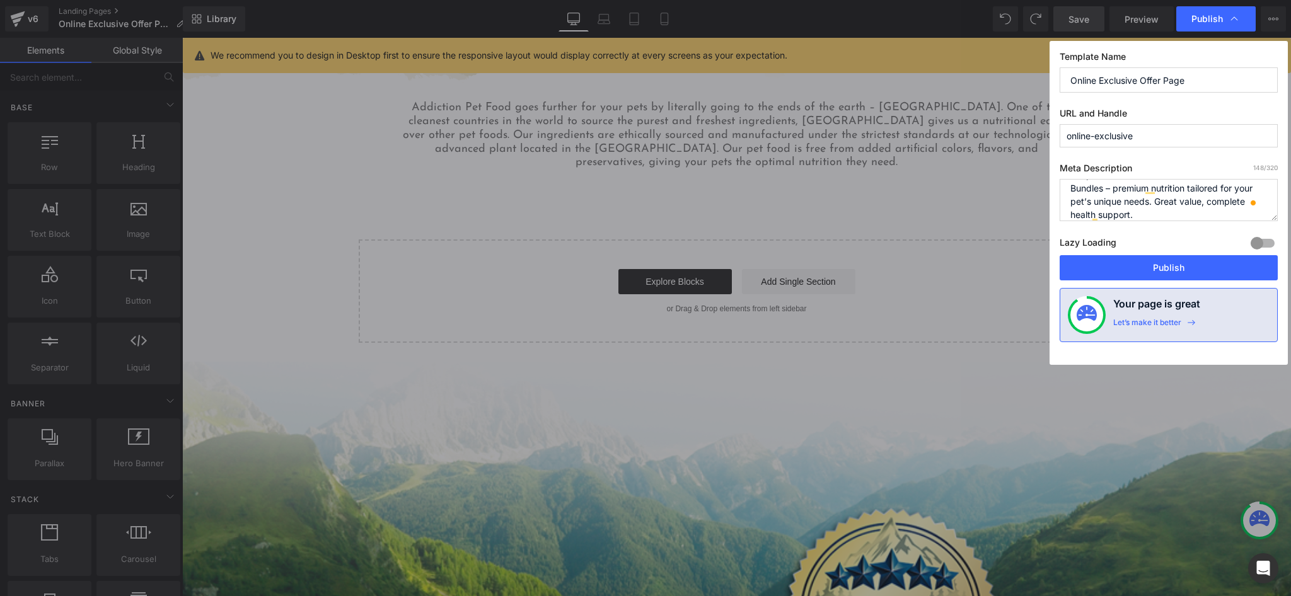
scroll to position [26, 0]
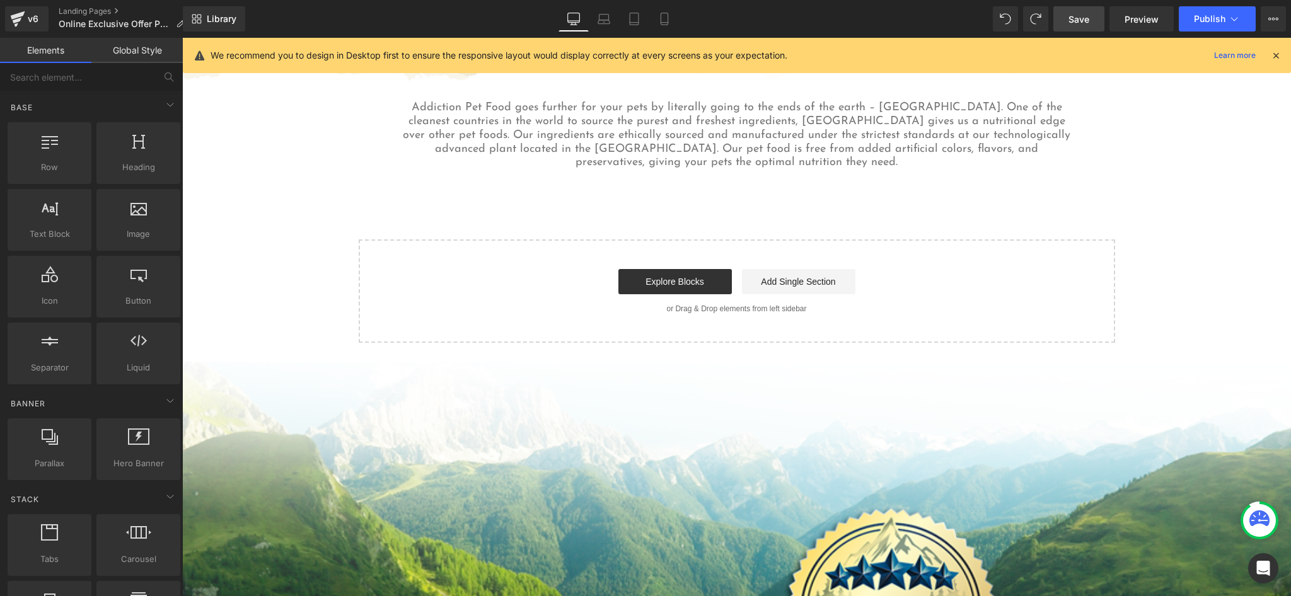
click at [967, 21] on span "Save" at bounding box center [1078, 19] width 21 height 13
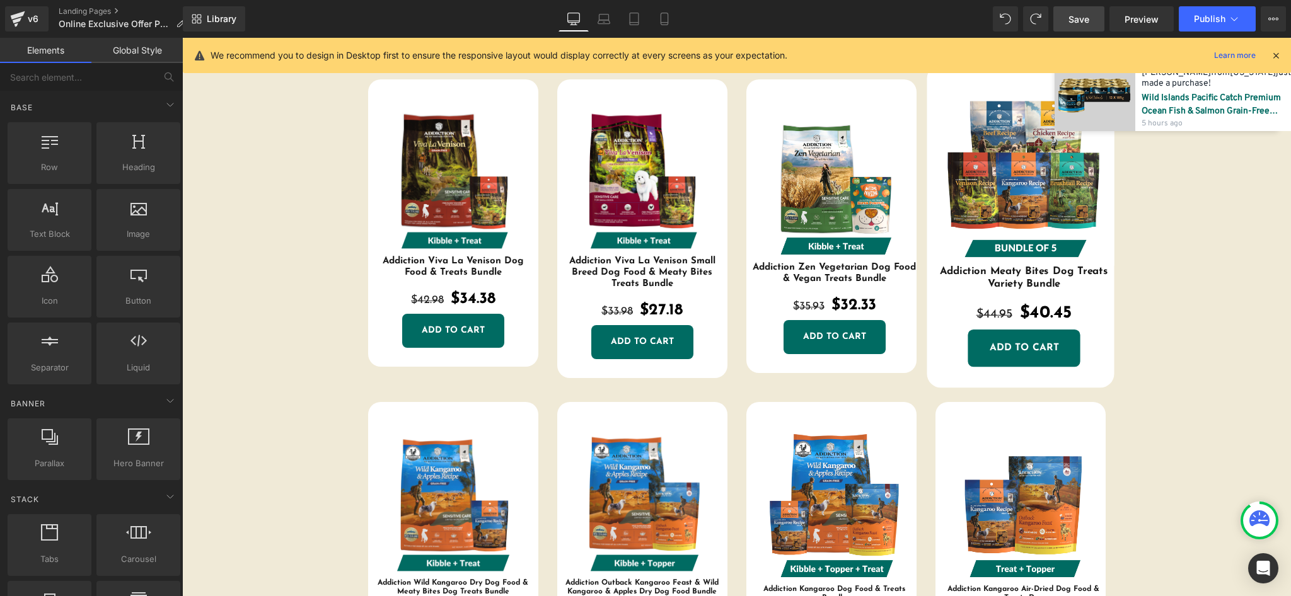
scroll to position [10, 0]
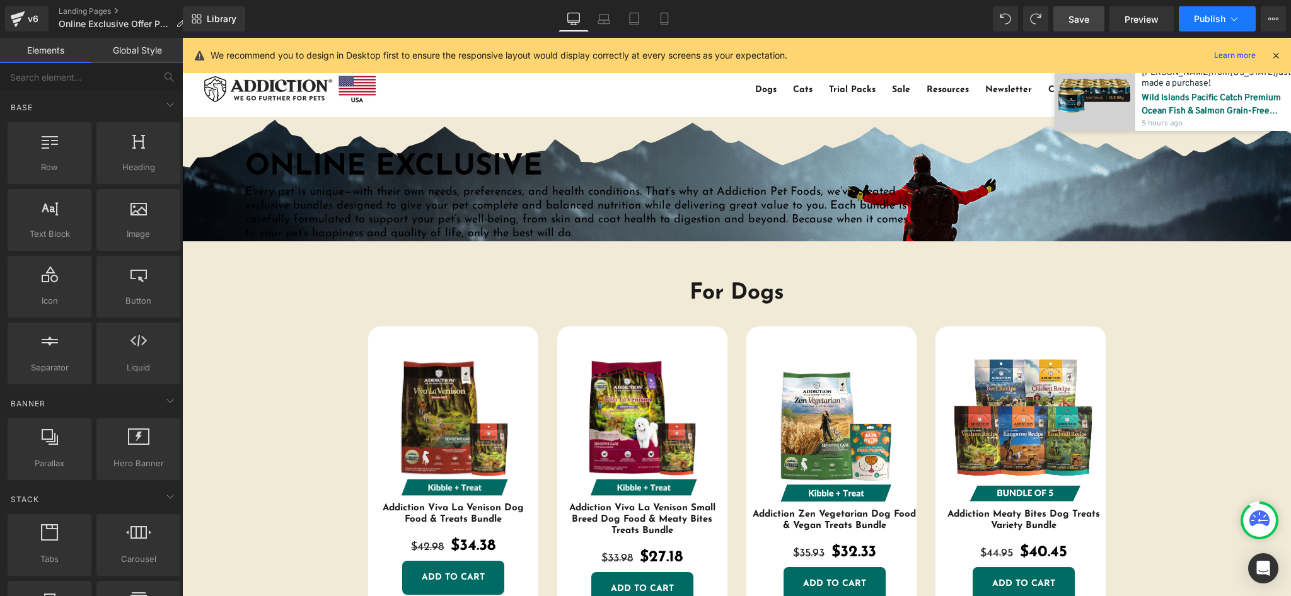
click at [967, 21] on span "Publish" at bounding box center [1210, 19] width 32 height 10
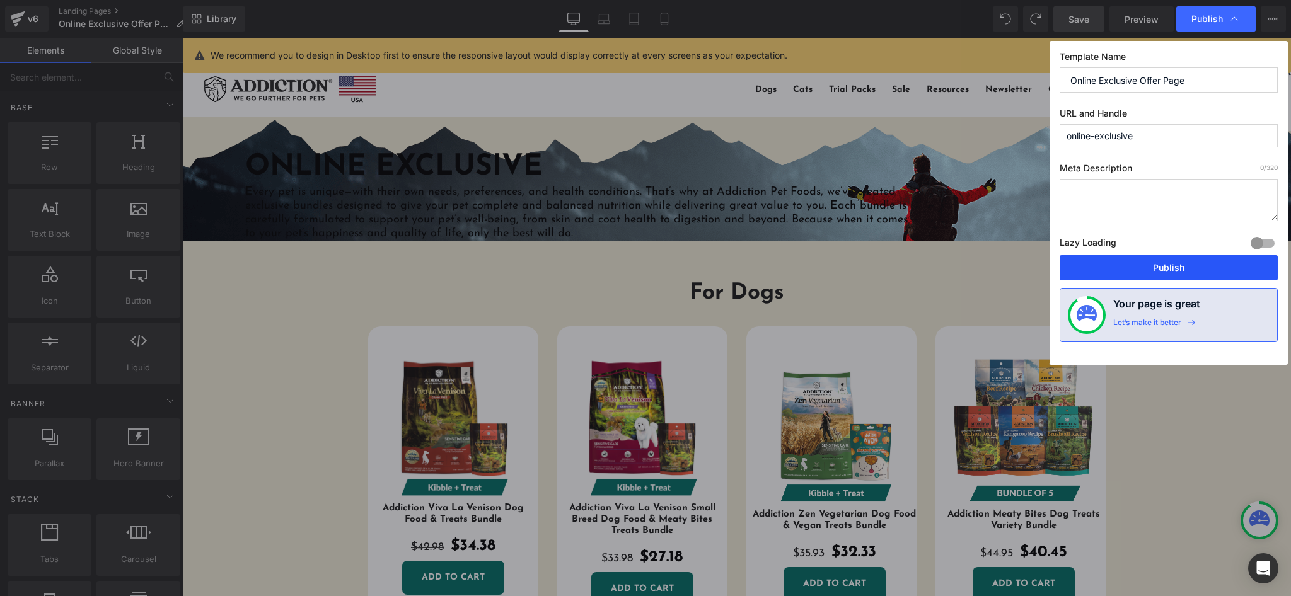
click at [967, 263] on button "Publish" at bounding box center [1168, 267] width 218 height 25
